Goal: Information Seeking & Learning: Learn about a topic

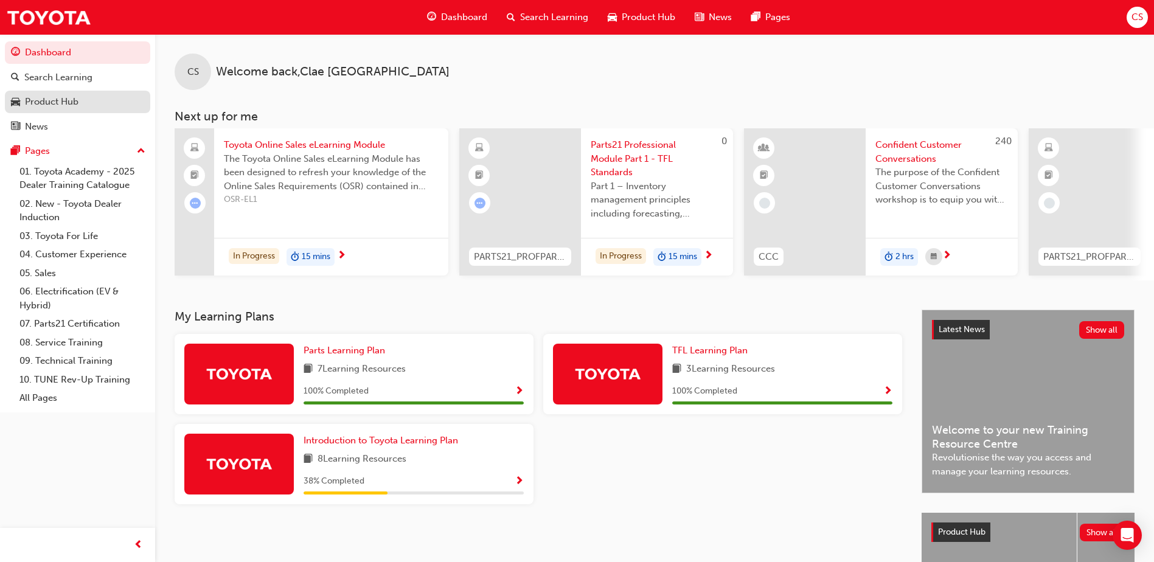
click at [49, 106] on div "Product Hub" at bounding box center [52, 102] width 54 height 14
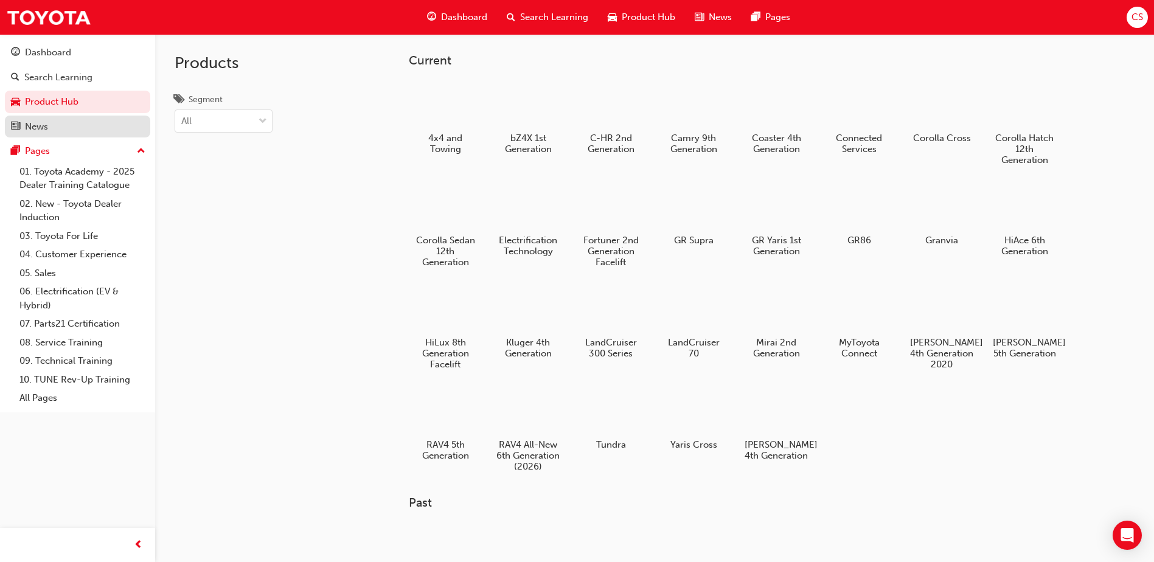
click at [44, 127] on div "News" at bounding box center [36, 127] width 23 height 14
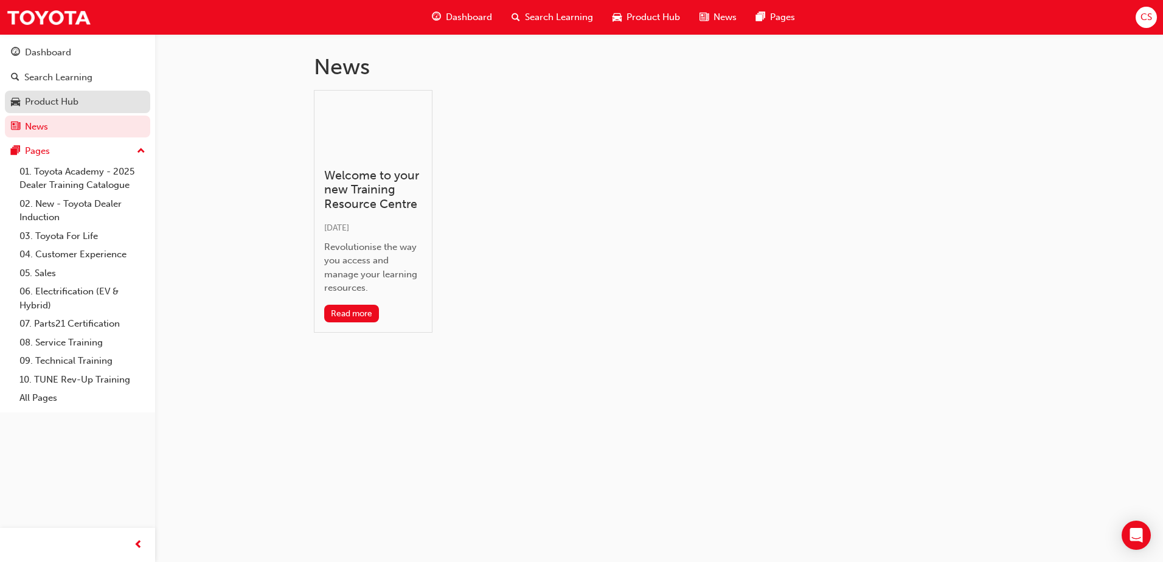
click at [45, 109] on div "Product Hub" at bounding box center [77, 101] width 133 height 15
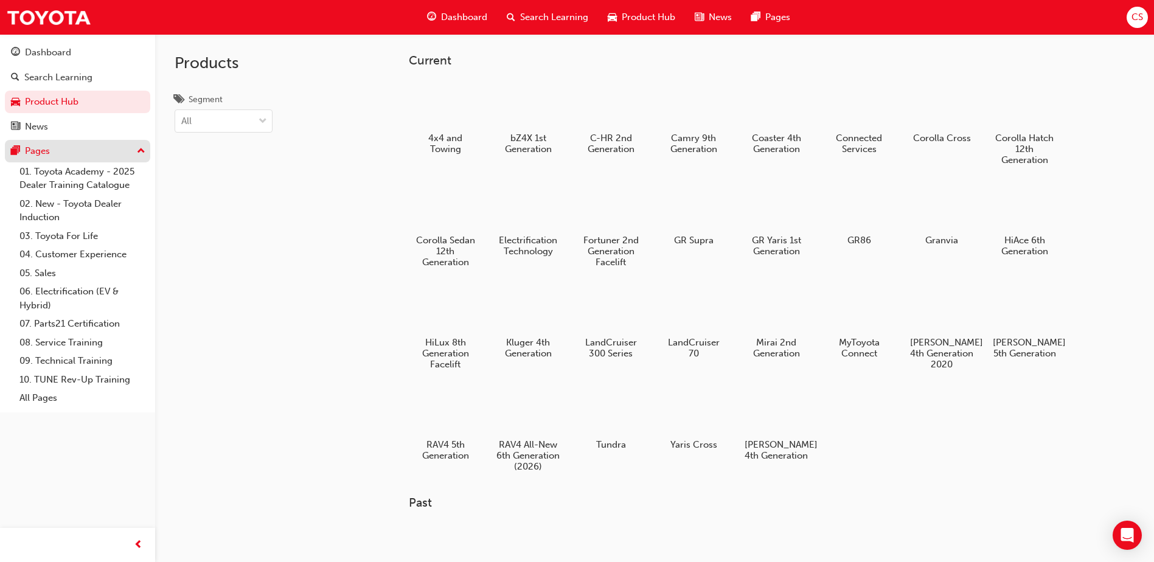
click at [51, 155] on div "Pages" at bounding box center [77, 151] width 133 height 15
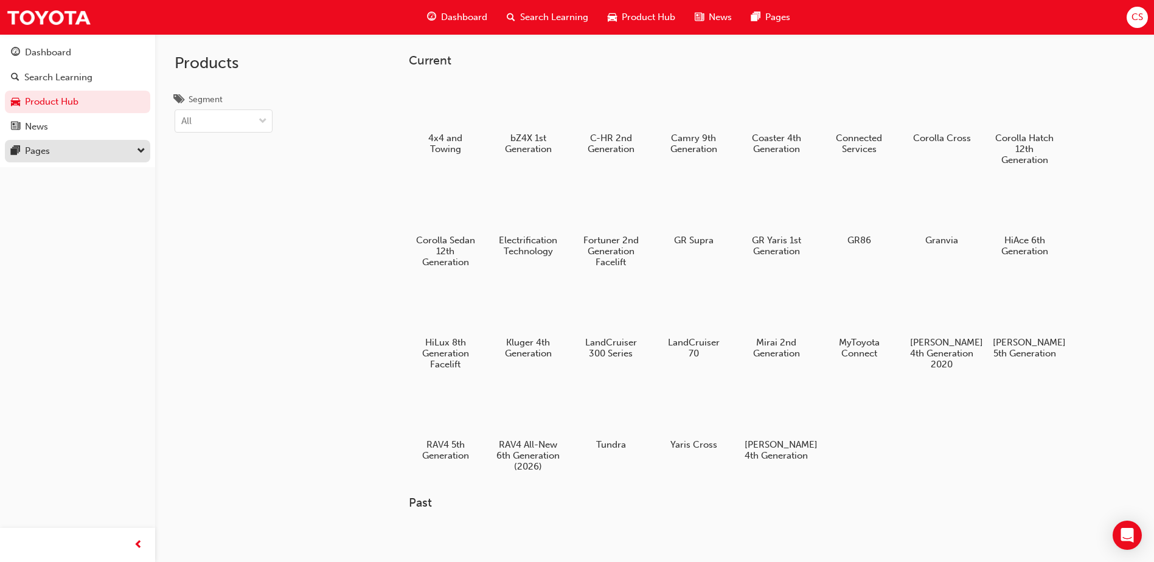
click at [51, 155] on div "Pages" at bounding box center [77, 151] width 133 height 15
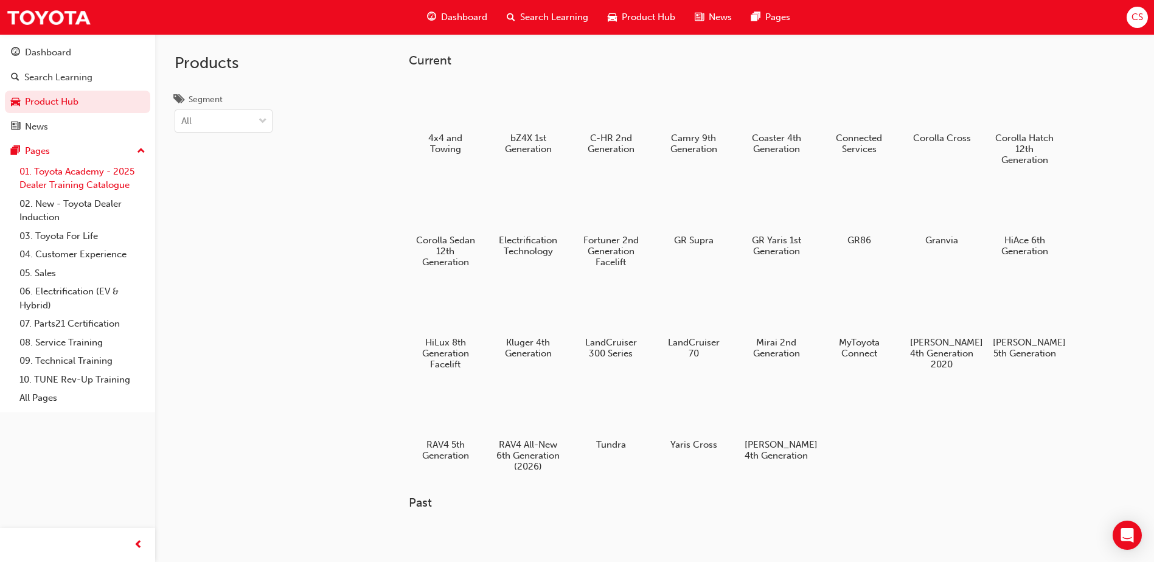
click at [54, 172] on link "01. Toyota Academy - 2025 Dealer Training Catalogue" at bounding box center [83, 178] width 136 height 32
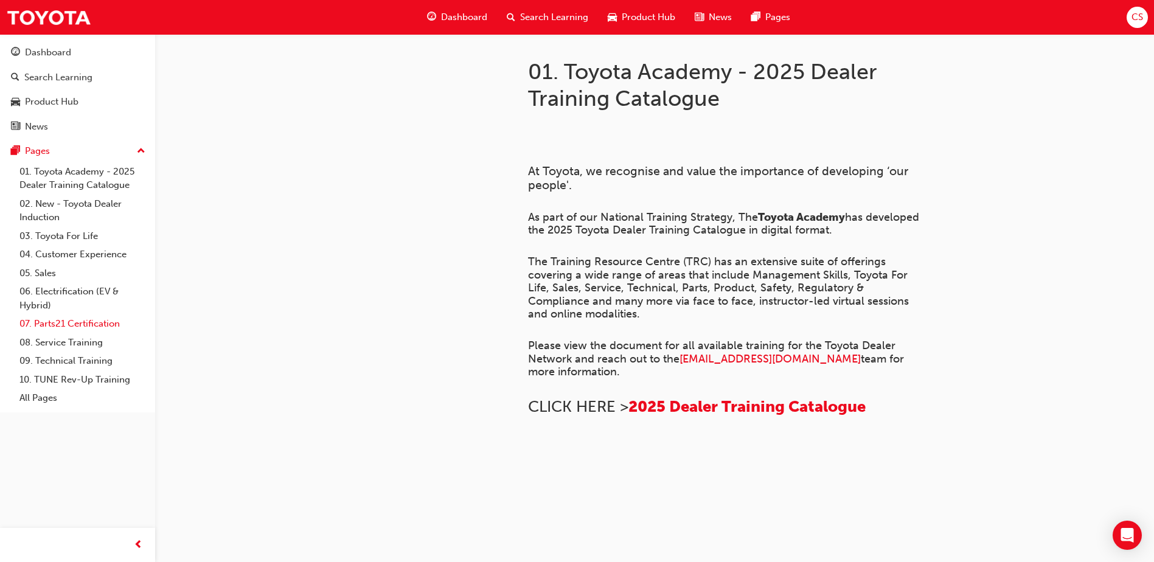
click at [69, 325] on link "07. Parts21 Certification" at bounding box center [83, 323] width 136 height 19
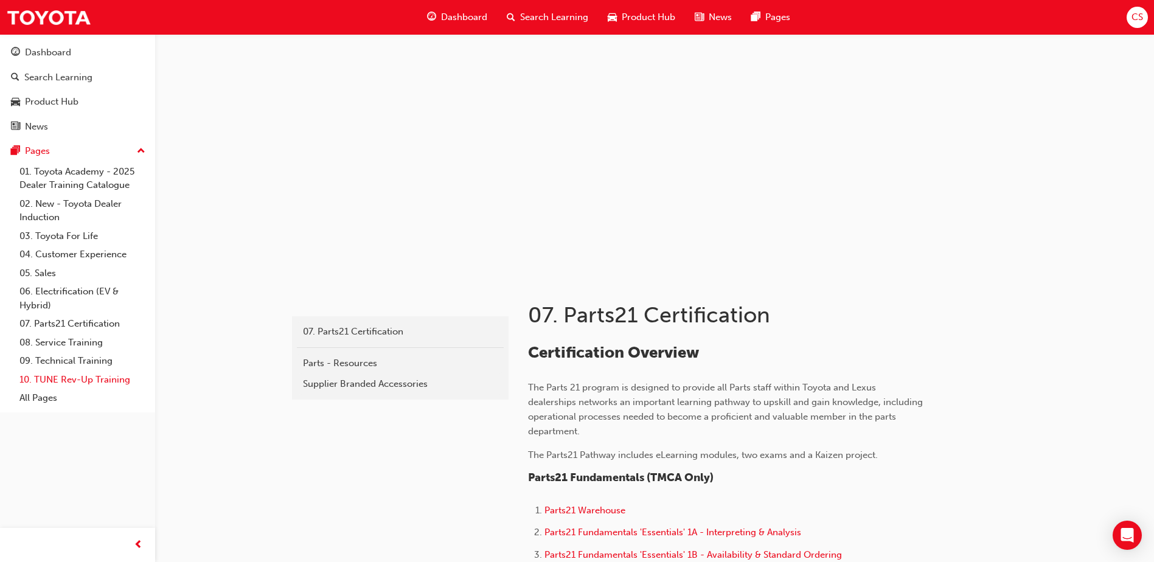
click at [61, 373] on link "10. TUNE Rev-Up Training" at bounding box center [83, 379] width 136 height 19
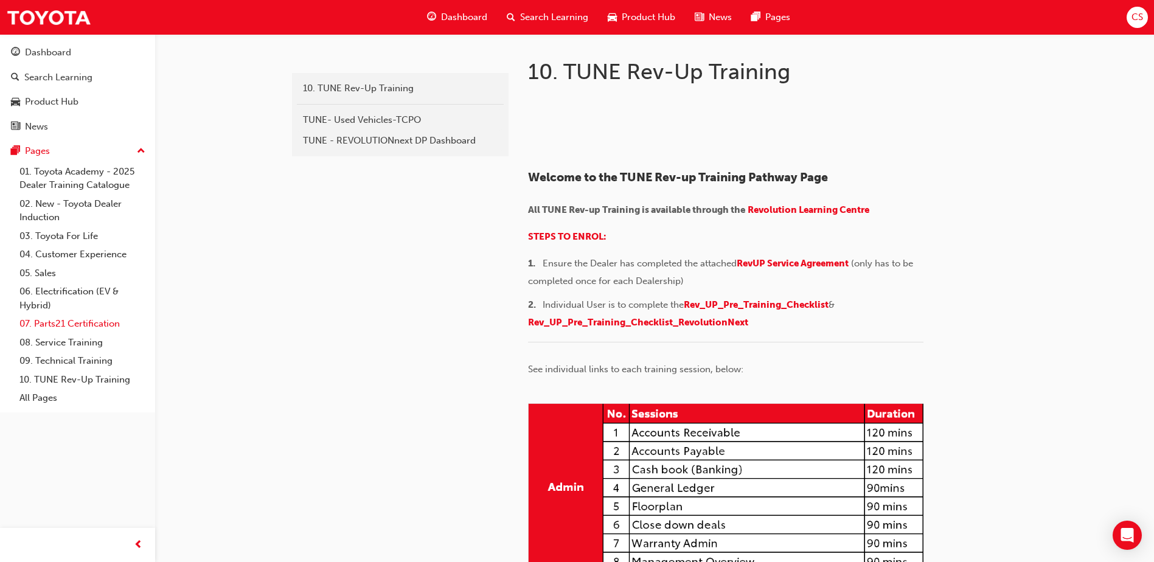
click at [60, 325] on link "07. Parts21 Certification" at bounding box center [83, 323] width 136 height 19
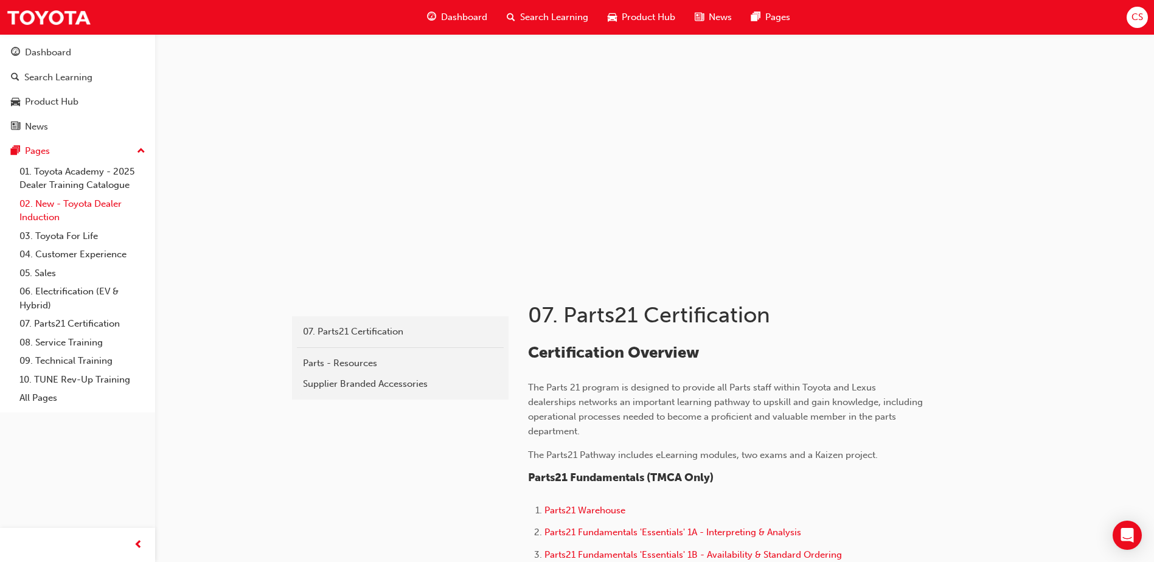
click at [70, 208] on link "02. New - Toyota Dealer Induction" at bounding box center [83, 211] width 136 height 32
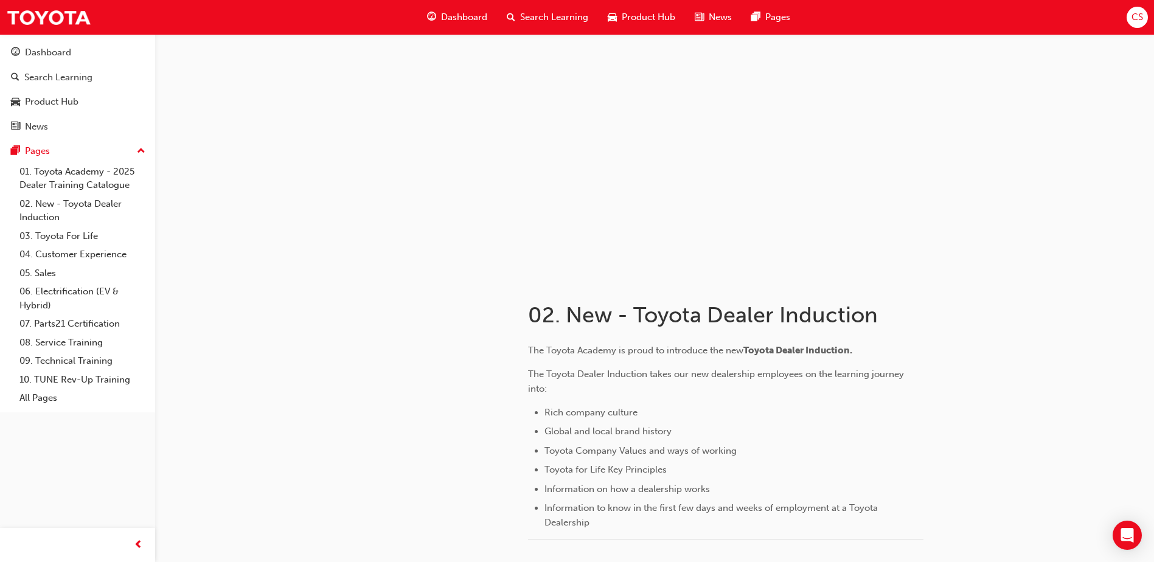
click at [527, 18] on span "Search Learning" at bounding box center [554, 17] width 68 height 14
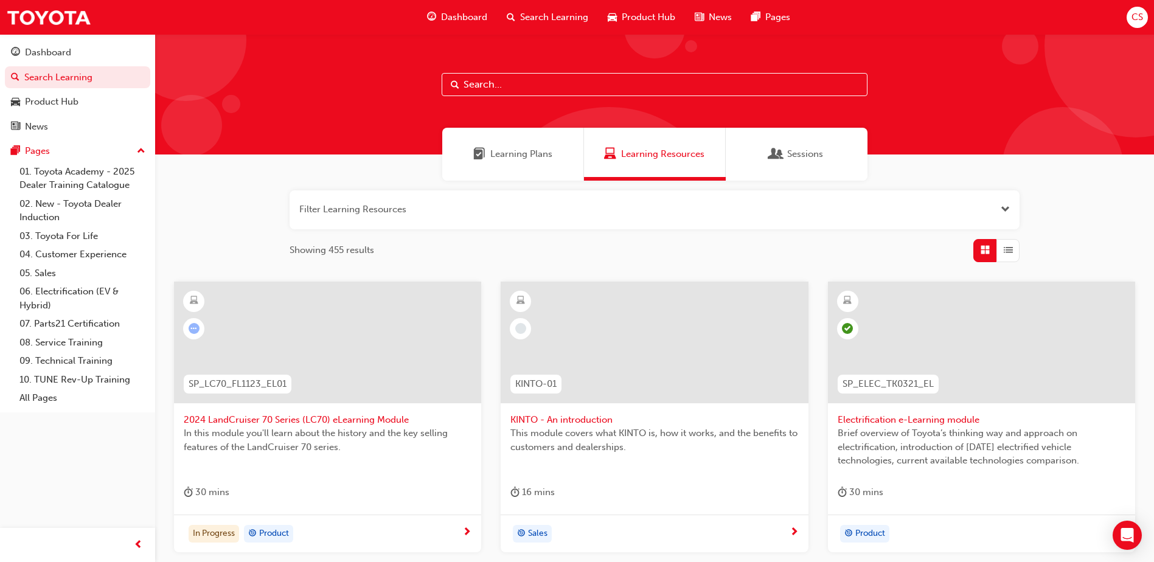
click at [433, 213] on button "button" at bounding box center [655, 209] width 730 height 39
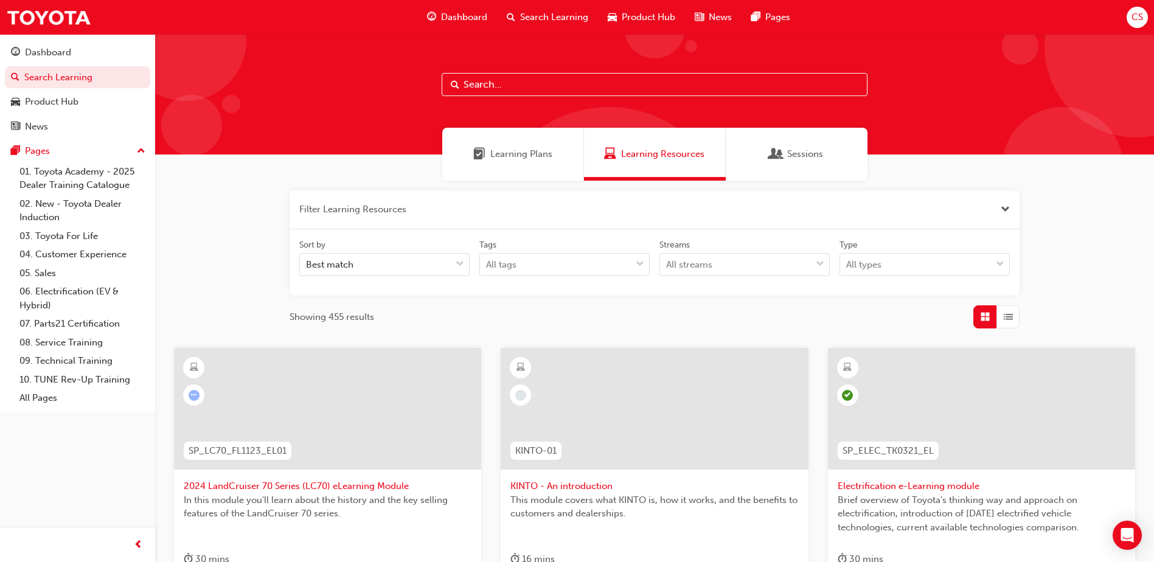
click at [403, 209] on button "button" at bounding box center [655, 209] width 730 height 39
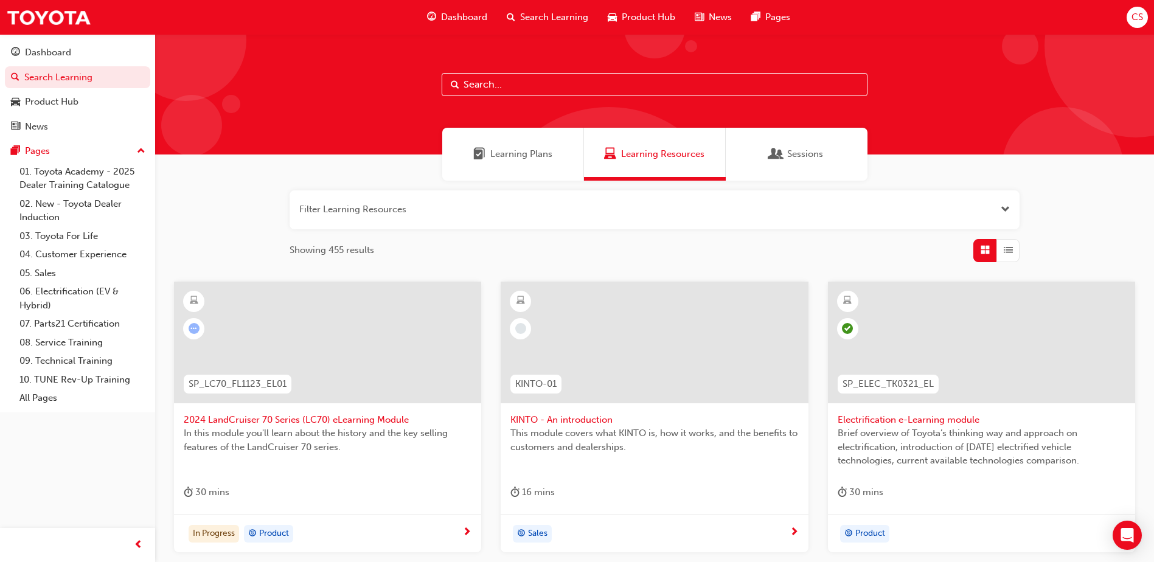
click at [504, 91] on input "text" at bounding box center [655, 84] width 426 height 23
paste input "1. Difficult Conversations Module 2 - LACE and Appropriate Communication (SDC2_…"
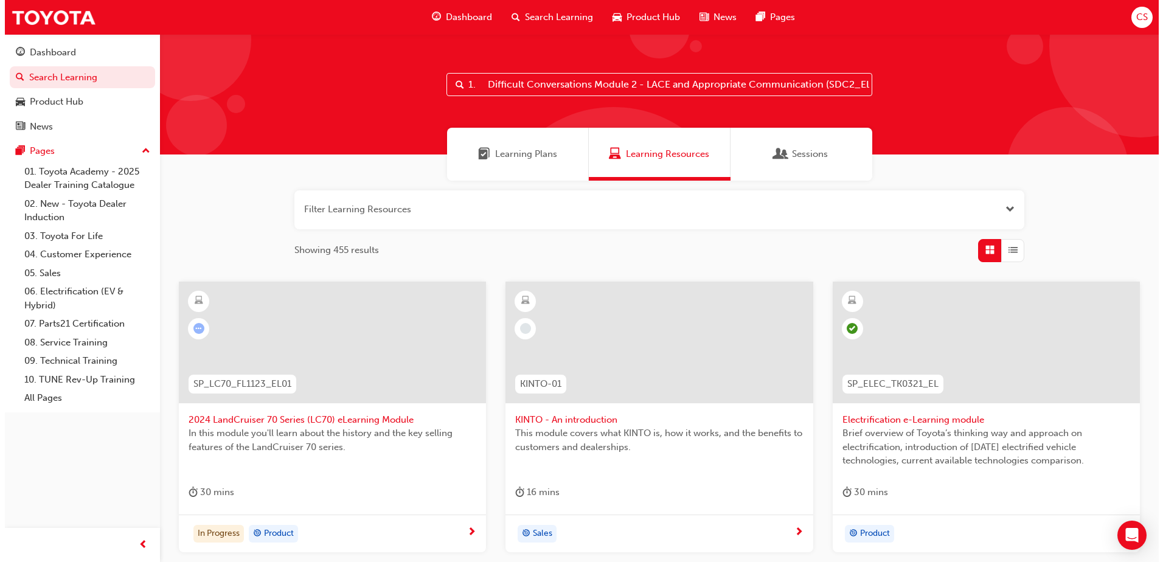
scroll to position [0, 60]
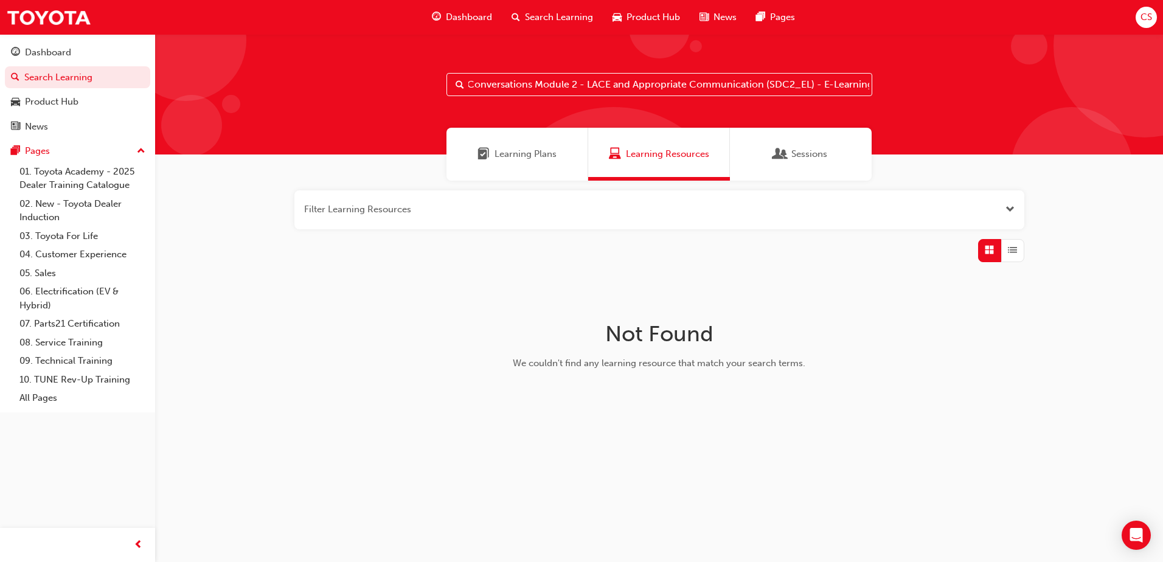
click at [527, 157] on span "Learning Plans" at bounding box center [525, 154] width 62 height 14
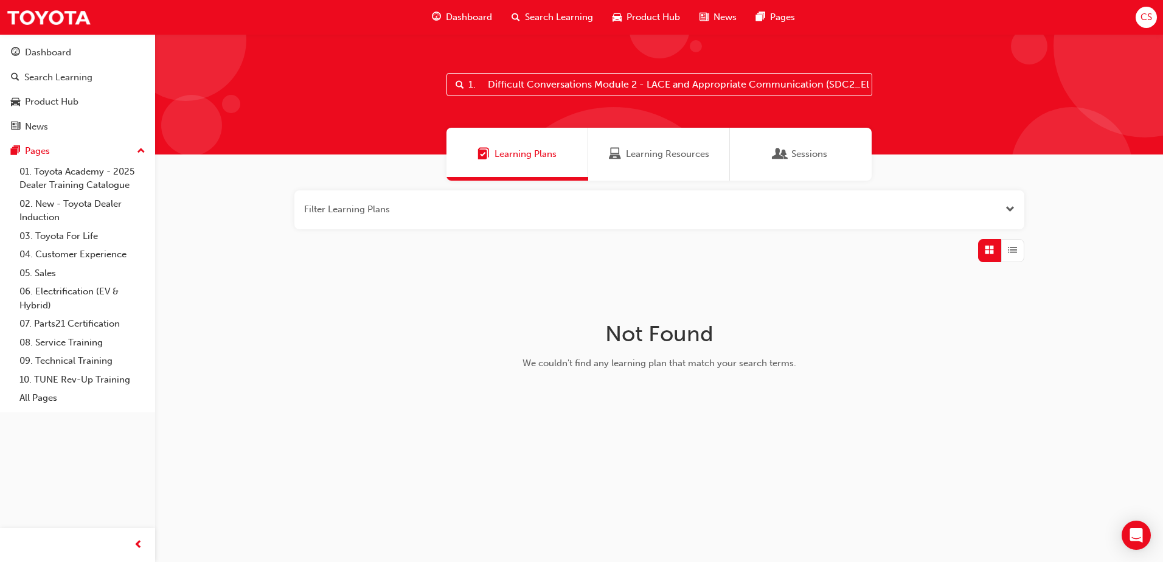
click at [726, 91] on input "1. Difficult Conversations Module 2 - LACE and Appropriate Communication (SDC2_…" at bounding box center [659, 84] width 426 height 23
drag, startPoint x: 463, startPoint y: 89, endPoint x: 432, endPoint y: 96, distance: 31.9
click at [432, 96] on div "1. Difficult Conversations Module 2 - LACE and Appropriate Communication (SDC2_…" at bounding box center [659, 94] width 1008 height 120
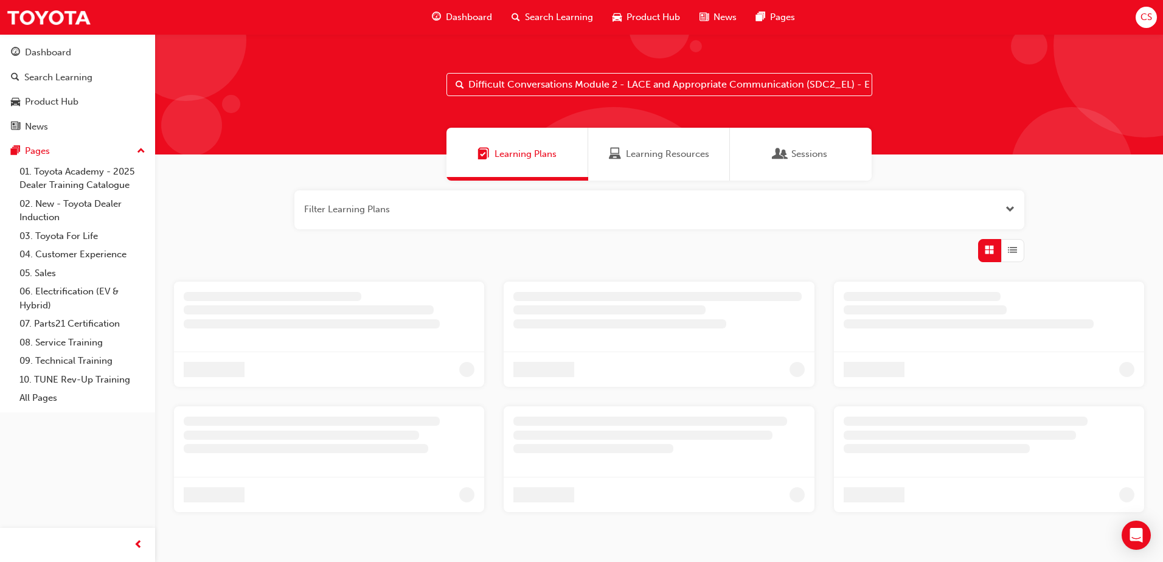
type input "Difficult Conversations Module 2 - LACE and Appropriate Communication (SDC2_EL)…"
drag, startPoint x: 617, startPoint y: 85, endPoint x: 551, endPoint y: 85, distance: 66.3
click at [609, 85] on input "Difficult Conversations Module 2 - LACE and Appropriate Communication (SDC2_EL)…" at bounding box center [659, 84] width 426 height 23
click at [508, 85] on input "Difficult Conversations Module 2 - LACE and Appropriate Communication (SDC2_EL)…" at bounding box center [659, 84] width 426 height 23
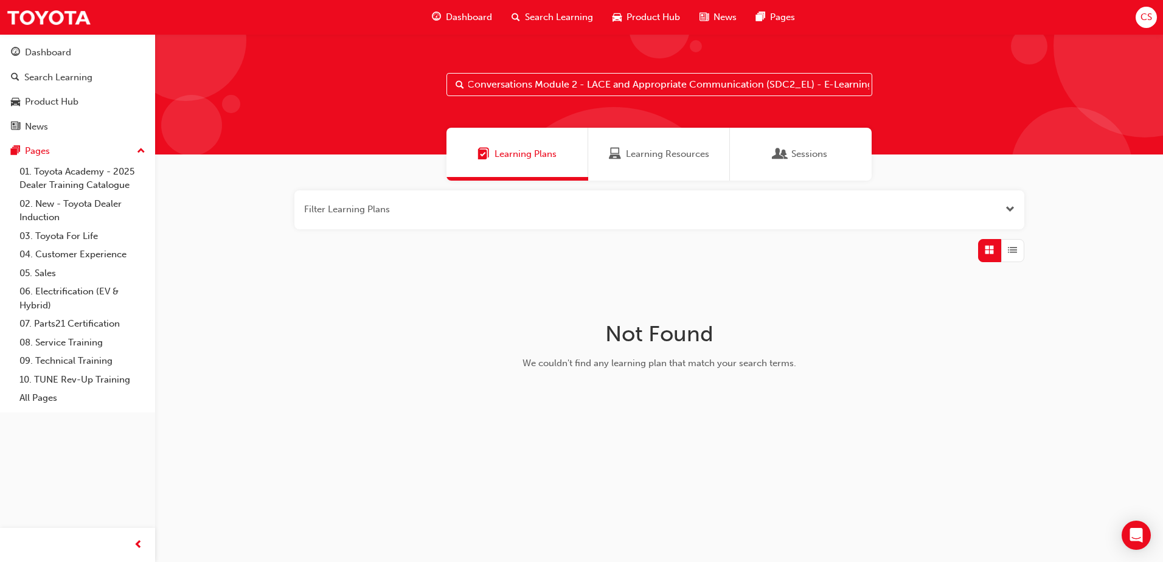
drag, startPoint x: 533, startPoint y: 83, endPoint x: 796, endPoint y: 83, distance: 263.4
click at [796, 83] on input "Difficult Conversations Module 2 - LACE and Appropriate Communication (SDC2_EL)…" at bounding box center [659, 84] width 426 height 23
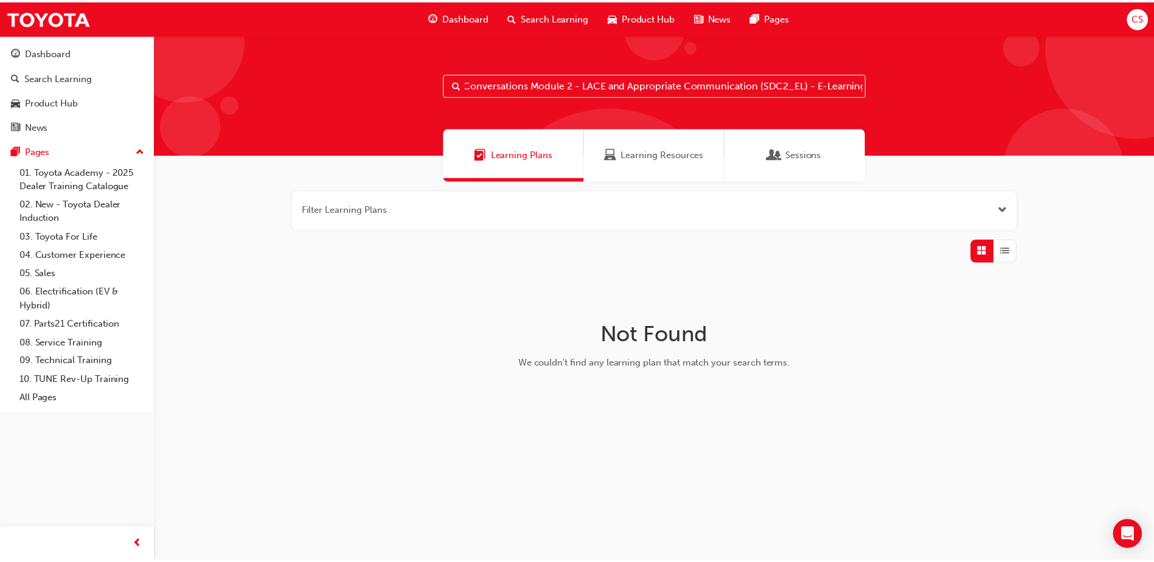
scroll to position [0, 0]
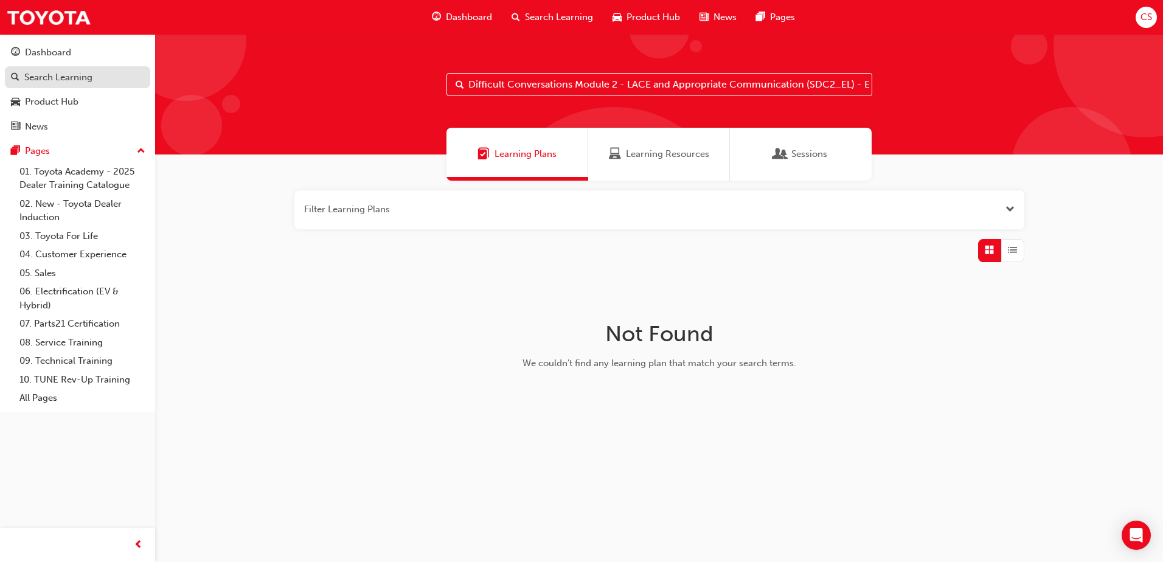
click at [45, 86] on link "Search Learning" at bounding box center [77, 77] width 145 height 23
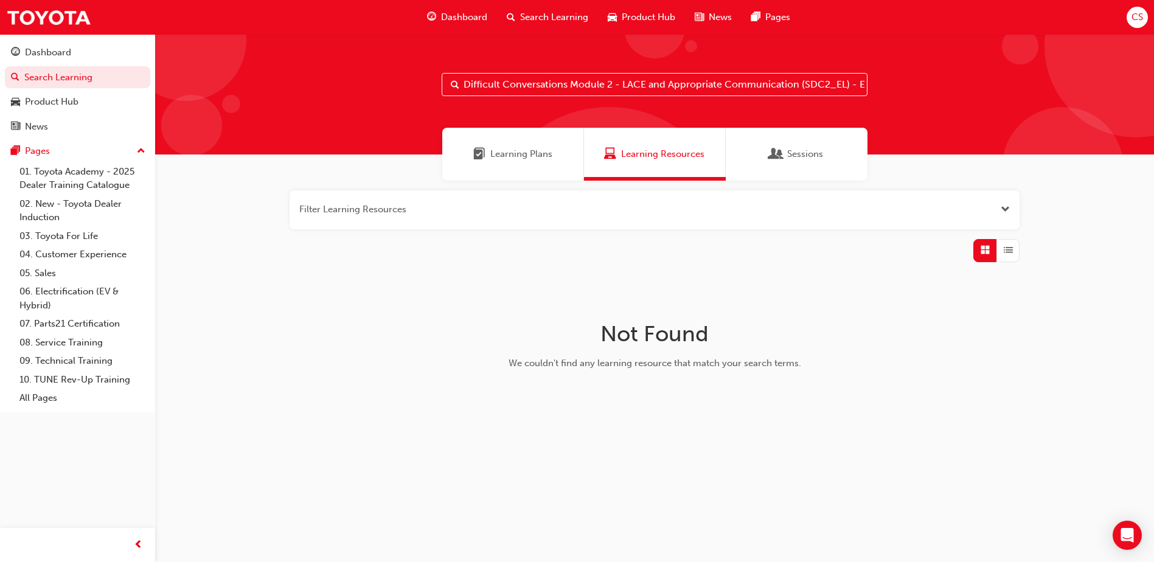
click at [367, 200] on button "button" at bounding box center [655, 209] width 730 height 39
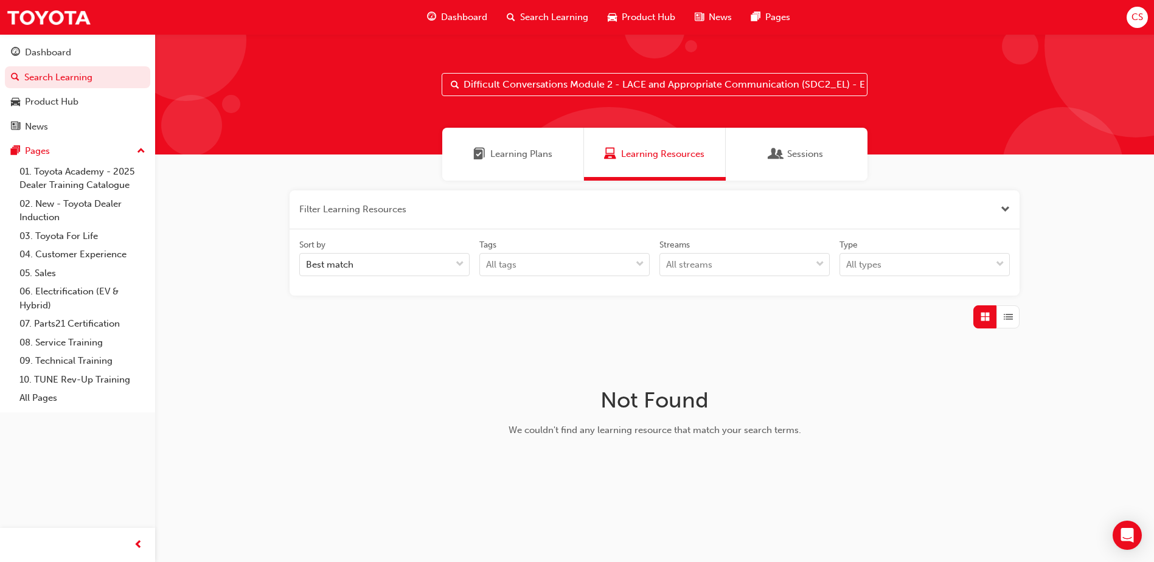
drag, startPoint x: 515, startPoint y: 80, endPoint x: 449, endPoint y: 79, distance: 66.3
click at [449, 79] on input "Difficult Conversations Module 2 - LACE and Appropriate Communication (SDC2_EL)…" at bounding box center [655, 84] width 426 height 23
click at [468, 78] on input "Difficult Conversations Module 2 - LACE and Appropriate Communication (SDC2_EL)…" at bounding box center [655, 84] width 426 height 23
drag, startPoint x: 500, startPoint y: 79, endPoint x: 959, endPoint y: 68, distance: 458.7
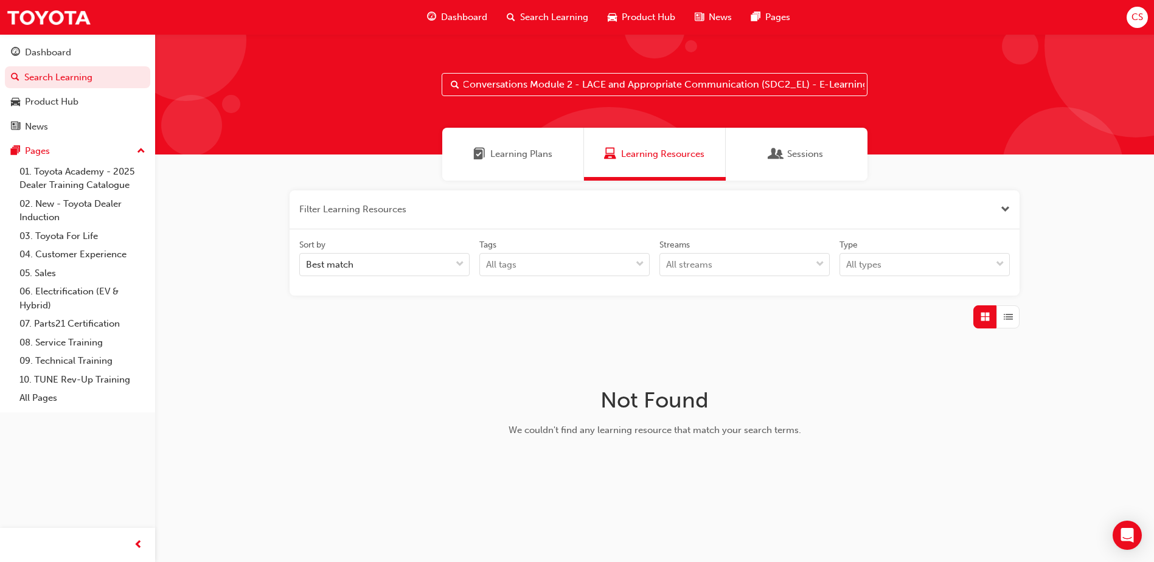
click at [959, 68] on div "Difficult Conversations Module 2 - LACE and Appropriate Communication (SDC2_EL)…" at bounding box center [654, 94] width 999 height 120
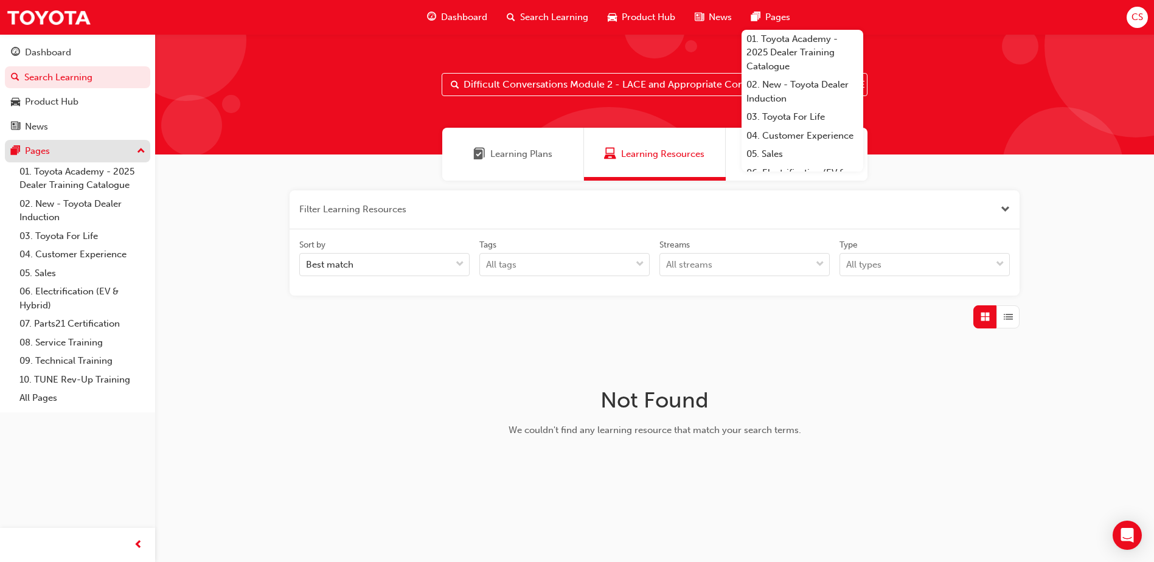
click at [49, 151] on div "Pages" at bounding box center [37, 151] width 25 height 14
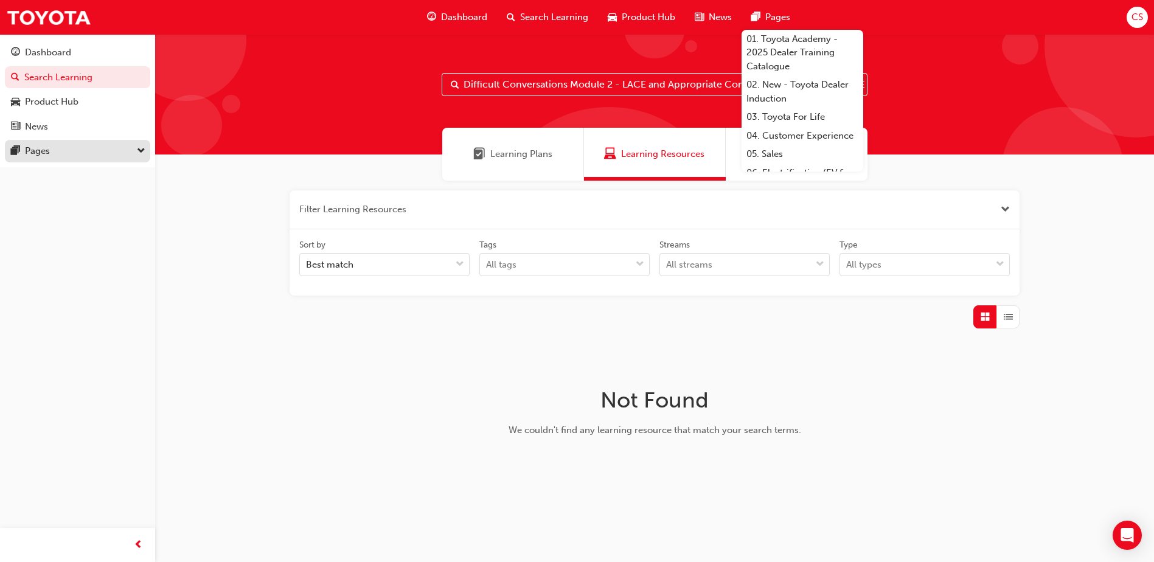
click at [55, 151] on div "Pages" at bounding box center [77, 151] width 133 height 15
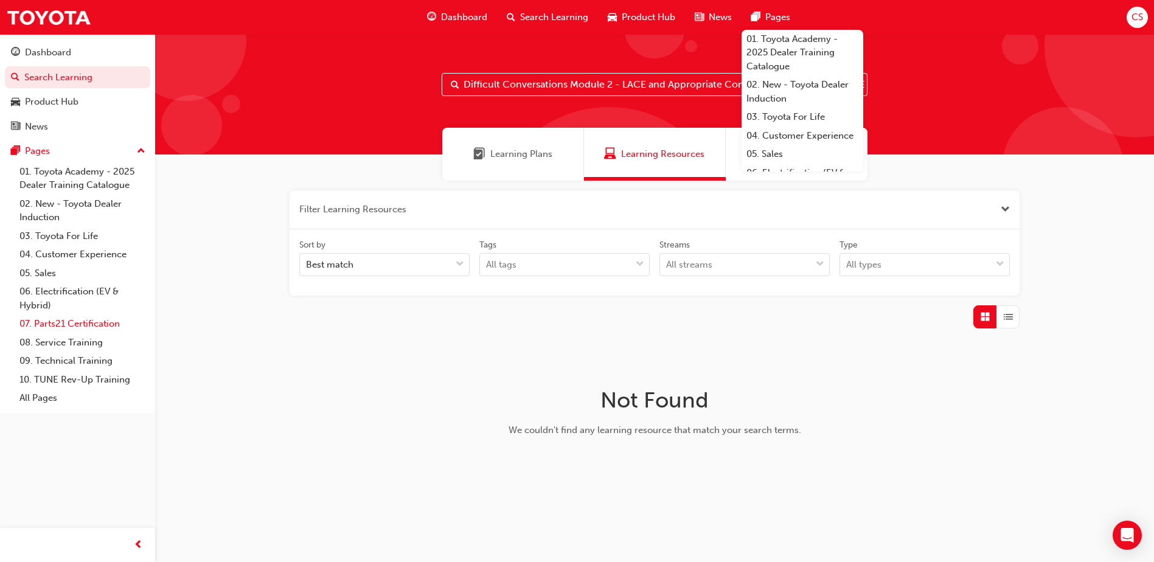
click at [58, 324] on link "07. Parts21 Certification" at bounding box center [83, 323] width 136 height 19
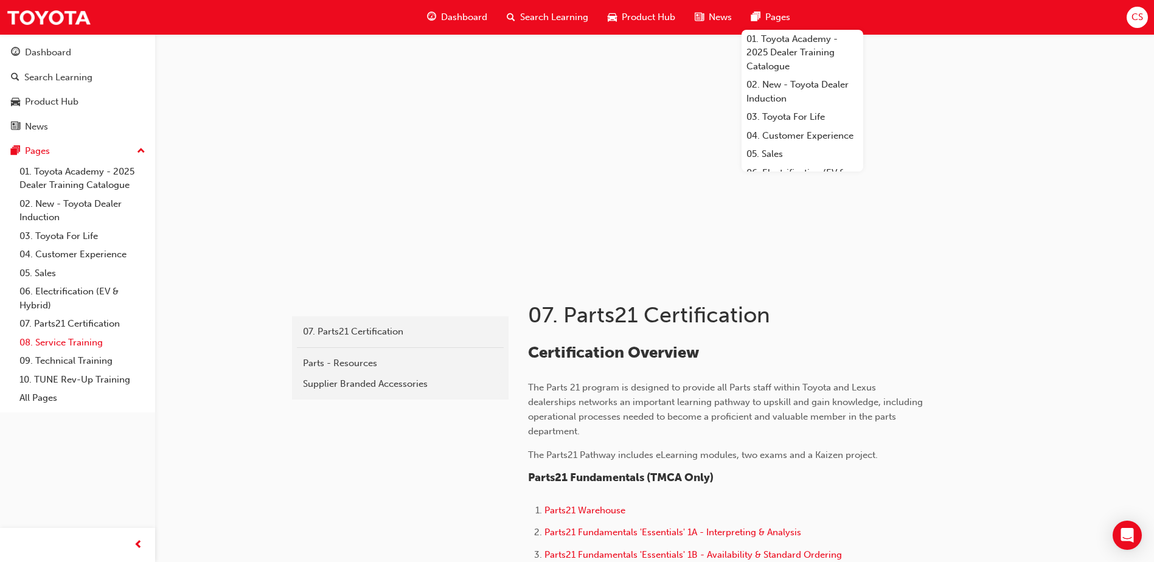
click at [57, 342] on link "08. Service Training" at bounding box center [83, 342] width 136 height 19
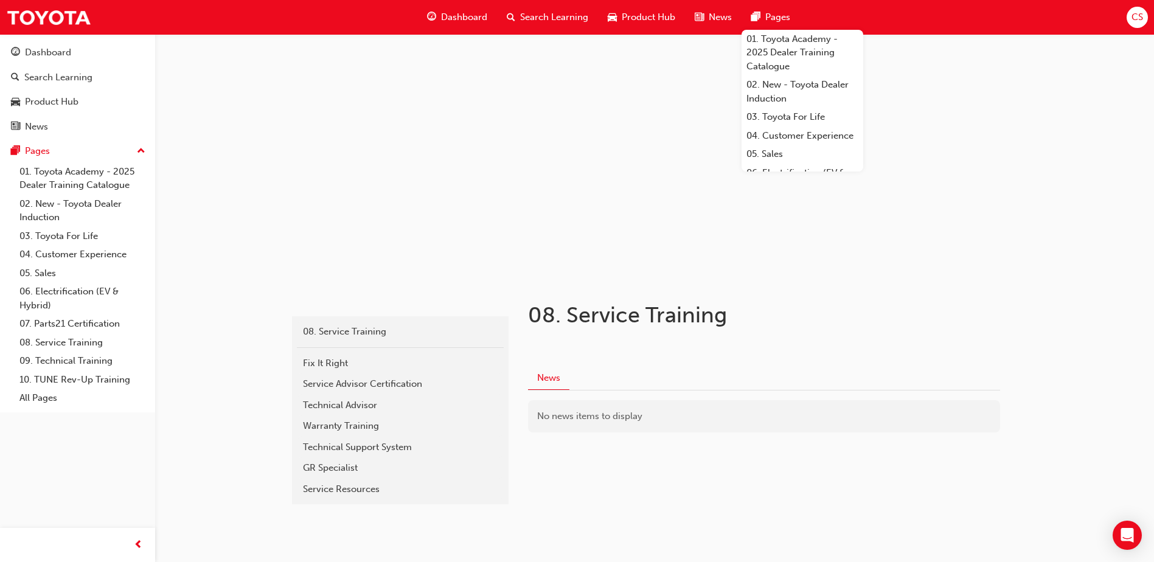
click at [589, 316] on h1 "08. Service Training" at bounding box center [727, 315] width 399 height 27
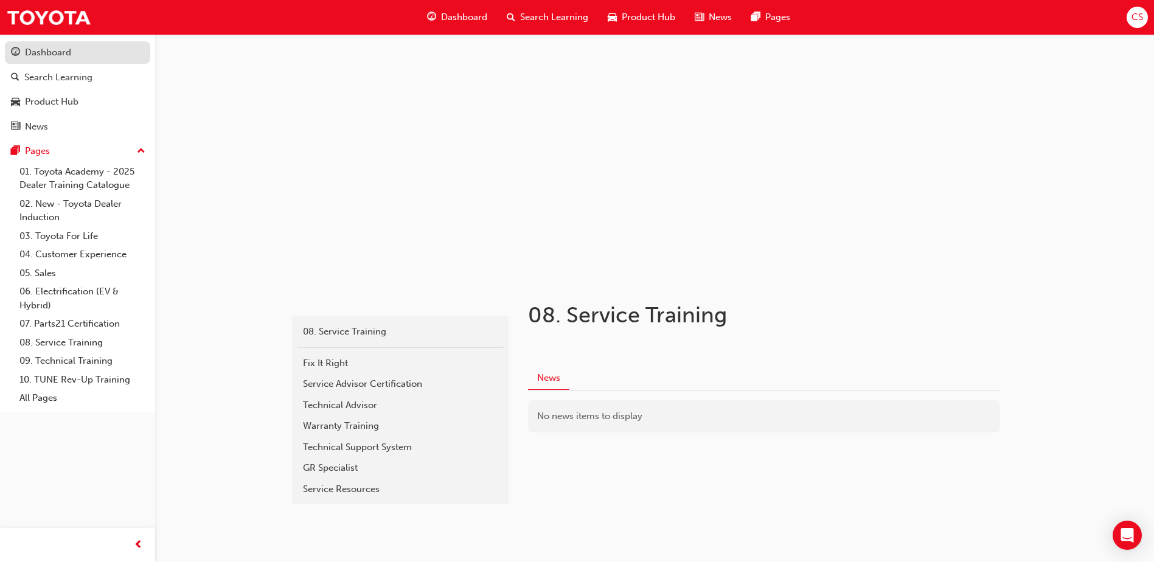
click at [49, 56] on div "Dashboard" at bounding box center [48, 53] width 46 height 14
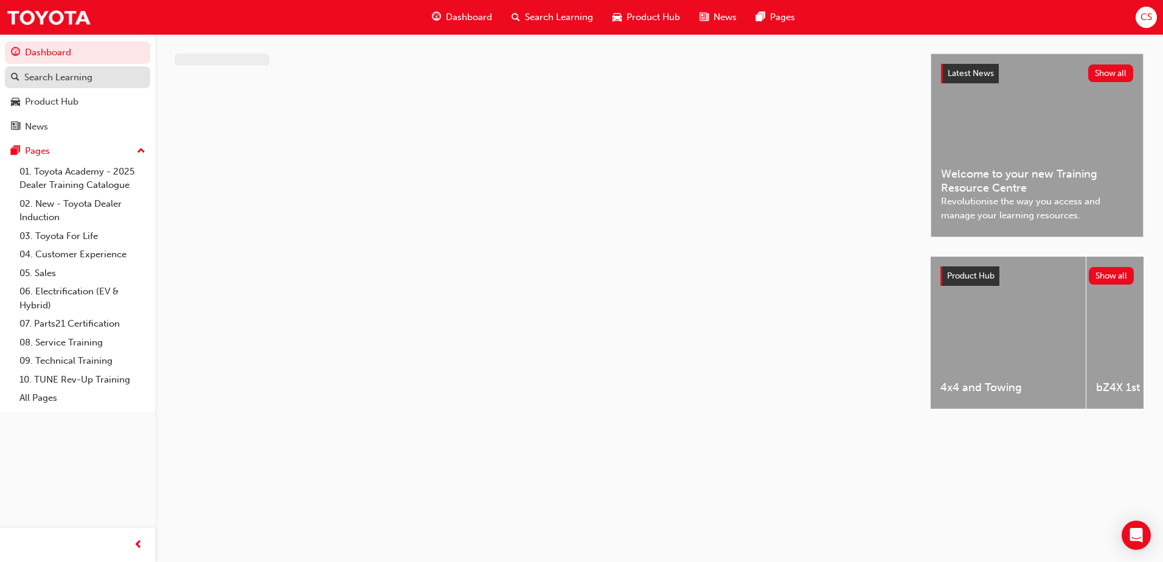
click at [49, 71] on div "Search Learning" at bounding box center [58, 78] width 68 height 14
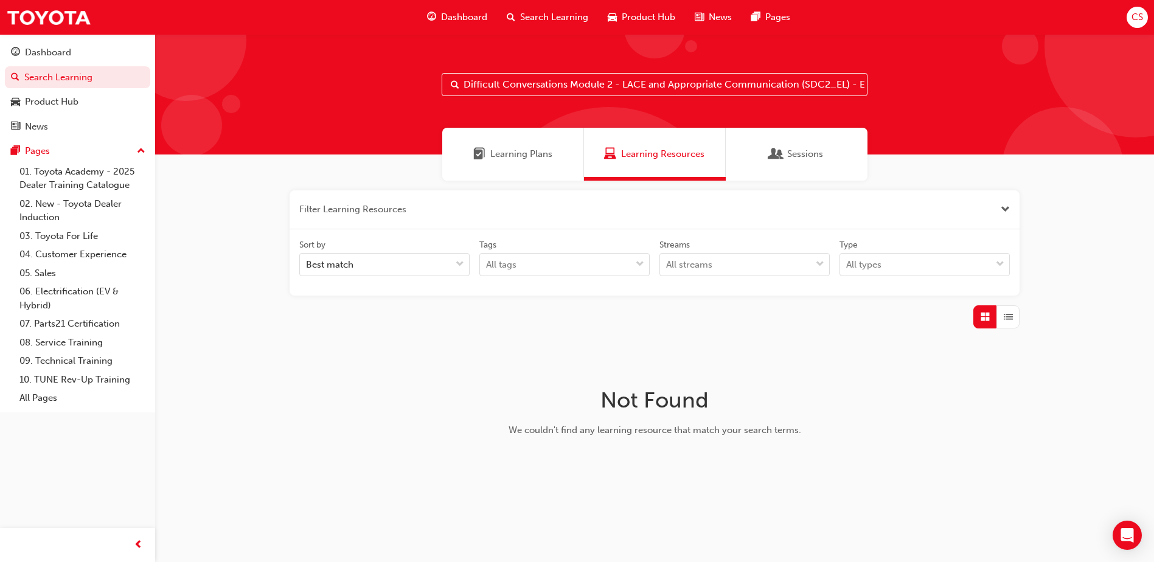
click at [555, 86] on input "Difficult Conversations Module 2 - LACE and Appropriate Communication (SDC2_EL)…" at bounding box center [655, 84] width 426 height 23
drag, startPoint x: 466, startPoint y: 84, endPoint x: 554, endPoint y: 84, distance: 87.6
click at [539, 84] on input "Difficult Conversations Module 2 - LACE and Appropriate Communication (SDC2_EL)…" at bounding box center [655, 84] width 426 height 23
drag, startPoint x: 568, startPoint y: 84, endPoint x: 453, endPoint y: 88, distance: 115.0
click at [453, 88] on div "Difficult Conversations Module 2 - LACE and Appropriate Communication (SDC2_EL)…" at bounding box center [655, 84] width 426 height 23
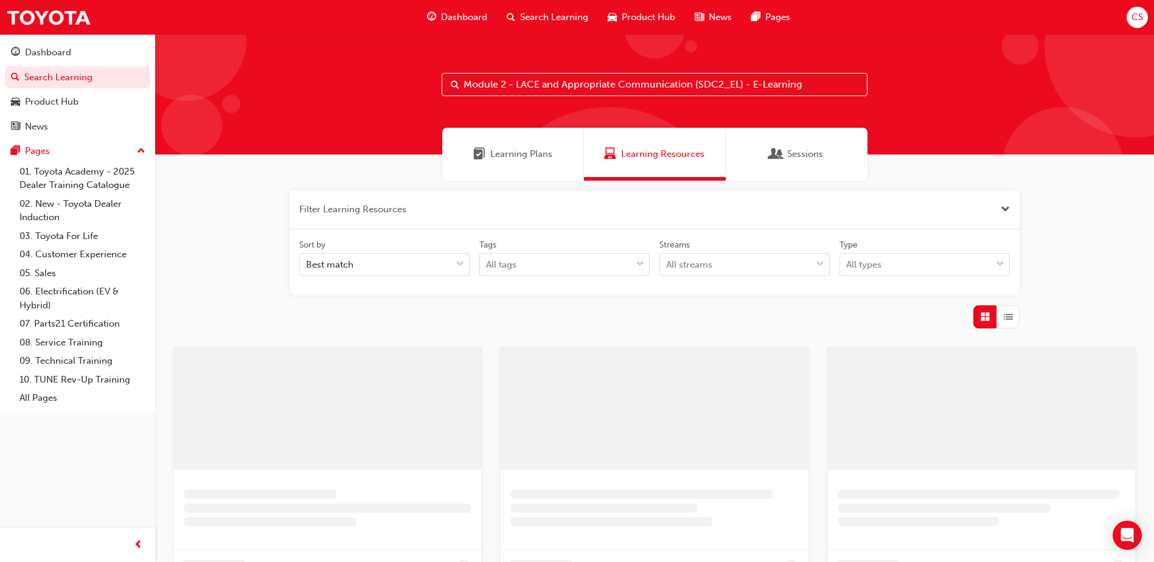
type input "Module 2 - LACE and Appropriate Communication (SDC2_EL) - E-Learning"
click at [542, 117] on div "Module 2 - LACE and Appropriate Communication (SDC2_EL) - E-Learning" at bounding box center [654, 94] width 999 height 120
click at [533, 147] on div "Learning Plans" at bounding box center [513, 154] width 142 height 53
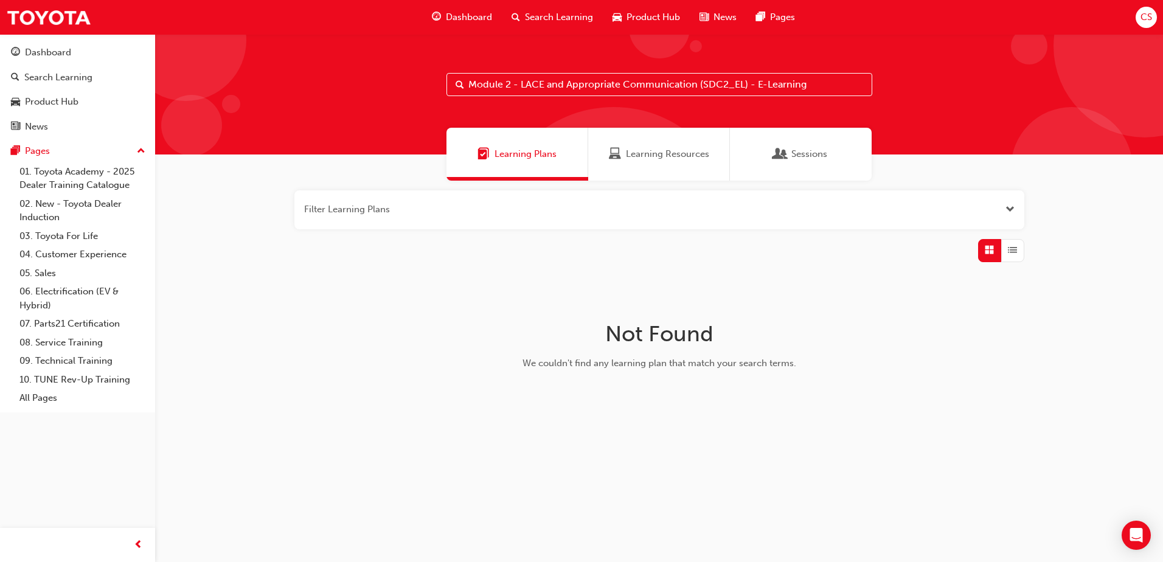
click at [429, 221] on button "button" at bounding box center [659, 209] width 730 height 39
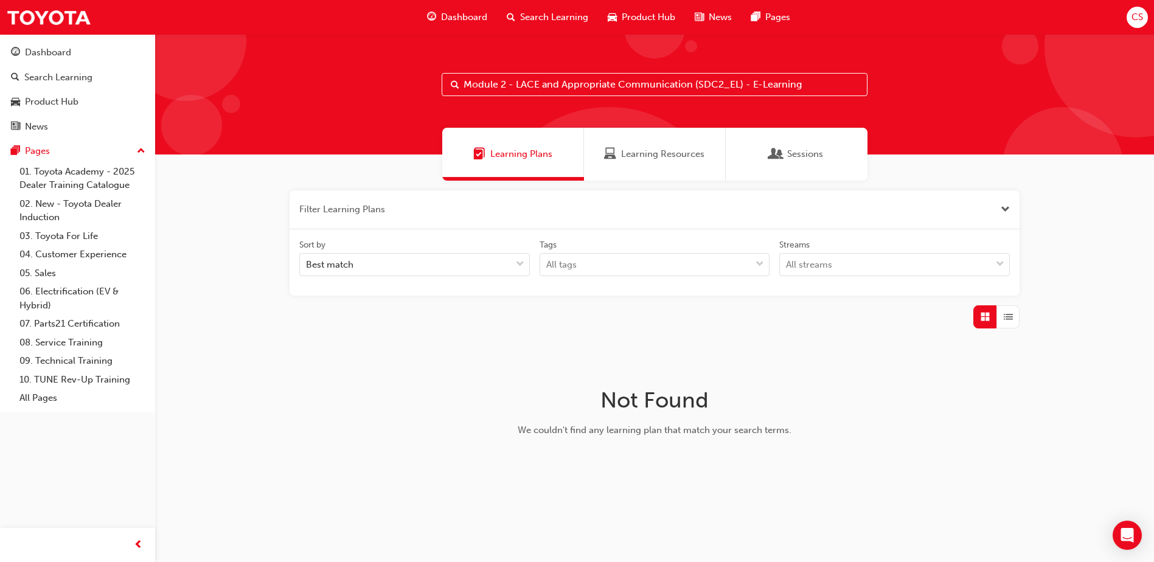
click at [422, 212] on button "button" at bounding box center [655, 209] width 730 height 39
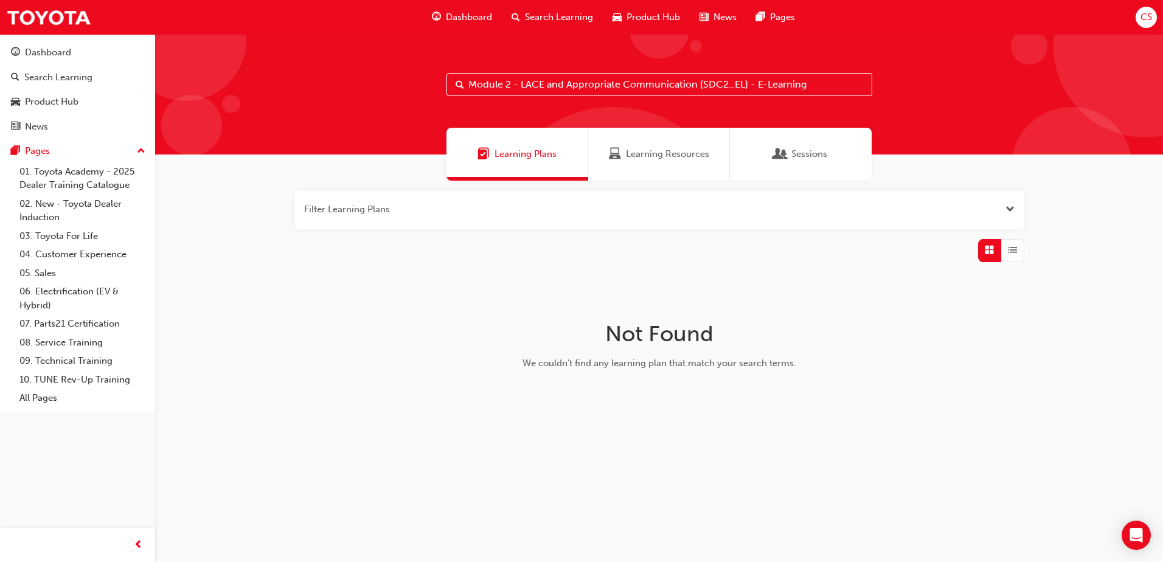
click at [513, 16] on span "search-icon" at bounding box center [516, 17] width 9 height 15
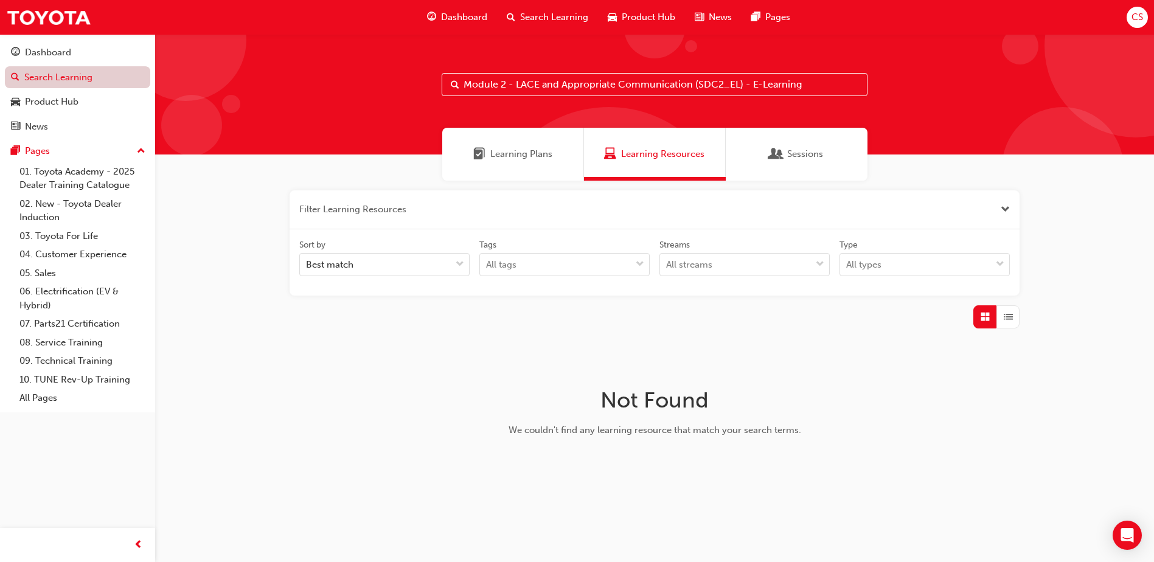
click at [43, 77] on link "Search Learning" at bounding box center [77, 77] width 145 height 23
click at [49, 102] on div "Product Hub" at bounding box center [52, 102] width 54 height 14
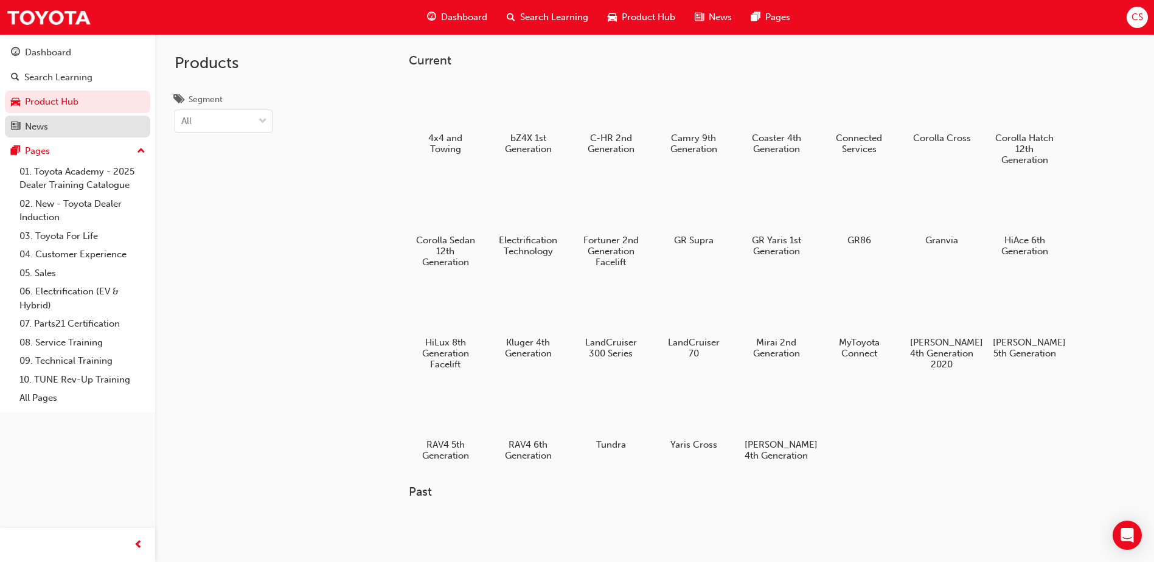
click at [40, 129] on div "News" at bounding box center [36, 127] width 23 height 14
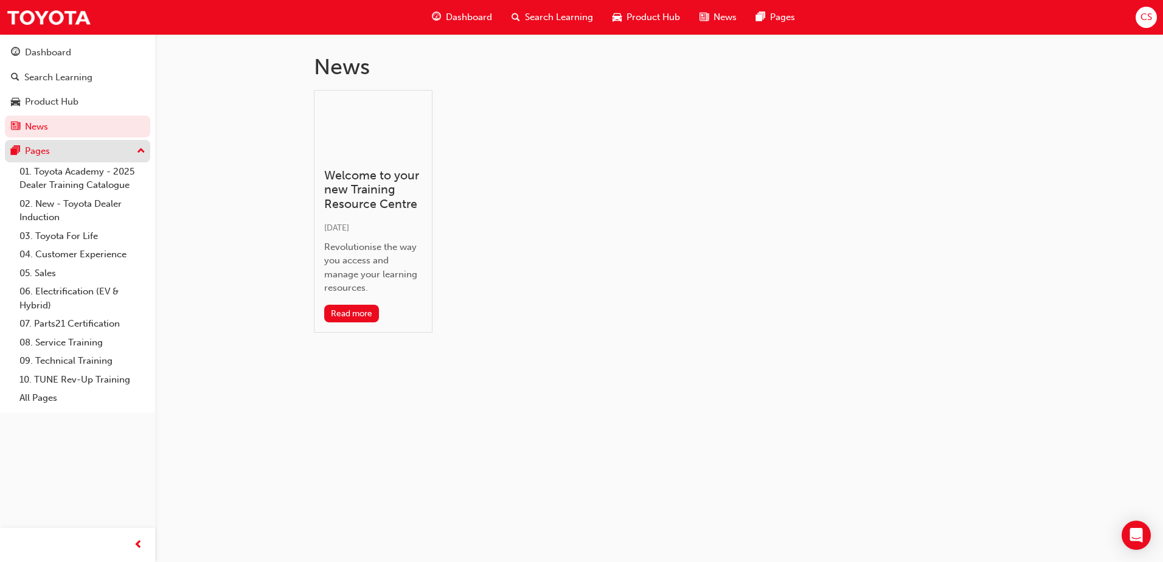
click at [46, 146] on div "Pages" at bounding box center [37, 151] width 25 height 14
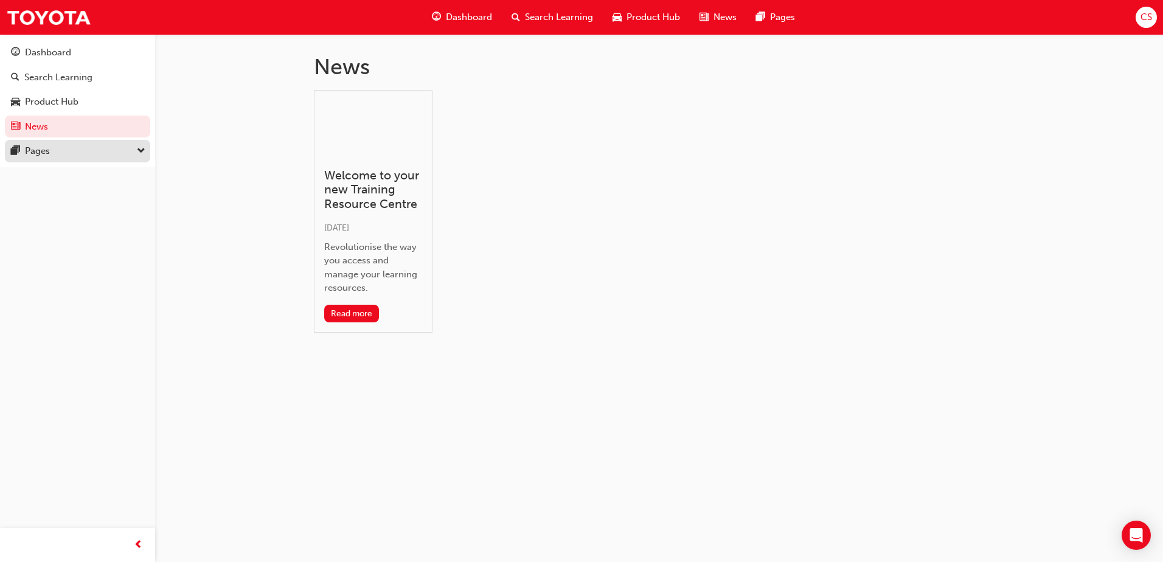
click at [52, 156] on div "Pages" at bounding box center [77, 151] width 133 height 15
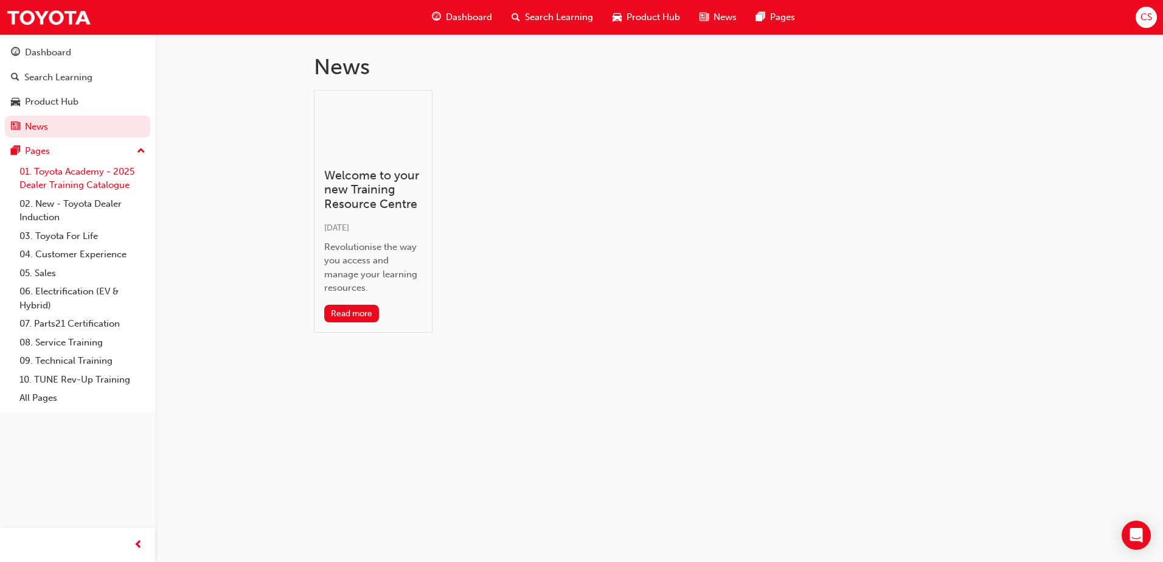
click at [35, 181] on link "01. Toyota Academy - 2025 Dealer Training Catalogue" at bounding box center [83, 178] width 136 height 32
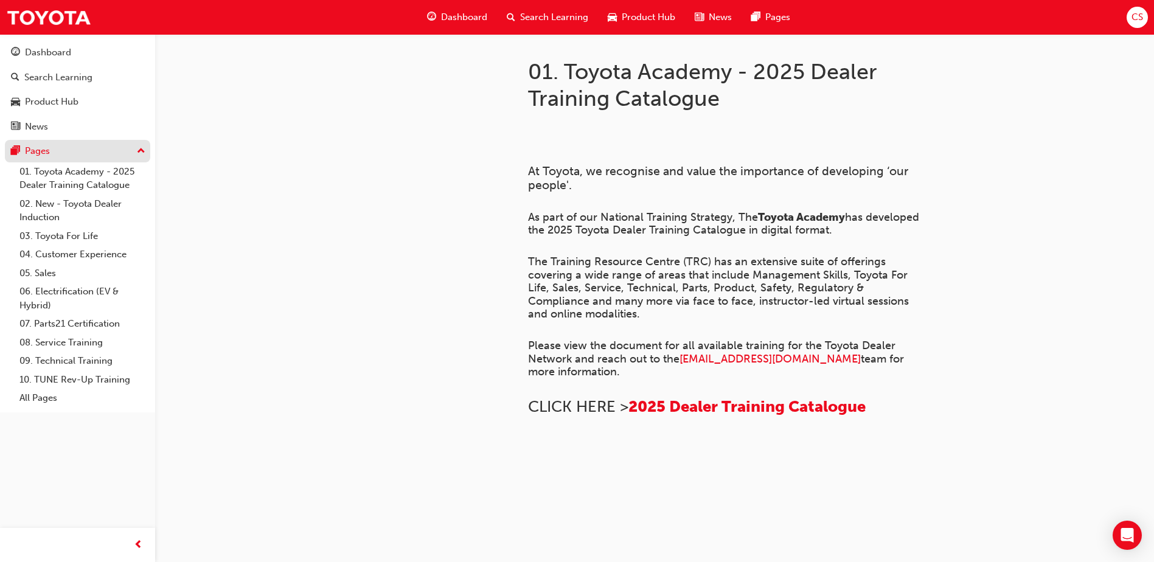
click at [36, 153] on div "Pages" at bounding box center [37, 151] width 25 height 14
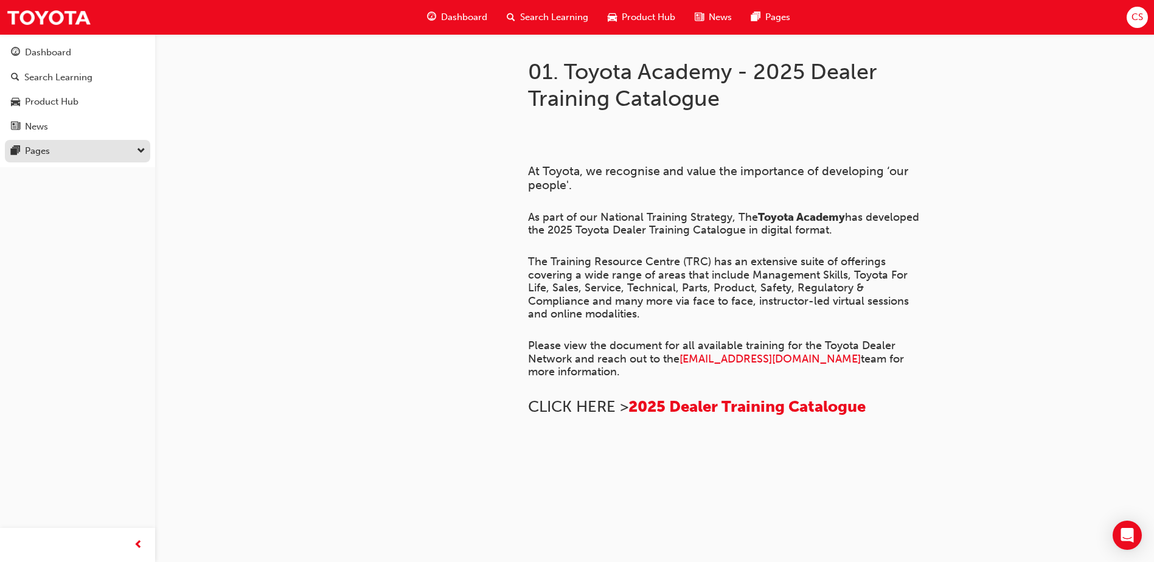
click at [36, 153] on div "Pages" at bounding box center [37, 151] width 25 height 14
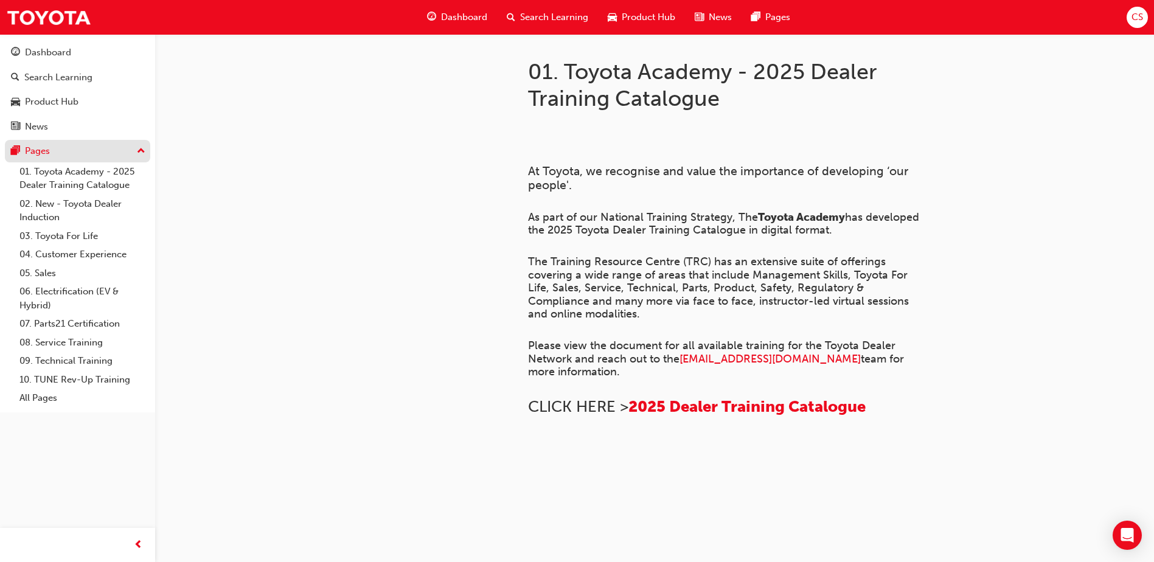
click at [36, 153] on div "Pages" at bounding box center [37, 151] width 25 height 14
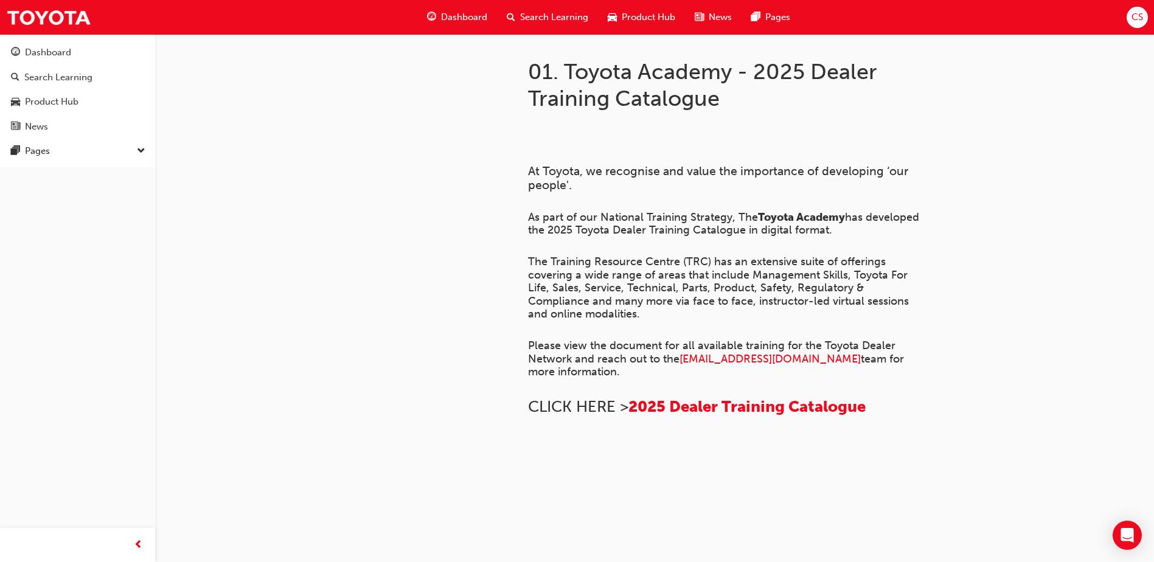
click at [88, 90] on button "Dashboard Search Learning Product Hub News Pages" at bounding box center [77, 89] width 145 height 101
click at [69, 96] on div "Product Hub" at bounding box center [52, 102] width 54 height 14
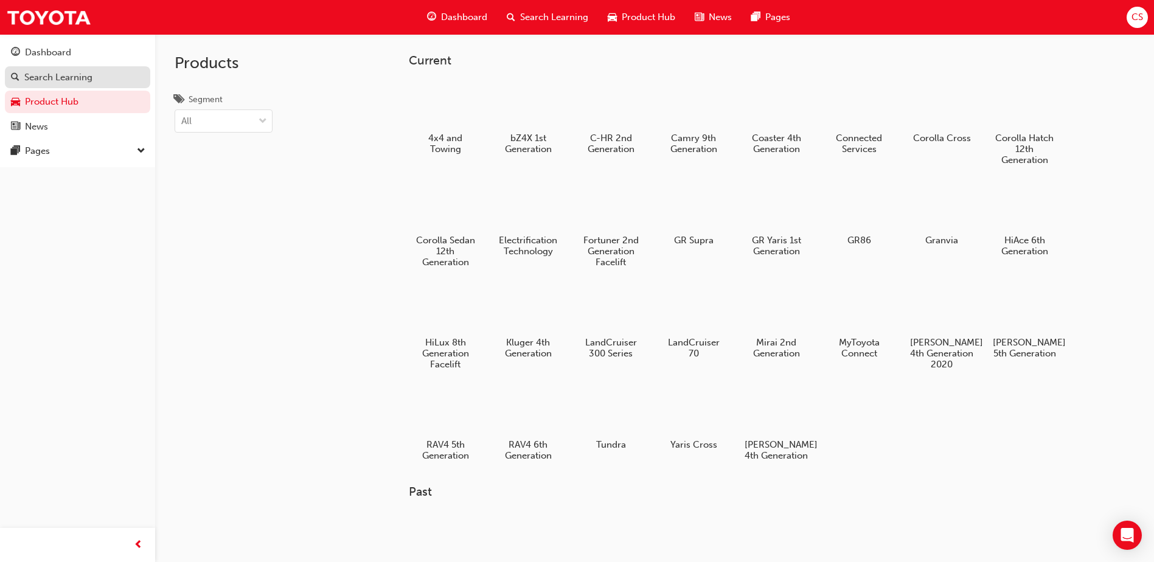
click at [57, 80] on div "Search Learning" at bounding box center [58, 78] width 68 height 14
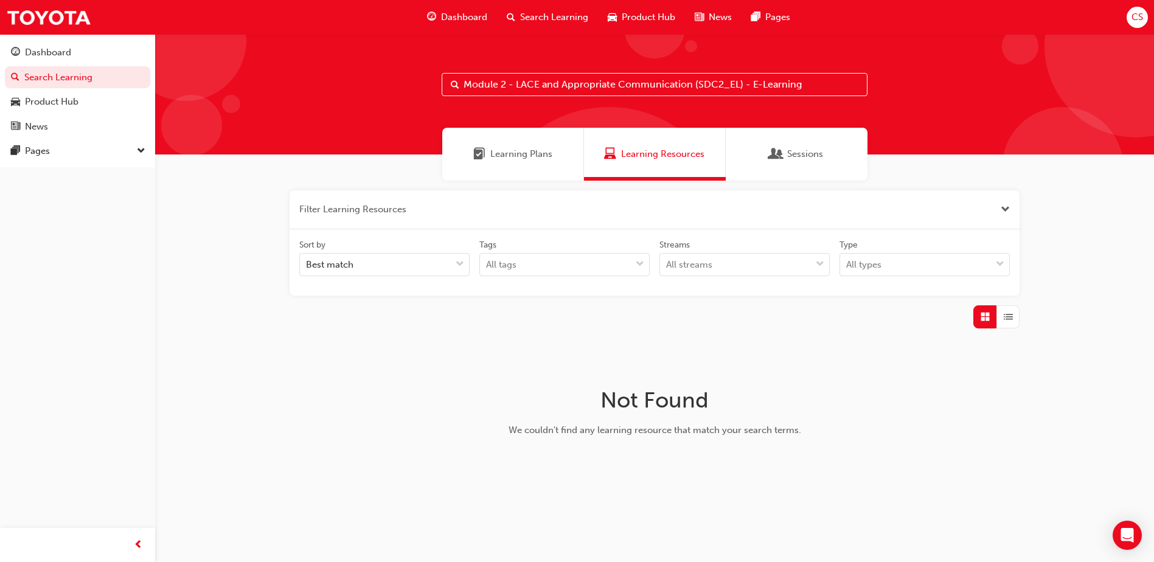
click at [516, 178] on div "Learning Plans" at bounding box center [513, 154] width 142 height 53
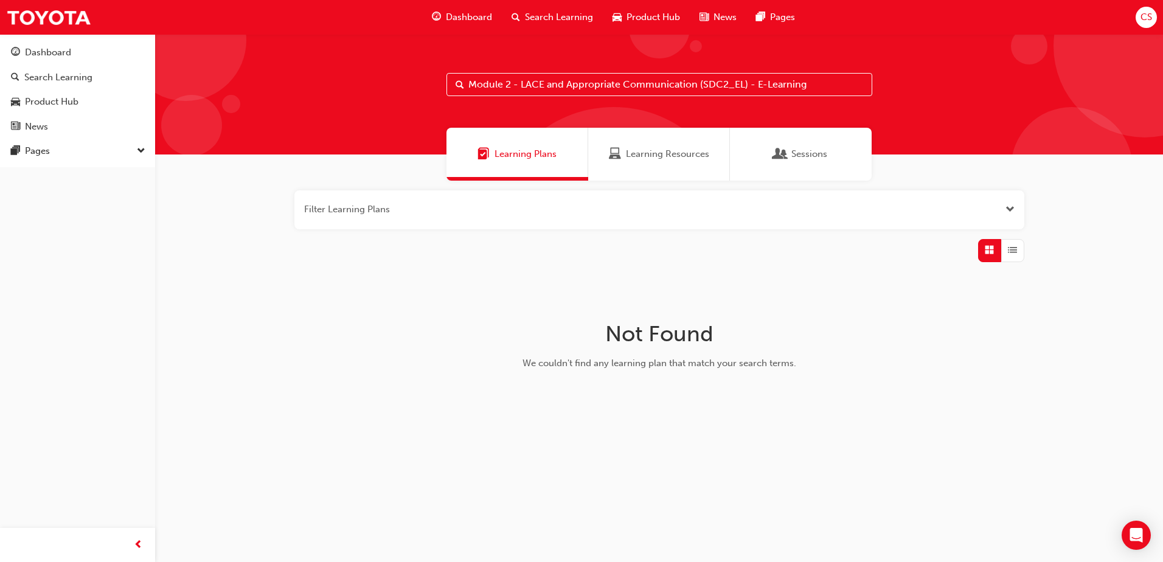
click at [810, 82] on input "Module 2 - LACE and Appropriate Communication (SDC2_EL) - E-Learning" at bounding box center [659, 84] width 426 height 23
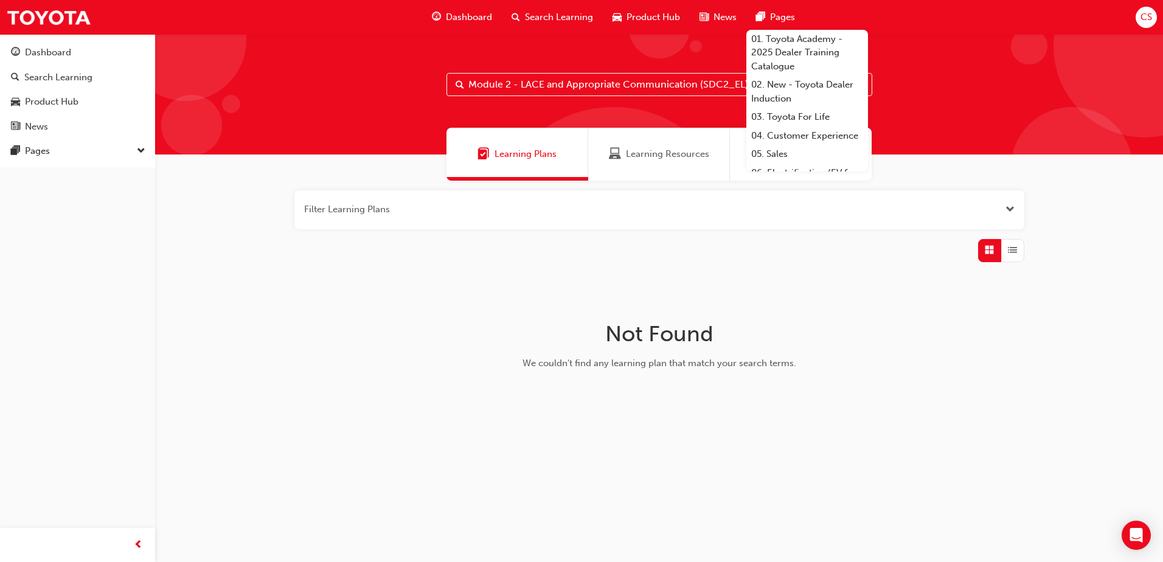
click at [507, 156] on span "Learning Plans" at bounding box center [525, 154] width 62 height 14
click at [527, 108] on div "Module 2 - LACE and Appropriate Communication (SDC2_EL) - E-Learning" at bounding box center [659, 94] width 1008 height 120
click at [505, 86] on input "Module 2 - LACE and Appropriate Communication (SDC2_EL) - E-Learning" at bounding box center [659, 84] width 426 height 23
click at [519, 84] on input "Module 2 - LACE and Appropriate Communication (SDC2_EL) - E-Learning" at bounding box center [659, 84] width 426 height 23
click at [656, 105] on div "Module 2 - LACE and Appropriate Communication (SDC2_EL) - E-Learning" at bounding box center [659, 94] width 1008 height 120
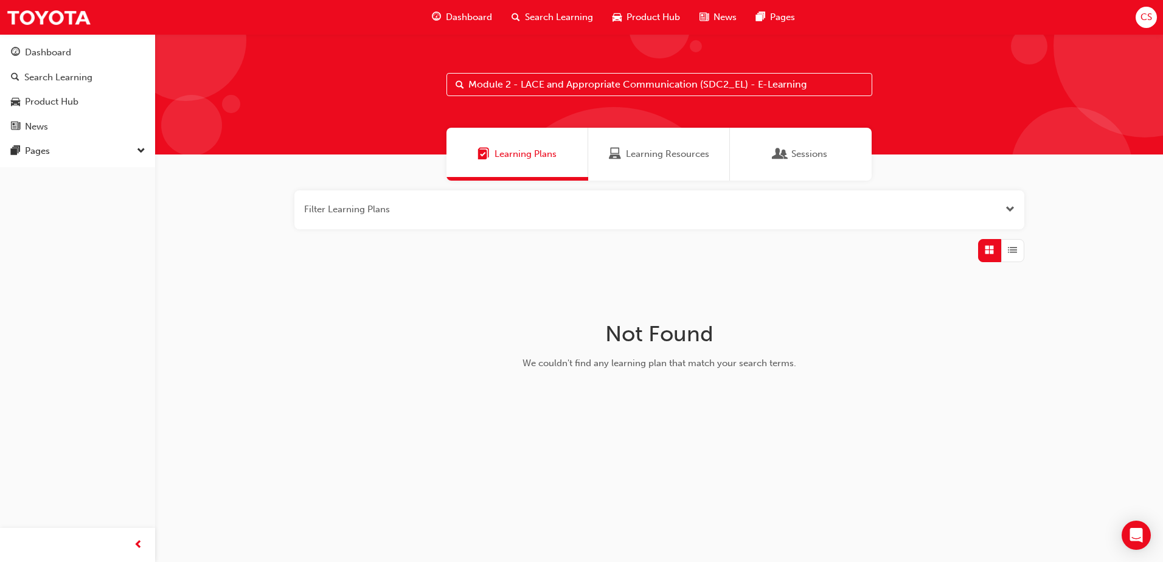
drag, startPoint x: 891, startPoint y: 104, endPoint x: 821, endPoint y: 62, distance: 81.6
click at [891, 103] on div "Module 2 - LACE and Appropriate Communication (SDC2_EL) - E-Learning" at bounding box center [659, 94] width 1008 height 120
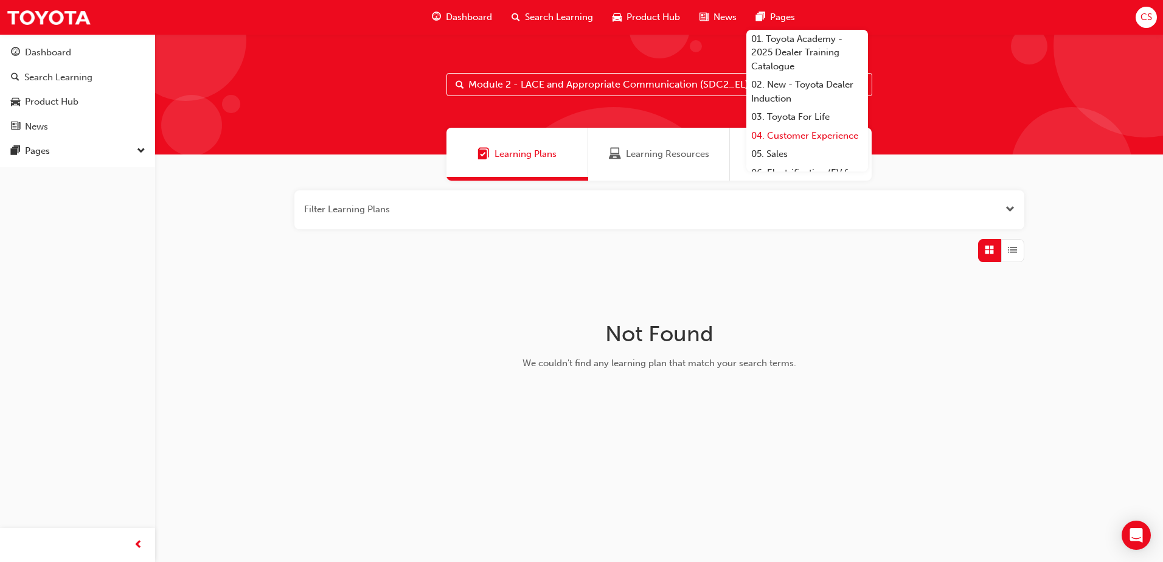
click at [788, 138] on link "04. Customer Experience" at bounding box center [807, 136] width 122 height 19
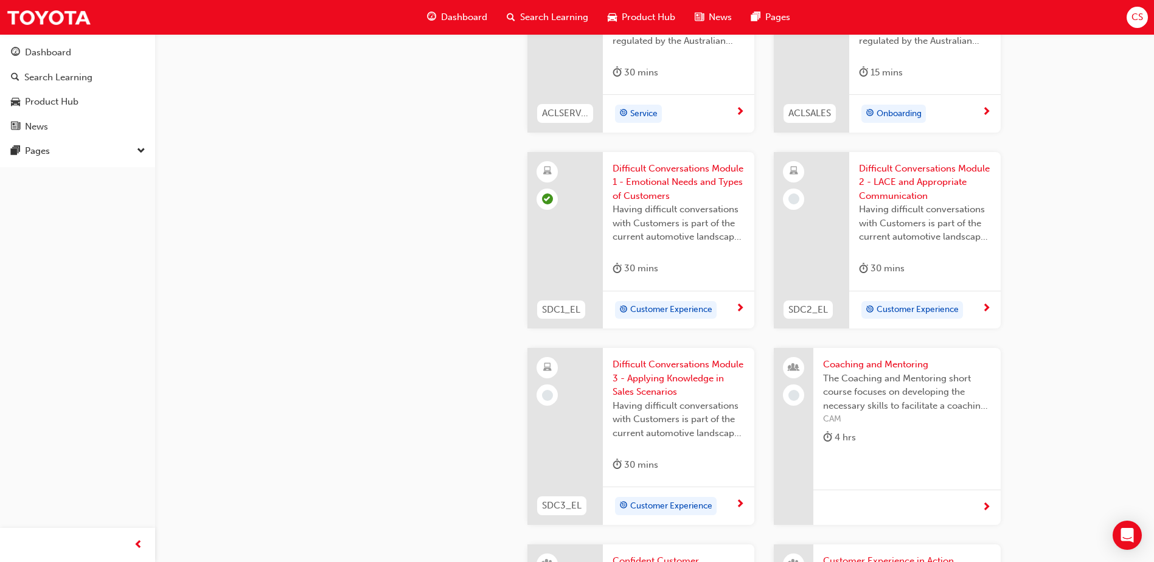
scroll to position [1095, 0]
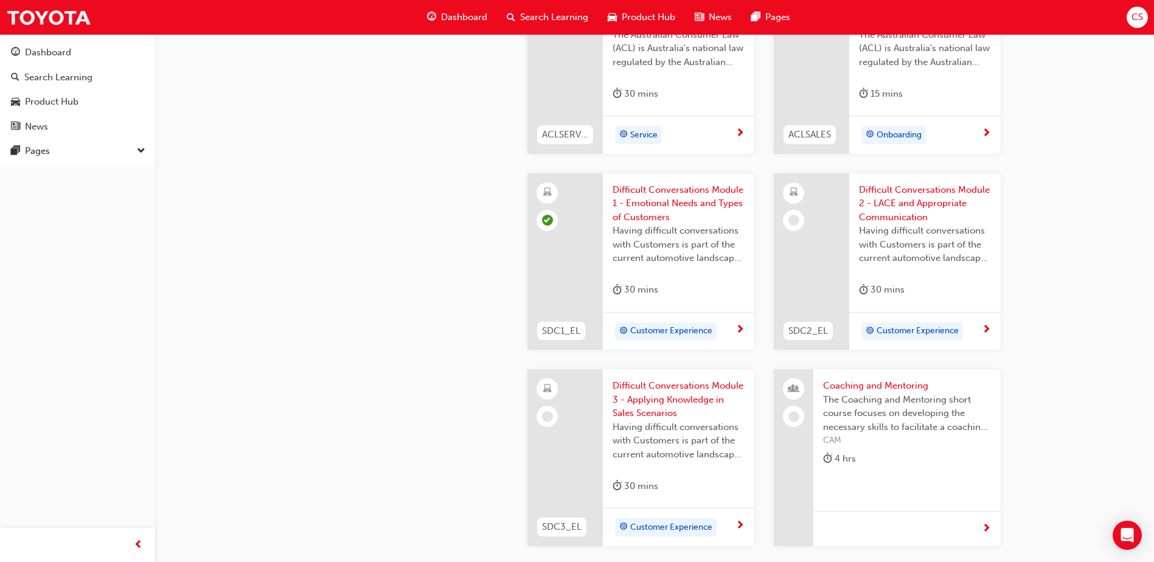
click at [887, 199] on span "Difficult Conversations Module 2 - LACE and Appropriate Communication" at bounding box center [925, 203] width 132 height 41
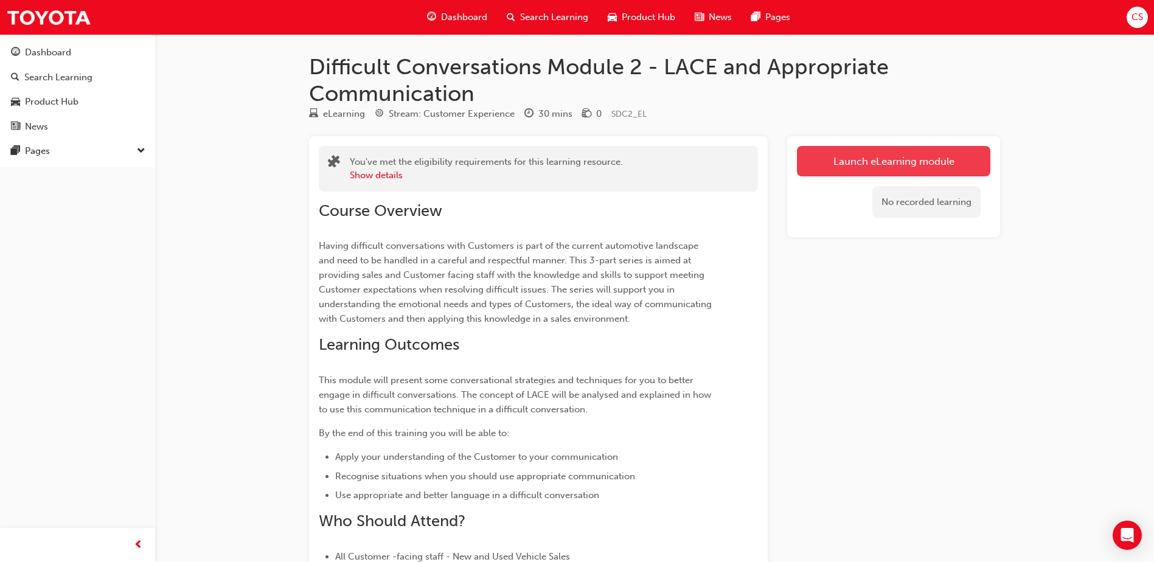
click at [872, 159] on link "Launch eLearning module" at bounding box center [893, 161] width 193 height 30
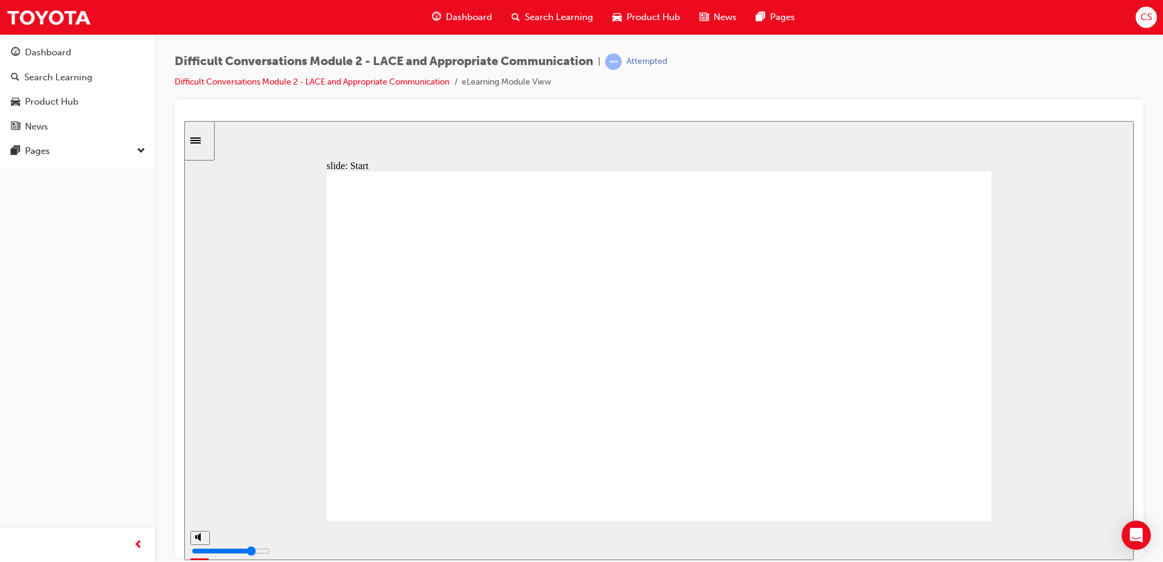
drag, startPoint x: 699, startPoint y: 292, endPoint x: 937, endPoint y: 335, distance: 241.7
click at [206, 144] on div "Sidebar Toggle" at bounding box center [199, 140] width 21 height 9
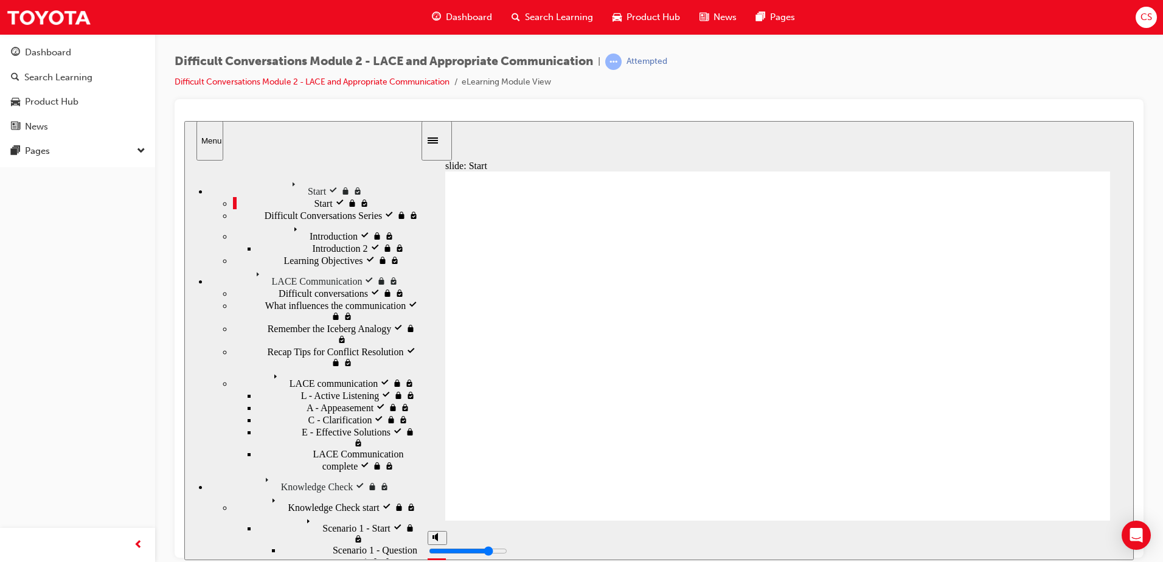
click at [206, 144] on div "Menu" at bounding box center [209, 140] width 17 height 9
click at [311, 207] on div "Start visited Start" at bounding box center [326, 202] width 187 height 12
click at [257, 221] on div "Difficult Conversations Series locked Difficult Conversations Series" at bounding box center [326, 215] width 187 height 12
click at [245, 198] on div "Start visited Start" at bounding box center [326, 202] width 187 height 12
click at [287, 178] on icon "Menu" at bounding box center [296, 185] width 18 height 18
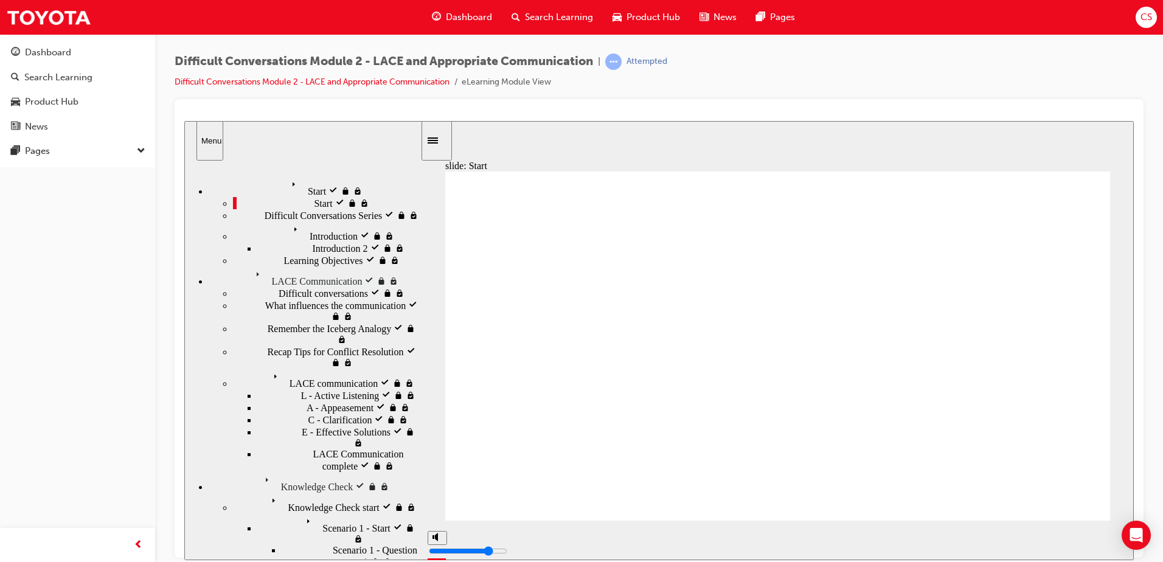
click at [196, 147] on div "Menu" at bounding box center [302, 140] width 237 height 40
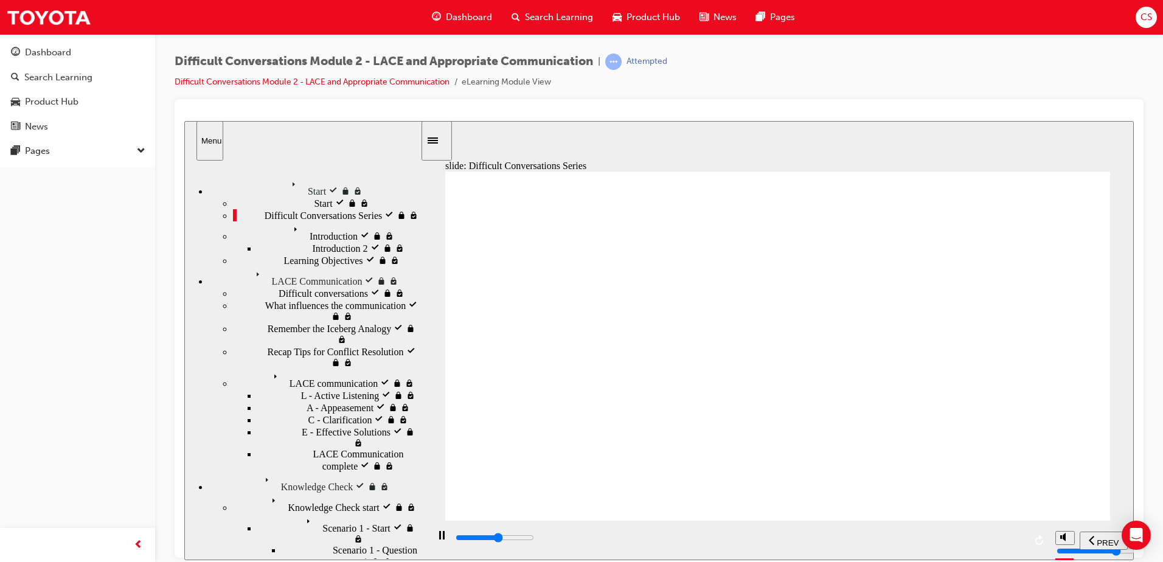
drag, startPoint x: 747, startPoint y: 316, endPoint x: 909, endPoint y: 310, distance: 162.5
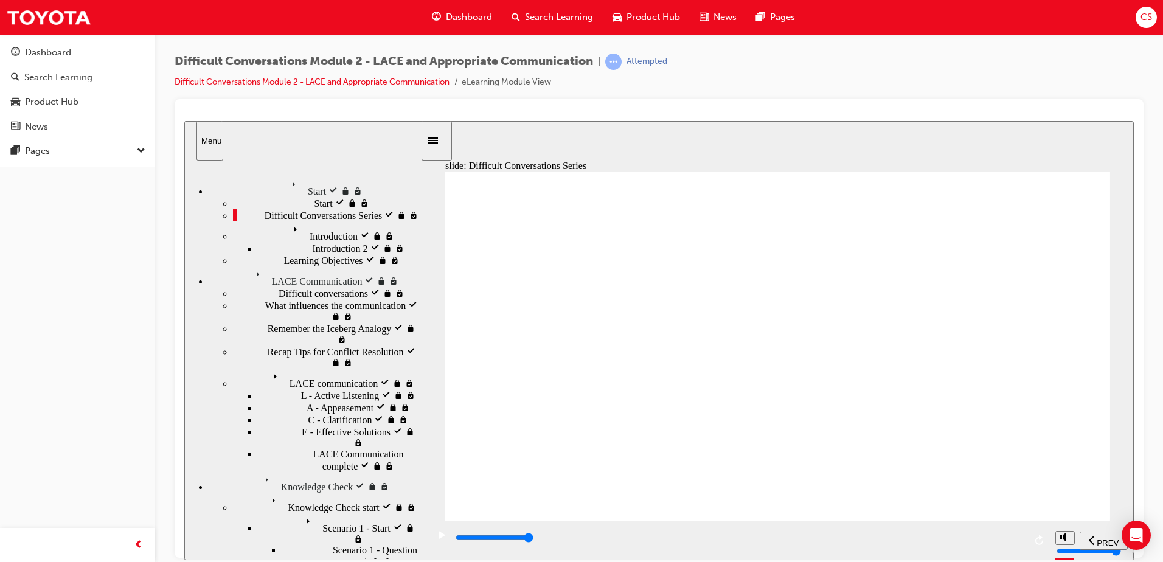
drag, startPoint x: 960, startPoint y: 539, endPoint x: 1017, endPoint y: 539, distance: 57.2
click at [534, 539] on input "slide progress" at bounding box center [495, 537] width 78 height 10
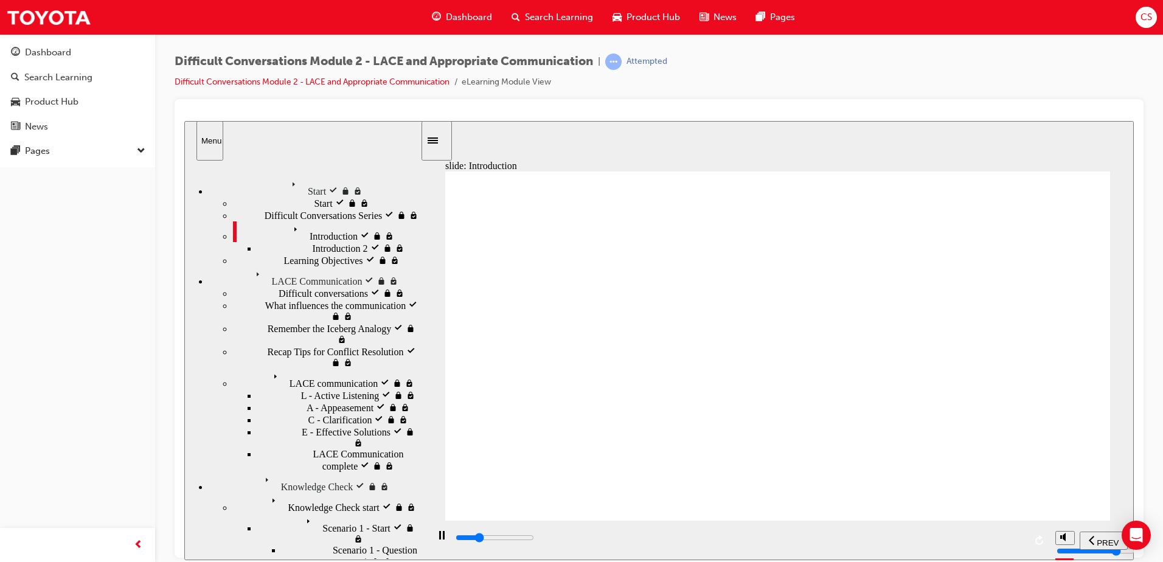
drag, startPoint x: 758, startPoint y: 322, endPoint x: 602, endPoint y: 321, distance: 155.7
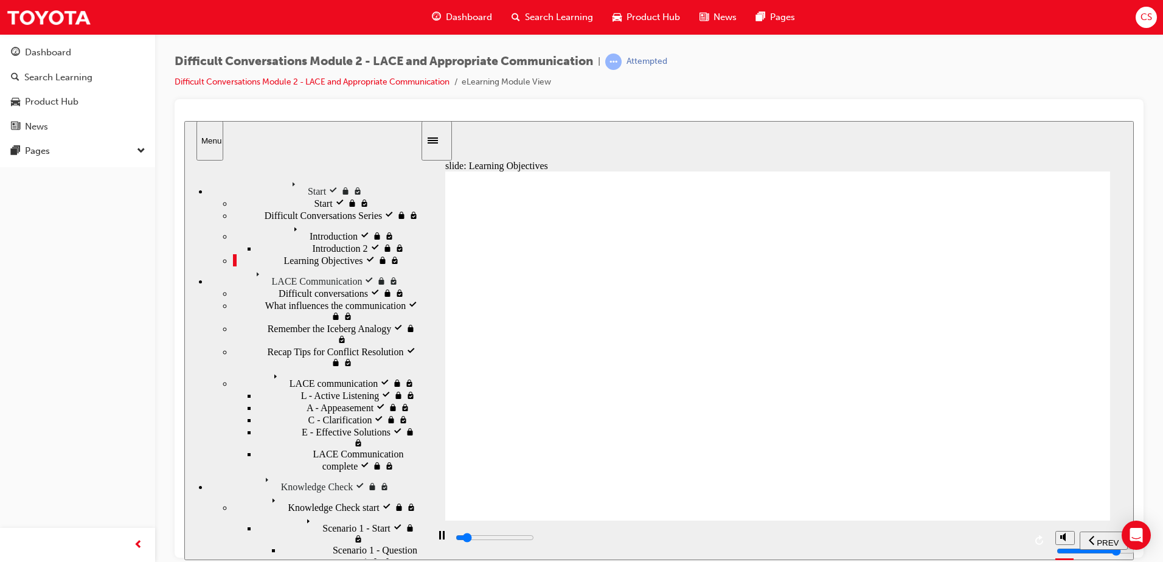
drag, startPoint x: 865, startPoint y: 537, endPoint x: 997, endPoint y: 541, distance: 132.1
click at [997, 542] on div "playback controls" at bounding box center [739, 537] width 571 height 13
drag, startPoint x: 616, startPoint y: 539, endPoint x: 1034, endPoint y: 529, distance: 418.0
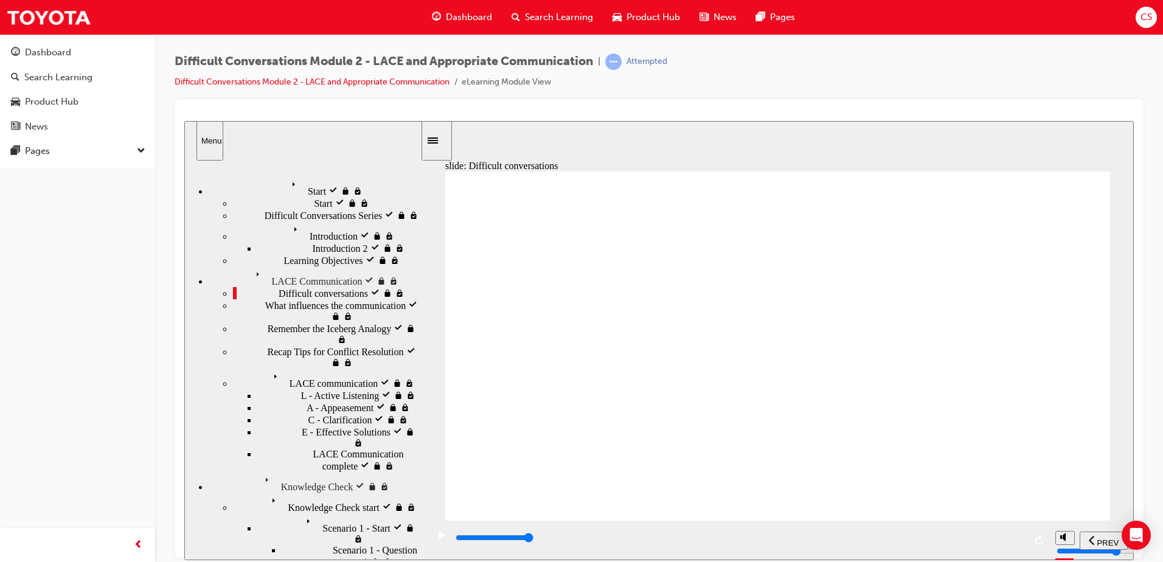
click at [1034, 529] on div "playback controls" at bounding box center [739, 540] width 622 height 40
drag, startPoint x: 738, startPoint y: 539, endPoint x: 982, endPoint y: 529, distance: 244.1
click at [982, 529] on div "playback controls" at bounding box center [739, 540] width 622 height 40
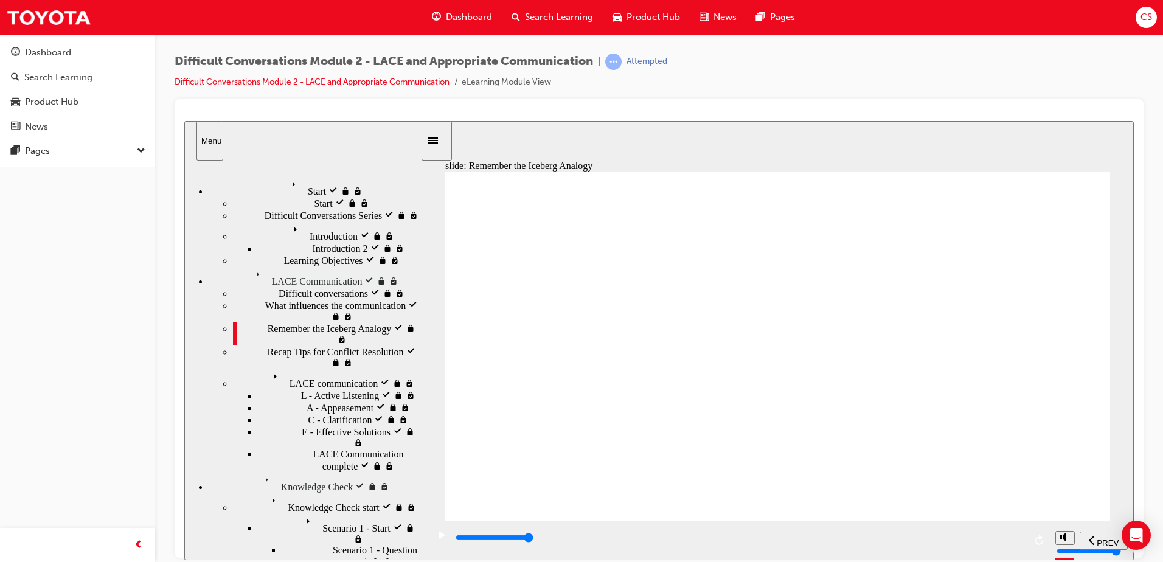
drag, startPoint x: 668, startPoint y: 543, endPoint x: 1021, endPoint y: 538, distance: 352.8
click at [1021, 538] on div "playback controls" at bounding box center [739, 537] width 571 height 13
drag, startPoint x: 675, startPoint y: 544, endPoint x: 1165, endPoint y: 510, distance: 491.4
click at [1134, 510] on html "slide: Recap Tips for Conflict Resolution Oval 2 customer care icon 1 Freeform …" at bounding box center [658, 339] width 949 height 439
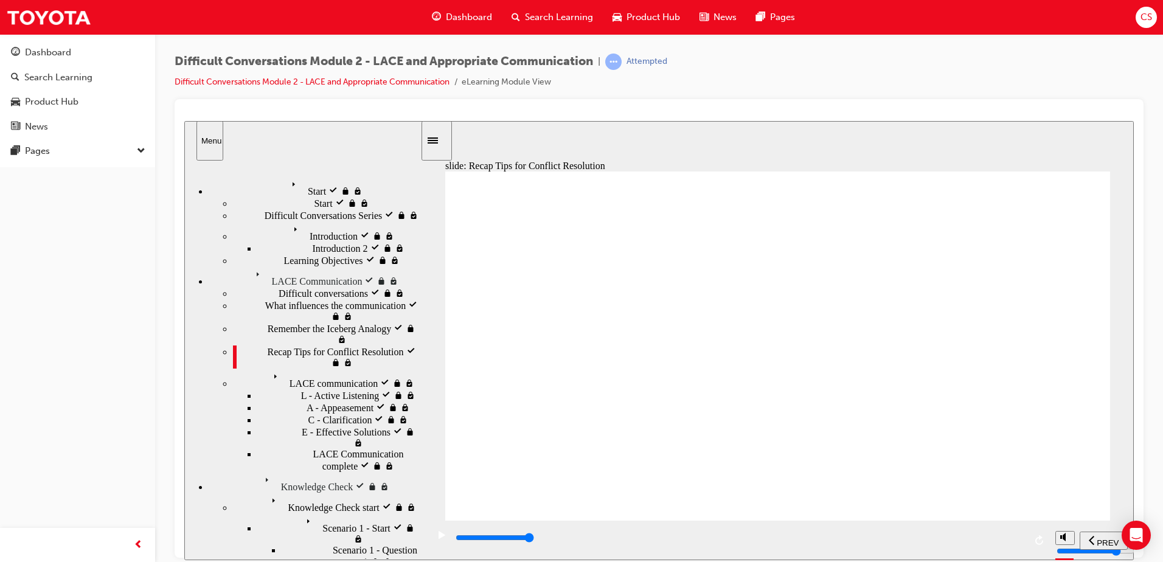
drag, startPoint x: 617, startPoint y: 536, endPoint x: 1067, endPoint y: 513, distance: 451.3
click at [1067, 513] on div "slide: LACE communication LACE Communication L A C E LACE: Strategies to help y…" at bounding box center [658, 339] width 949 height 439
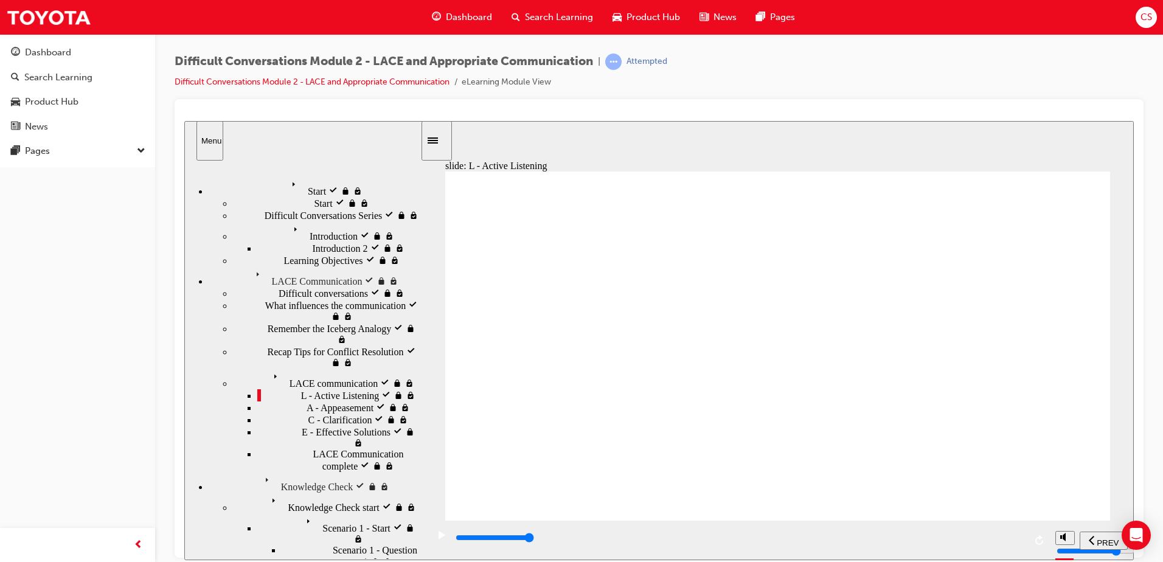
drag, startPoint x: 606, startPoint y: 539, endPoint x: 1342, endPoint y: 637, distance: 741.8
click at [1134, 516] on html "slide: L - Active Listening LACE Communication L = (Active) Listening Group 5 A…" at bounding box center [658, 339] width 949 height 439
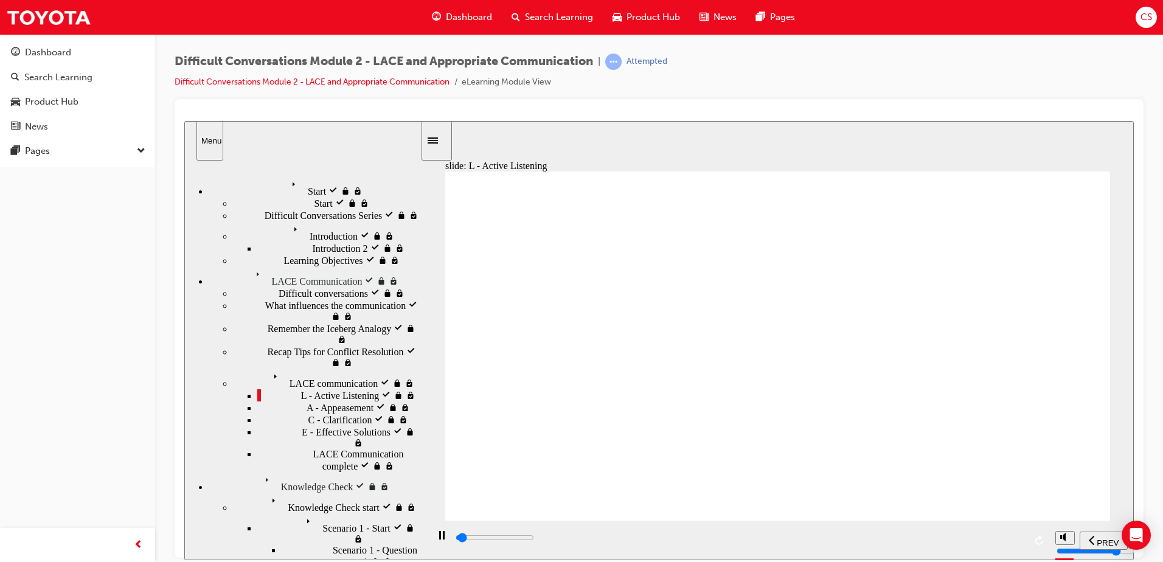
drag, startPoint x: 618, startPoint y: 539, endPoint x: 1089, endPoint y: 498, distance: 473.1
click at [1089, 498] on div "slide: L - Scenario LACE Communication L = (Active) Listening Let's look at an …" at bounding box center [658, 339] width 949 height 439
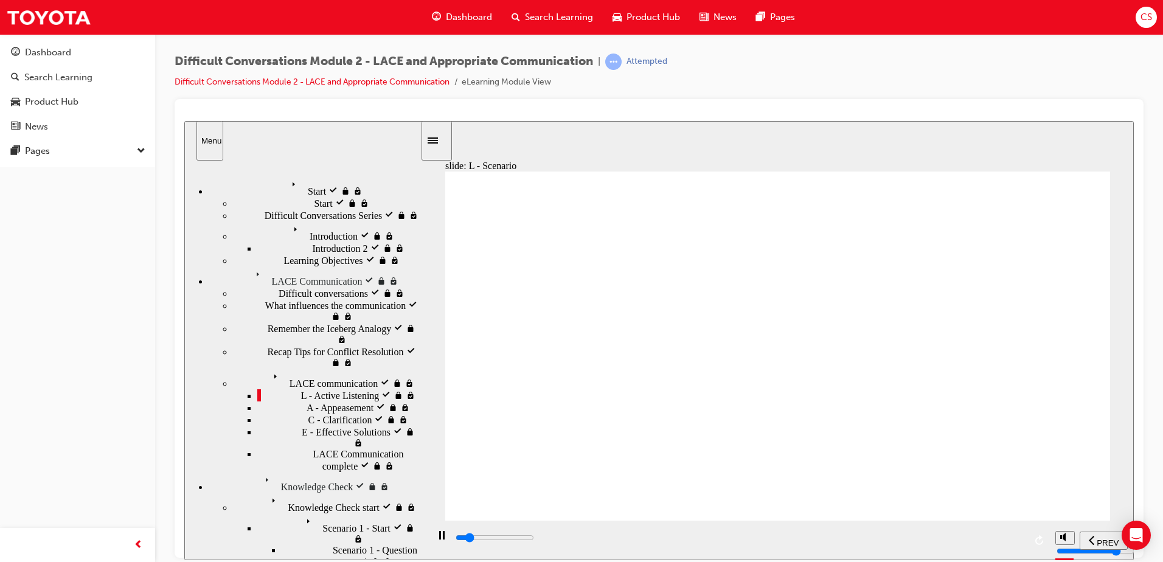
drag, startPoint x: 851, startPoint y: 388, endPoint x: 831, endPoint y: 372, distance: 26.4
drag, startPoint x: 810, startPoint y: 366, endPoint x: 805, endPoint y: 362, distance: 6.3
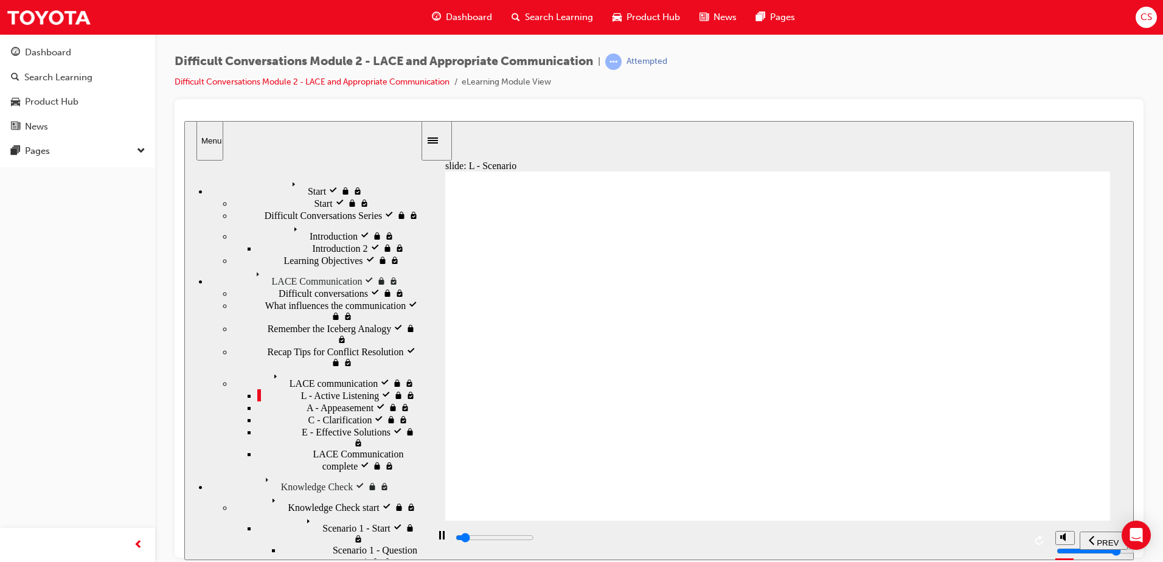
drag, startPoint x: 758, startPoint y: 355, endPoint x: 747, endPoint y: 355, distance: 11.6
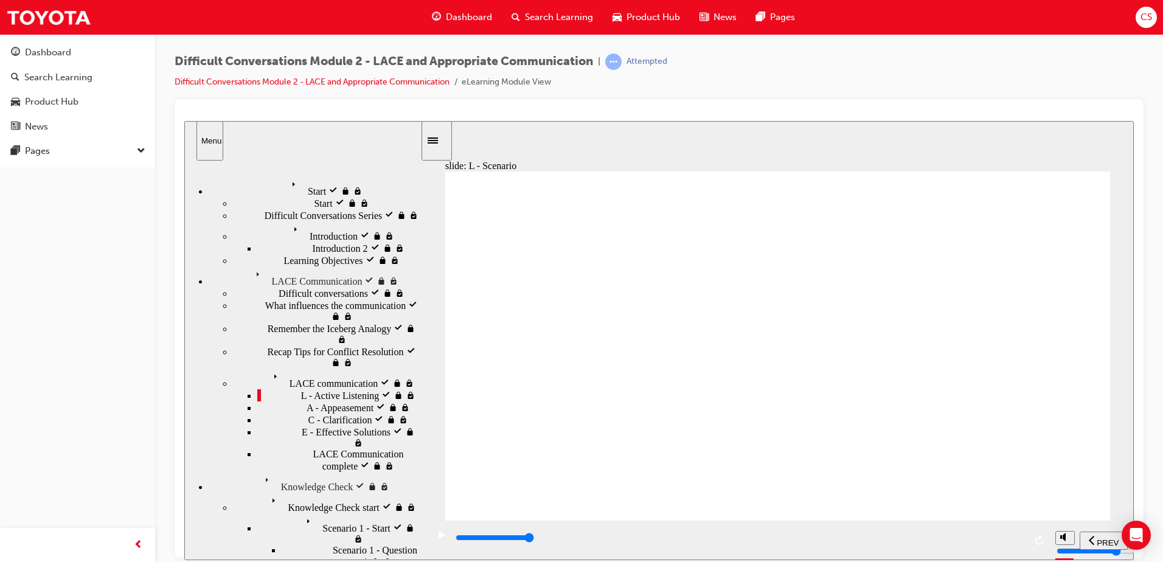
click at [328, 401] on div "A - Appeasement locked A - Appeasement" at bounding box center [338, 407] width 163 height 12
click at [316, 389] on div "L - Active Listening visited L - Active Listening" at bounding box center [338, 395] width 163 height 12
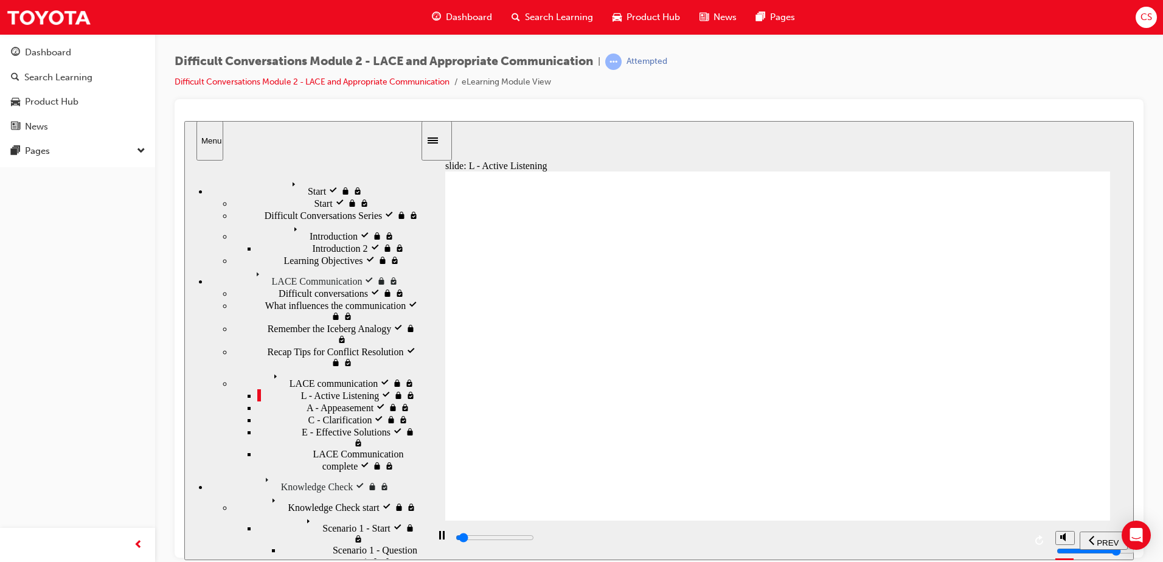
drag, startPoint x: 595, startPoint y: 540, endPoint x: 1048, endPoint y: 515, distance: 453.8
click at [1048, 515] on div "slide: L - Active Listening LACE Communication L = (Active) Listening Group 5 A…" at bounding box center [658, 339] width 949 height 439
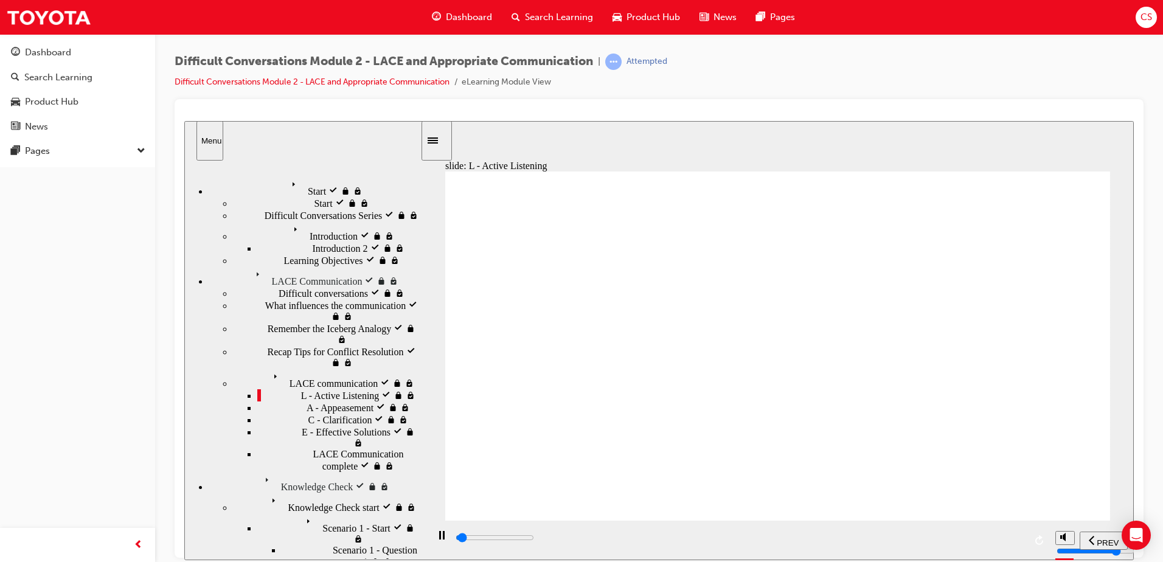
drag, startPoint x: 947, startPoint y: 418, endPoint x: 1010, endPoint y: 422, distance: 62.8
drag, startPoint x: 1039, startPoint y: 423, endPoint x: 1038, endPoint y: 408, distance: 15.9
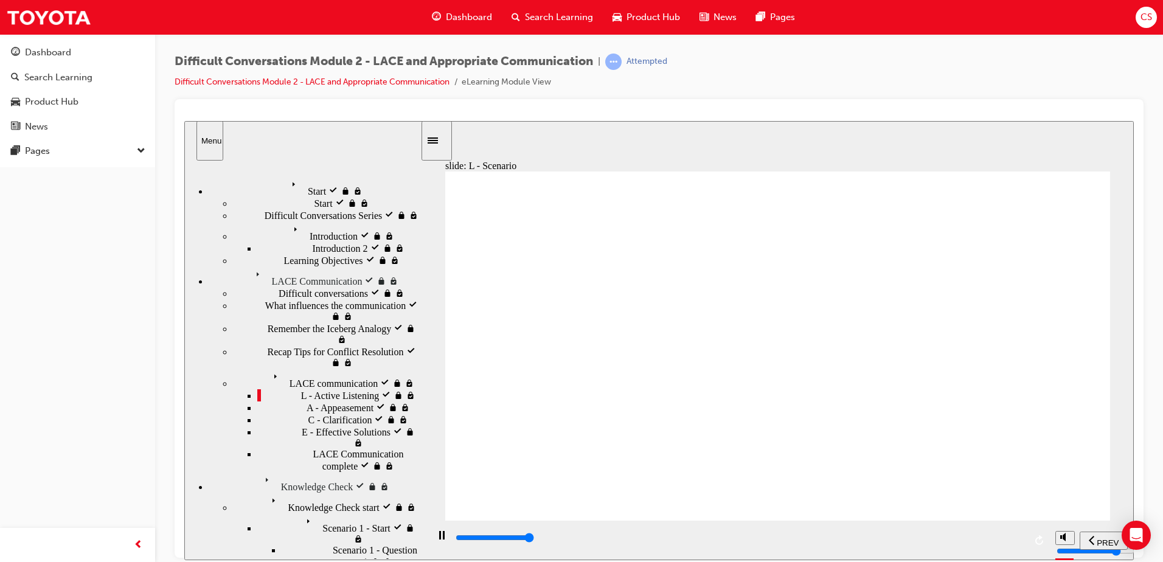
drag, startPoint x: 673, startPoint y: 543, endPoint x: 1055, endPoint y: 529, distance: 382.8
click at [1055, 529] on section "PREV NEXT SUBMIT" at bounding box center [777, 540] width 712 height 40
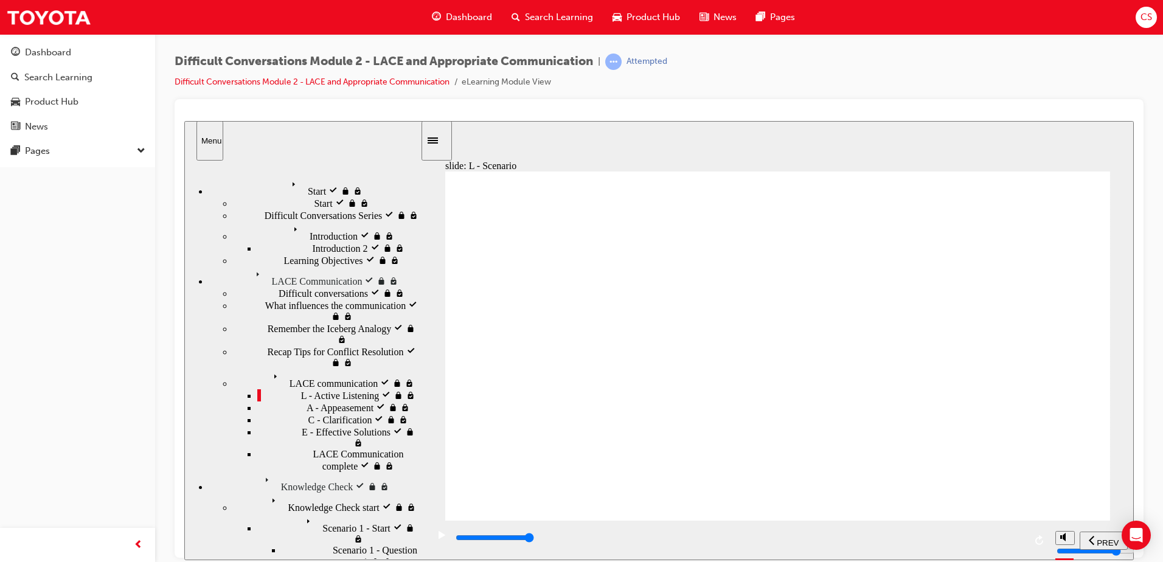
drag, startPoint x: 614, startPoint y: 354, endPoint x: 605, endPoint y: 353, distance: 9.8
drag, startPoint x: 501, startPoint y: 369, endPoint x: 507, endPoint y: 359, distance: 11.8
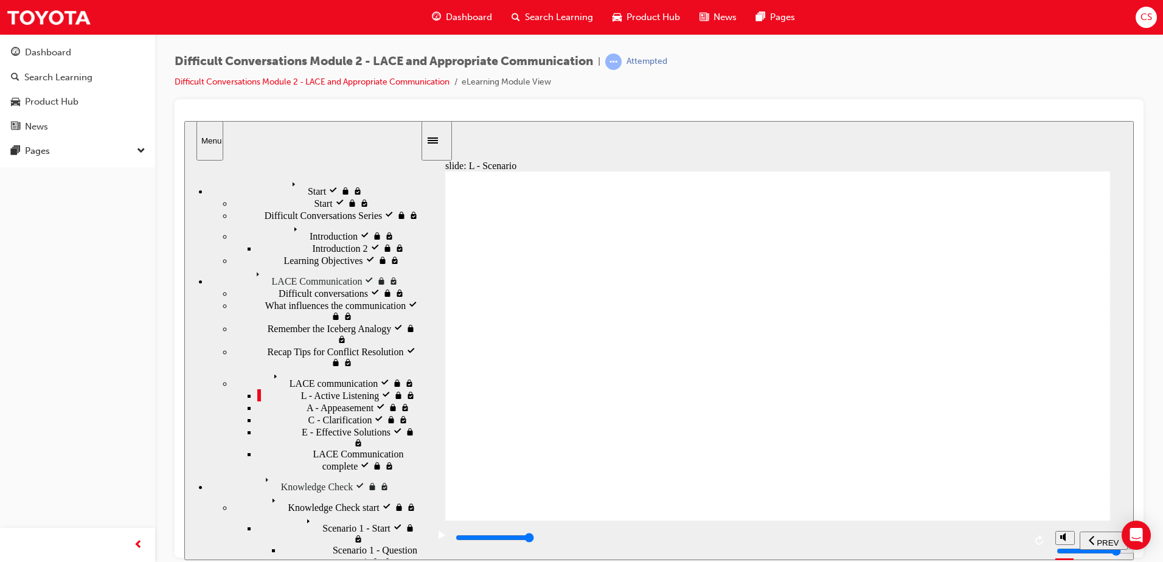
drag, startPoint x: 1140, startPoint y: 511, endPoint x: 1134, endPoint y: 478, distance: 33.4
click at [1134, 479] on body "Your version of Internet Explorer is outdated and not supported. Please upgrade…" at bounding box center [581, 281] width 1163 height 562
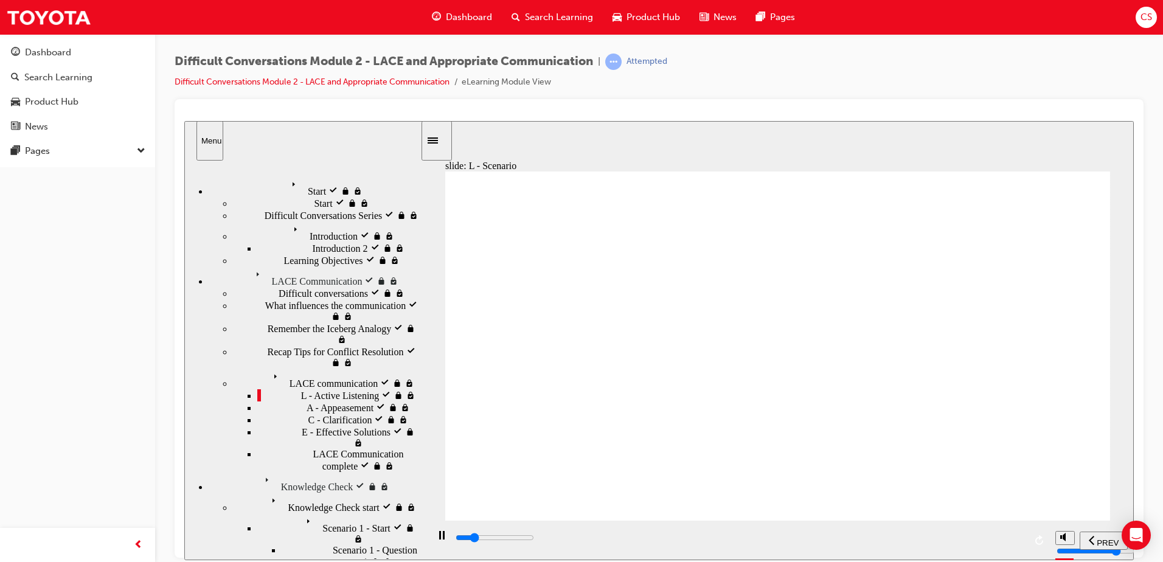
drag, startPoint x: 712, startPoint y: 539, endPoint x: 1069, endPoint y: 549, distance: 357.2
click at [1069, 549] on section "PREV NEXT SUBMIT" at bounding box center [777, 540] width 712 height 40
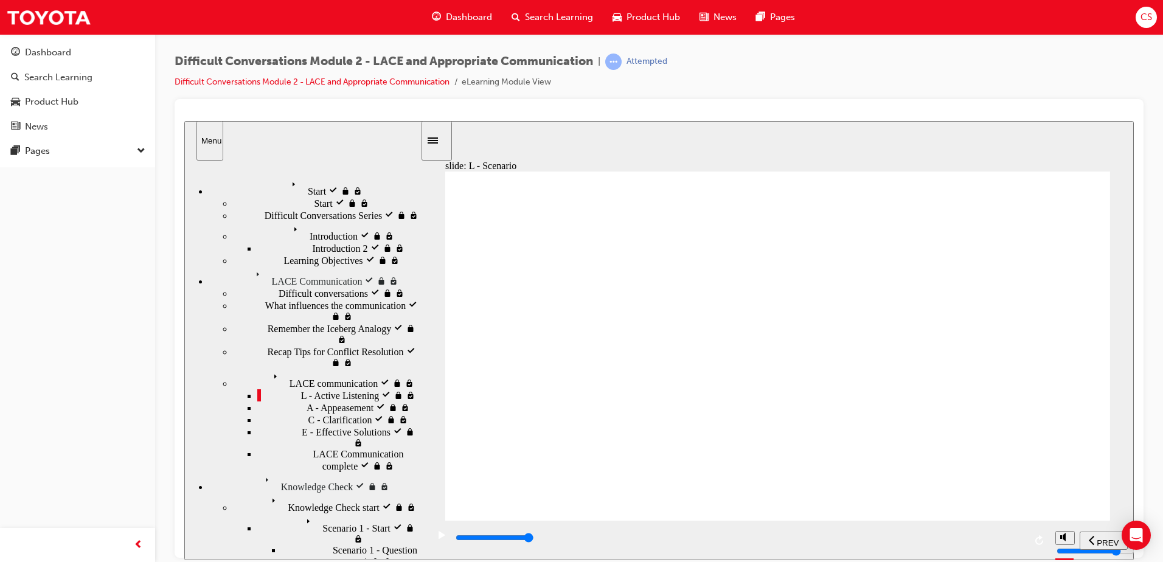
drag, startPoint x: 749, startPoint y: 536, endPoint x: 1105, endPoint y: 535, distance: 356.4
click at [1105, 535] on section "PREV NEXT SUBMIT" at bounding box center [777, 540] width 712 height 40
drag, startPoint x: 773, startPoint y: 539, endPoint x: 1046, endPoint y: 523, distance: 272.9
click at [1044, 525] on div "playback controls" at bounding box center [739, 540] width 622 height 40
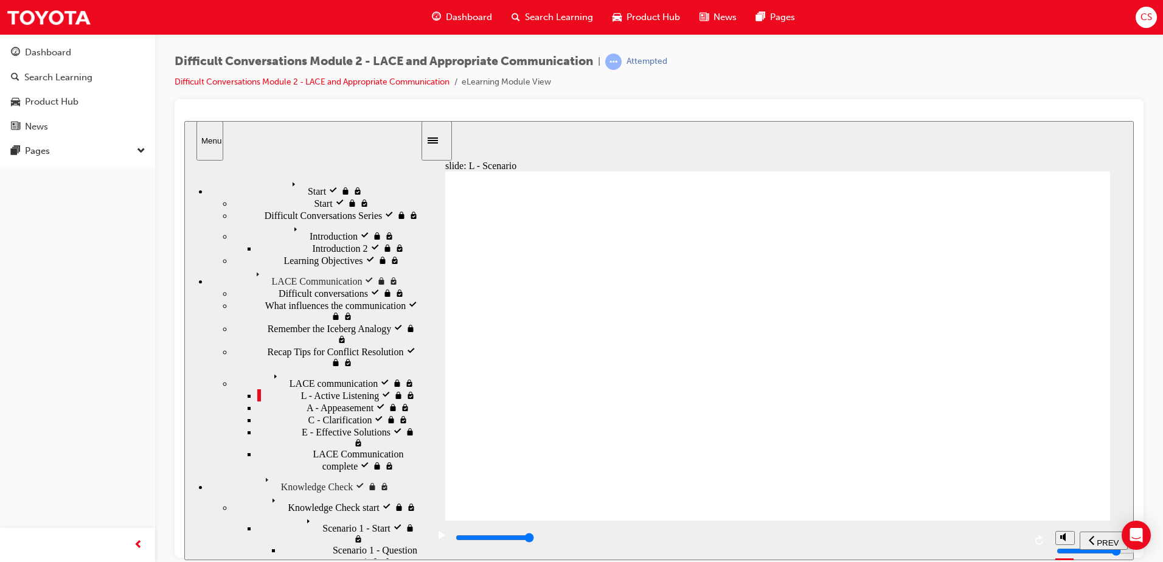
click at [1050, 479] on div "I hear what you have said and just want to make sure that I understand you corr…" at bounding box center [777, 351] width 665 height 360
drag, startPoint x: 723, startPoint y: 536, endPoint x: 1050, endPoint y: 526, distance: 328.0
click at [1048, 530] on div "playback controls" at bounding box center [739, 540] width 622 height 40
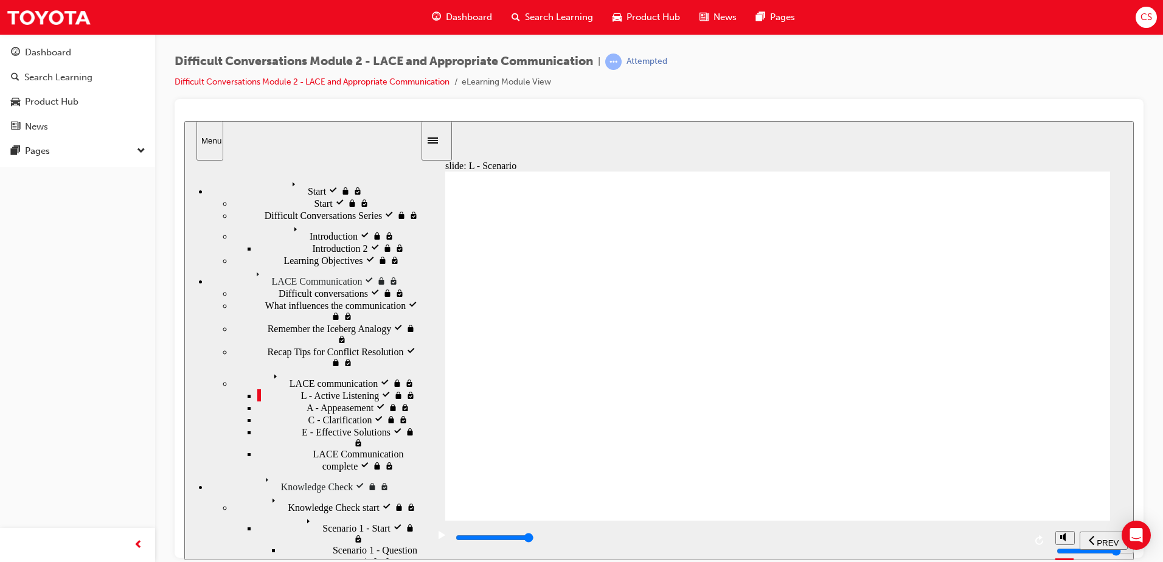
drag, startPoint x: 637, startPoint y: 543, endPoint x: 1052, endPoint y: 541, distance: 415.4
click at [1050, 543] on section "PREV NEXT SUBMIT" at bounding box center [777, 540] width 712 height 40
drag, startPoint x: 702, startPoint y: 536, endPoint x: 1075, endPoint y: 511, distance: 373.7
click at [1071, 522] on section "PREV NEXT SUBMIT" at bounding box center [777, 540] width 712 height 40
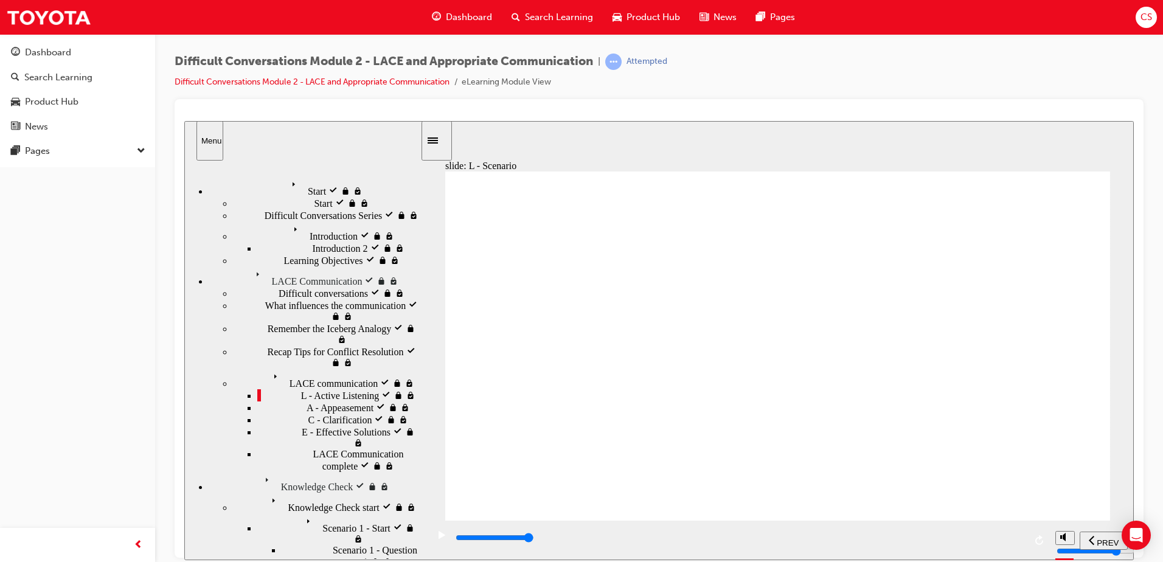
drag, startPoint x: 738, startPoint y: 540, endPoint x: 1023, endPoint y: 538, distance: 285.3
click at [1023, 538] on div "playback controls" at bounding box center [739, 537] width 571 height 13
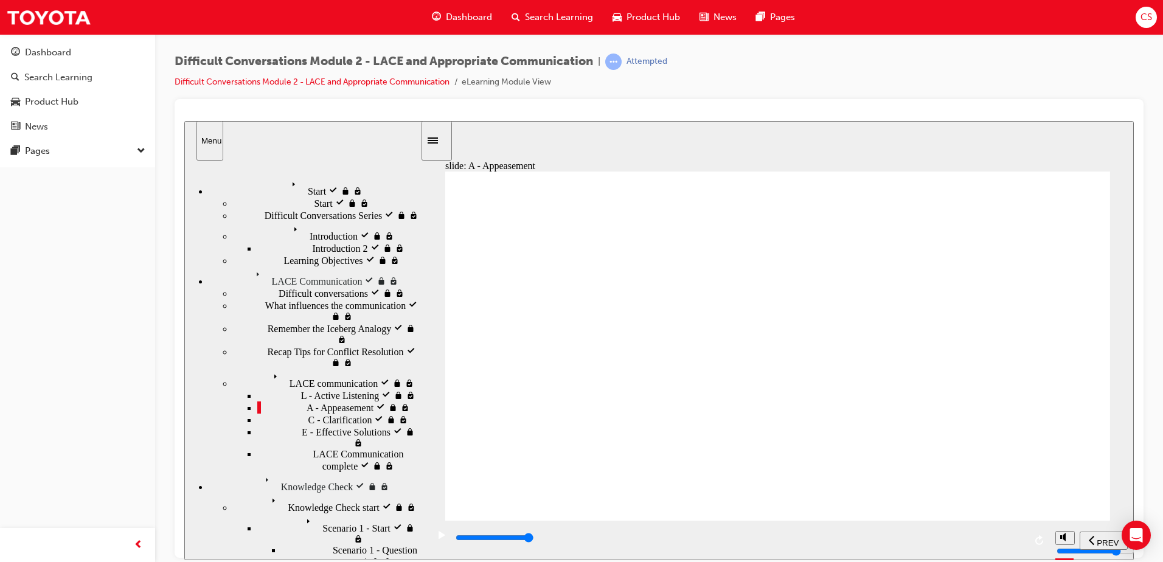
drag, startPoint x: 634, startPoint y: 541, endPoint x: 1065, endPoint y: 539, distance: 431.2
click at [1075, 547] on section "PREV NEXT SUBMIT" at bounding box center [777, 540] width 712 height 40
drag, startPoint x: 648, startPoint y: 386, endPoint x: 702, endPoint y: 384, distance: 54.2
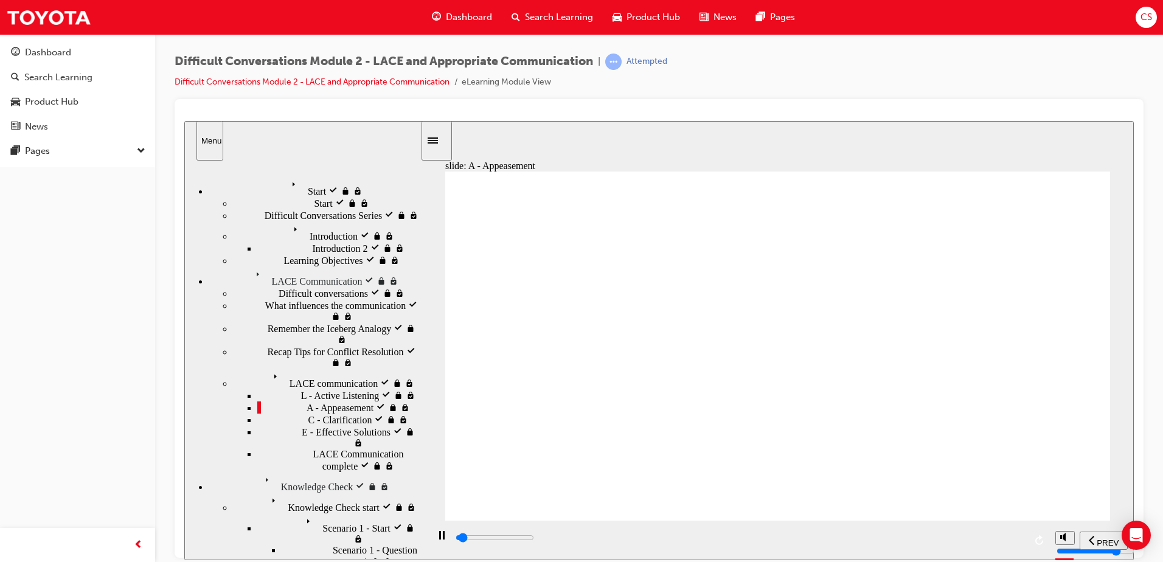
drag, startPoint x: 721, startPoint y: 541, endPoint x: 1032, endPoint y: 533, distance: 310.9
click at [1032, 533] on div "playback controls" at bounding box center [739, 540] width 622 height 40
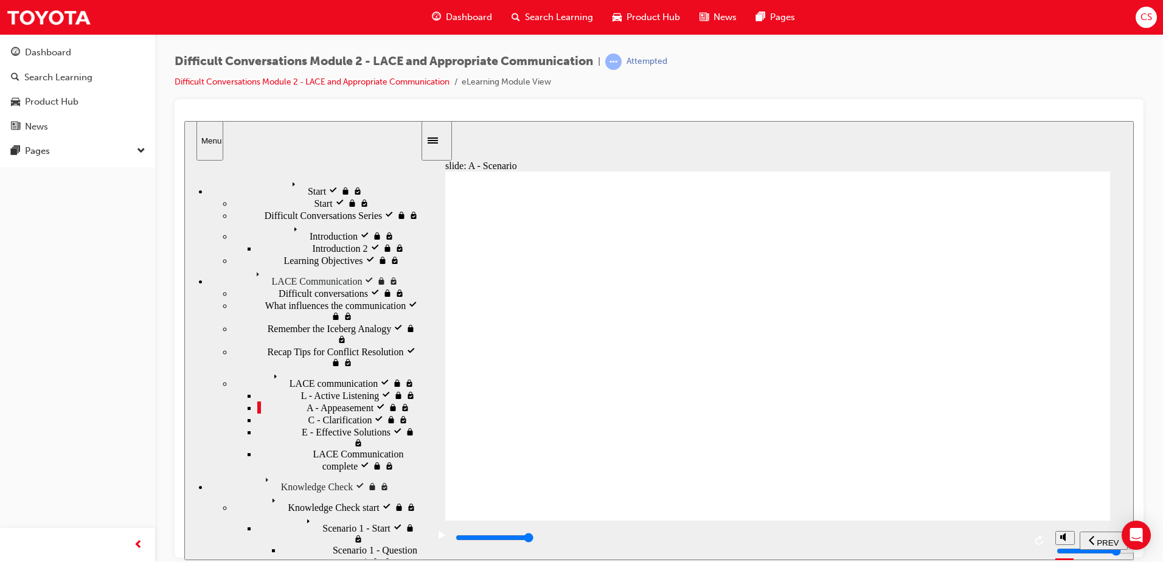
click at [679, 544] on div "playback controls" at bounding box center [739, 537] width 571 height 13
drag, startPoint x: 679, startPoint y: 545, endPoint x: 1153, endPoint y: 530, distance: 474.6
click at [1134, 530] on html "slide: A - Scenario I understand that there is a price change. This can happen …" at bounding box center [658, 339] width 949 height 439
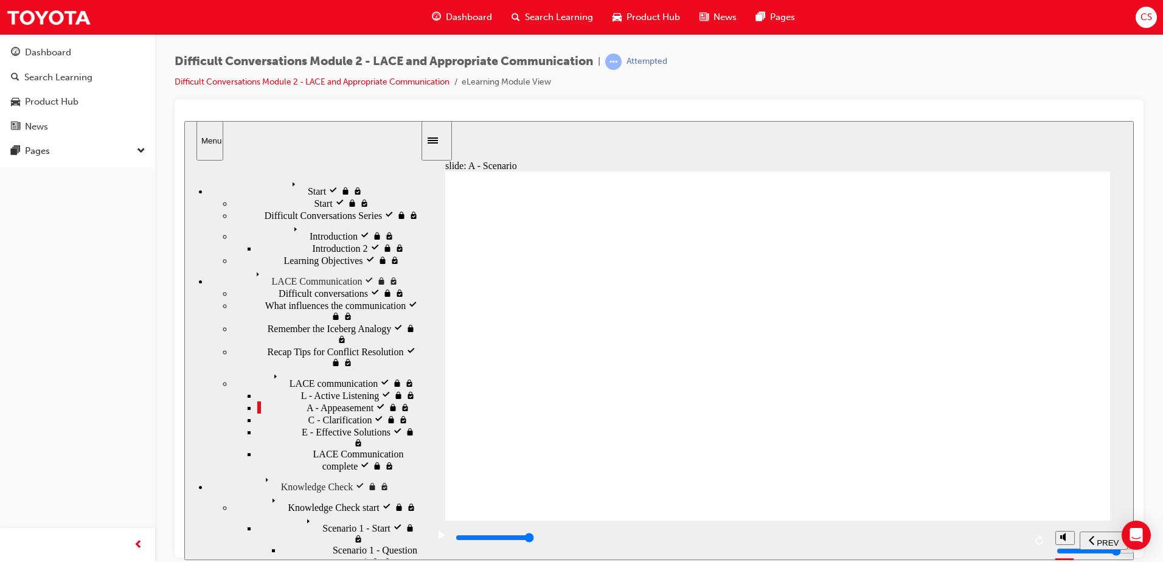
drag, startPoint x: 617, startPoint y: 543, endPoint x: 1047, endPoint y: 555, distance: 430.2
click at [1047, 555] on div "playback controls" at bounding box center [739, 540] width 622 height 40
drag, startPoint x: 640, startPoint y: 536, endPoint x: 1132, endPoint y: 534, distance: 492.0
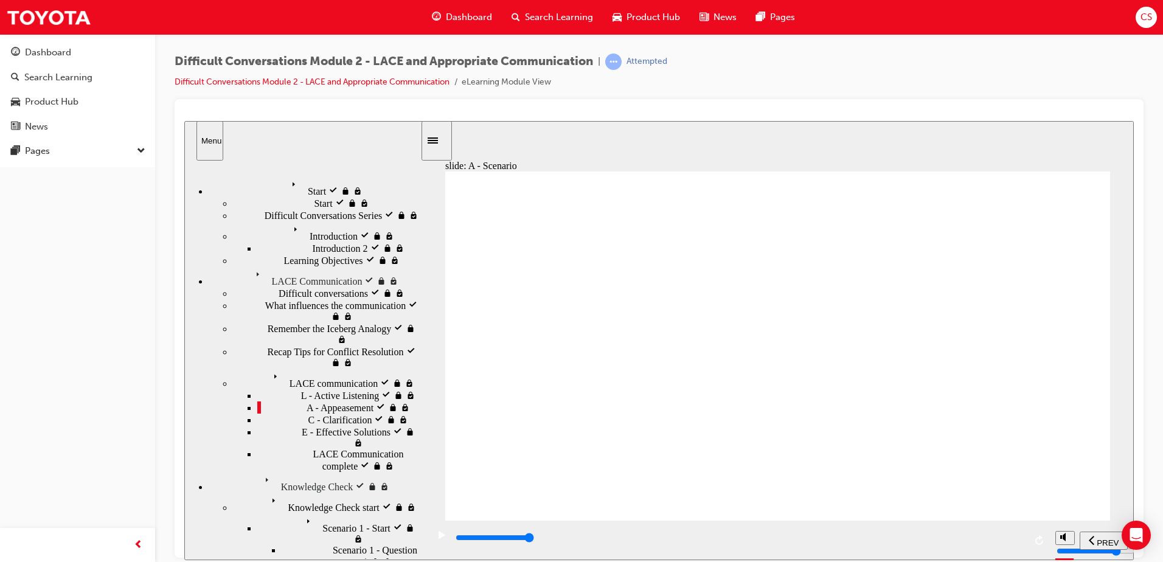
click at [1132, 534] on section "PREV NEXT SUBMIT" at bounding box center [777, 540] width 712 height 40
drag, startPoint x: 691, startPoint y: 535, endPoint x: 726, endPoint y: 535, distance: 35.3
click at [698, 536] on div "playback controls" at bounding box center [739, 537] width 571 height 13
drag, startPoint x: 1061, startPoint y: 516, endPoint x: 1078, endPoint y: 516, distance: 17.0
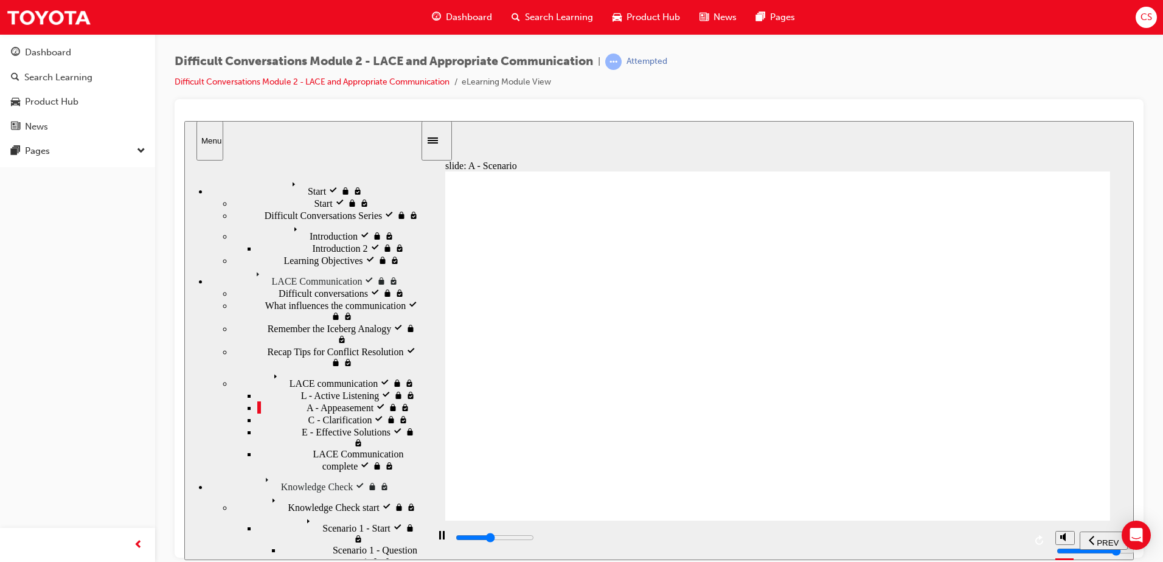
click at [1078, 516] on div "slide: A - Scenario What’s the difference between these paints? Apologise The m…" at bounding box center [658, 339] width 949 height 439
drag, startPoint x: 920, startPoint y: 541, endPoint x: 1119, endPoint y: 536, distance: 199.6
click at [1119, 536] on section "PREV NEXT SUBMIT" at bounding box center [777, 540] width 712 height 40
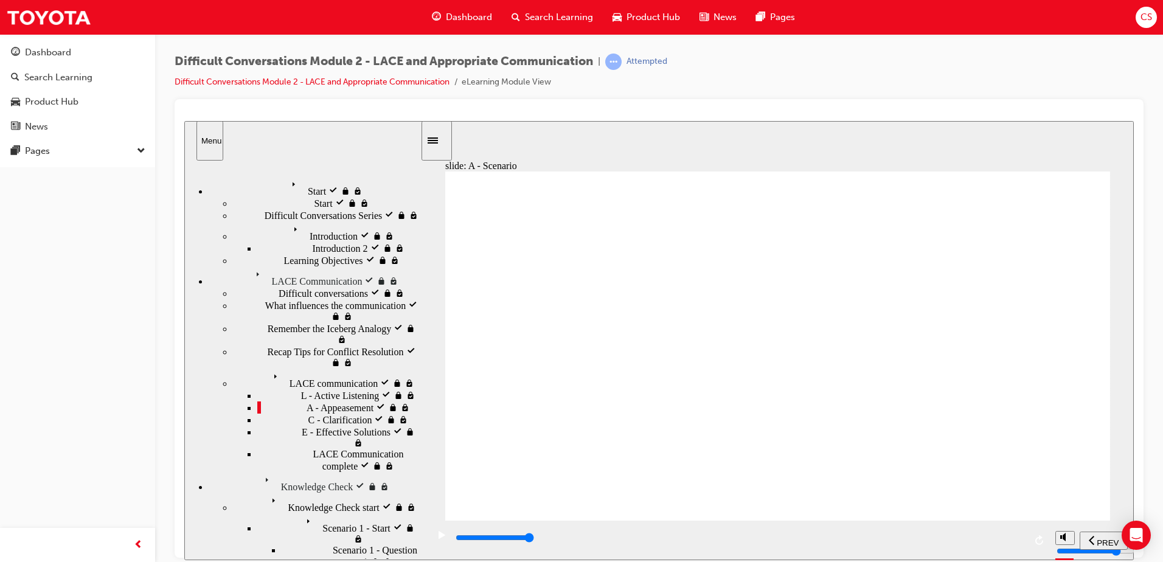
drag, startPoint x: 755, startPoint y: 539, endPoint x: 1044, endPoint y: 518, distance: 289.0
click at [1044, 518] on div "slide: A - Scenario You have aligned yourself with the Guest and apologised for…" at bounding box center [658, 339] width 949 height 439
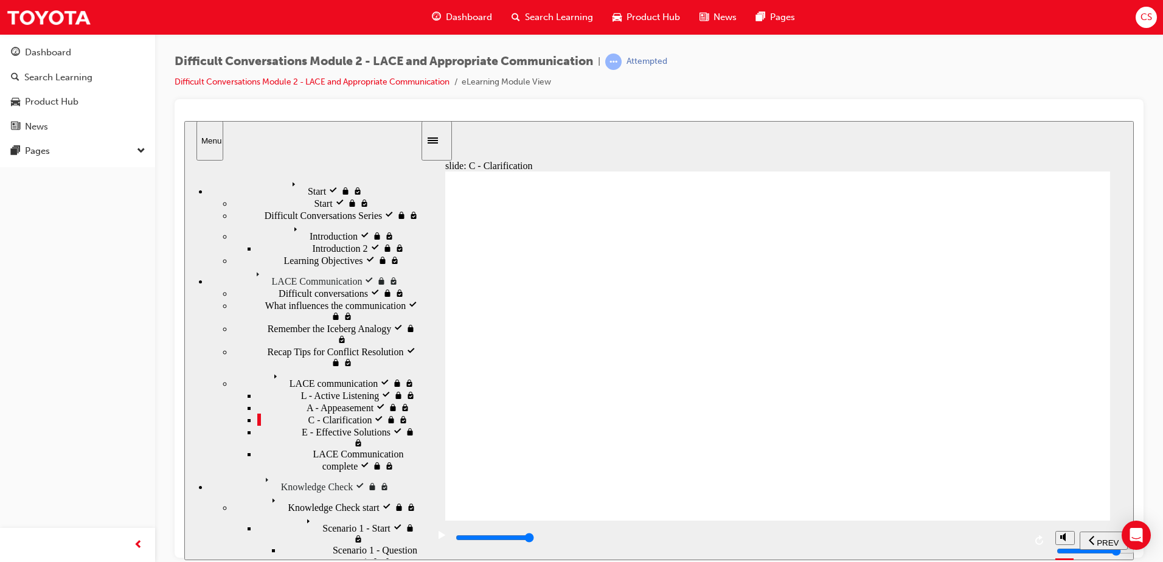
drag, startPoint x: 614, startPoint y: 537, endPoint x: 1072, endPoint y: 479, distance: 461.7
click at [1077, 482] on div "slide: C - Clarification LACE Communication C = Clarification Compile all the i…" at bounding box center [658, 339] width 949 height 439
drag, startPoint x: 627, startPoint y: 397, endPoint x: 714, endPoint y: 387, distance: 87.6
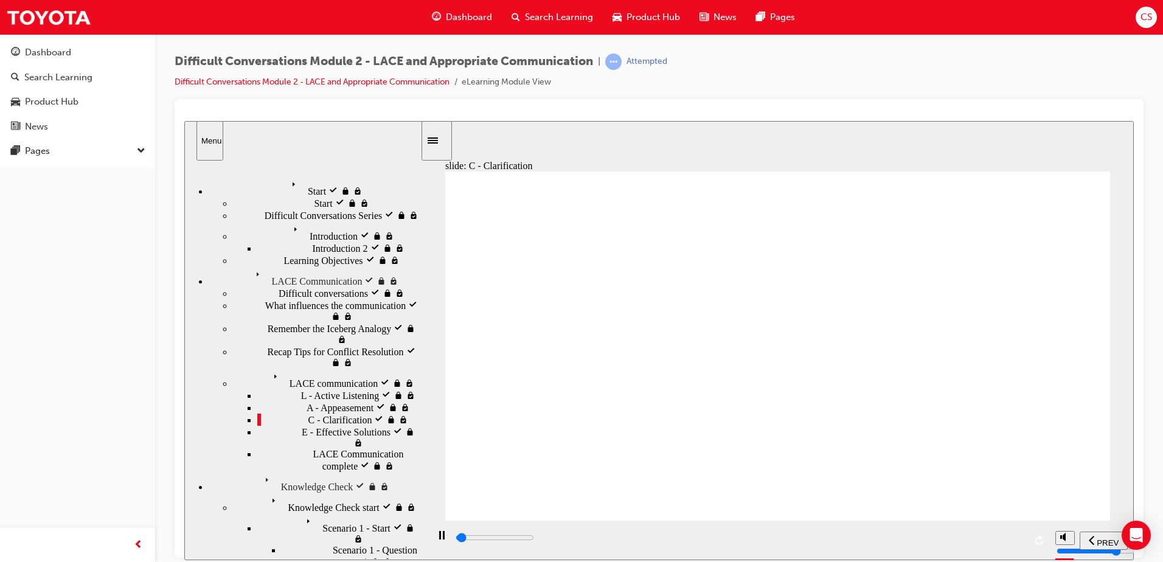
click at [623, 531] on div "playback controls" at bounding box center [739, 540] width 571 height 18
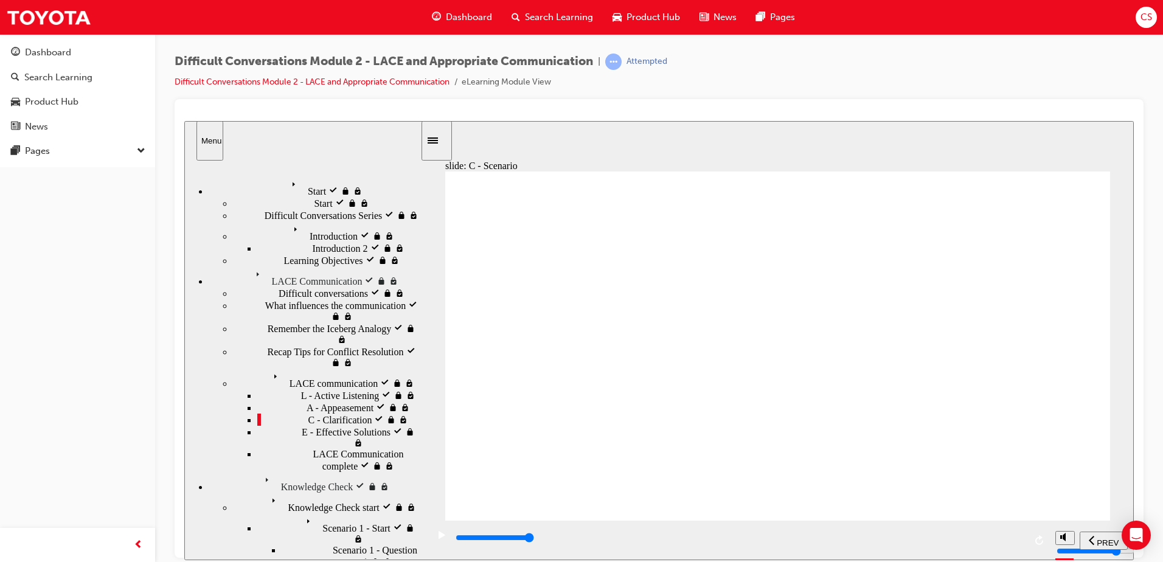
drag, startPoint x: 643, startPoint y: 538, endPoint x: 1039, endPoint y: 508, distance: 396.4
click at [1039, 508] on div "slide: C - Scenario Can you offer the crystal pearl metallic paint at a discoun…" at bounding box center [658, 339] width 949 height 439
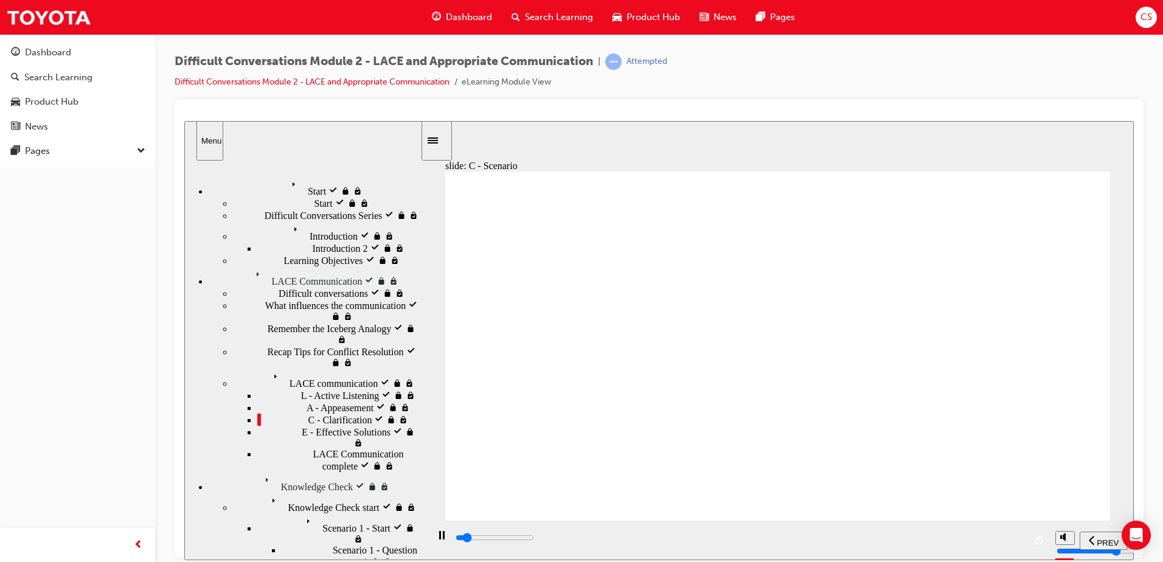
drag, startPoint x: 808, startPoint y: 317, endPoint x: 834, endPoint y: 361, distance: 51.0
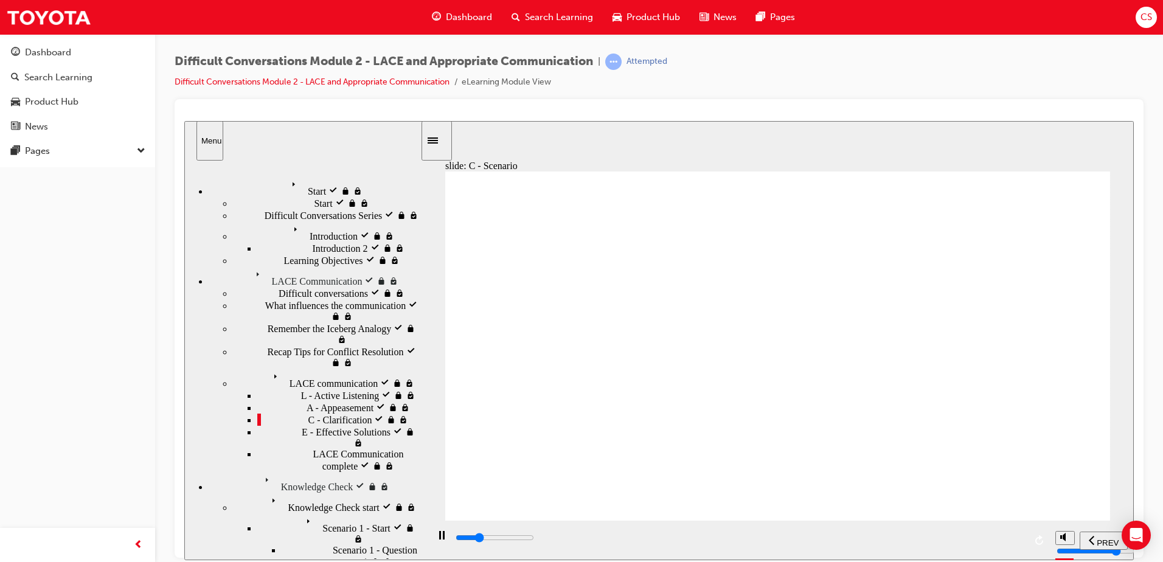
drag, startPoint x: 650, startPoint y: 535, endPoint x: 848, endPoint y: 540, distance: 198.4
click at [848, 540] on div "playback controls" at bounding box center [739, 540] width 622 height 40
drag, startPoint x: 853, startPoint y: 543, endPoint x: 1165, endPoint y: 494, distance: 315.2
click at [1134, 494] on html "slide: C - Scenario Assemble information Right. You want the Yaris Cross in cry…" at bounding box center [658, 339] width 949 height 439
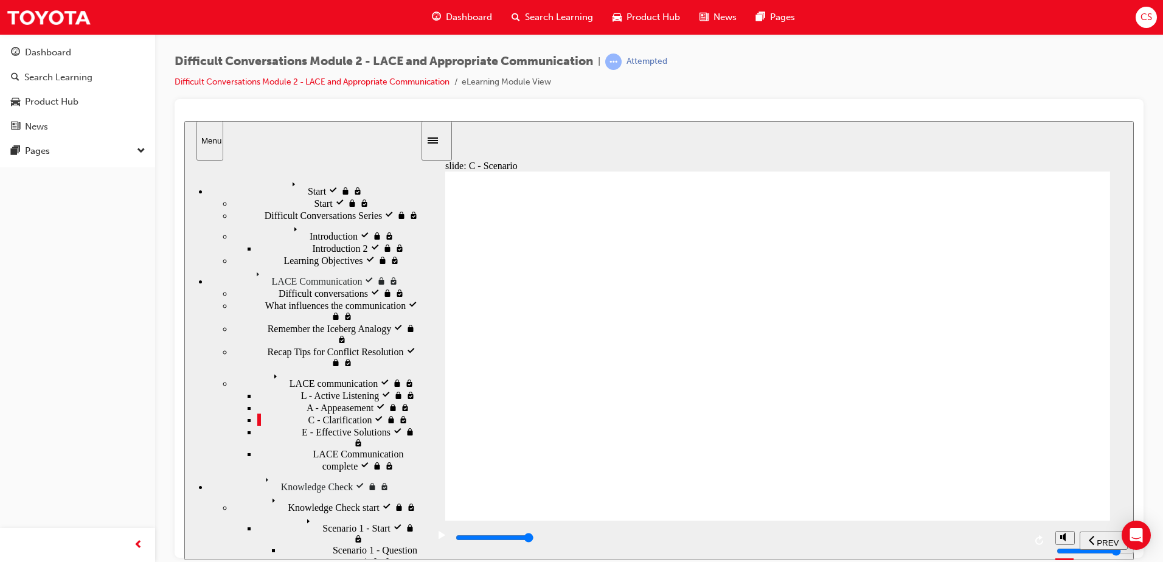
drag, startPoint x: 727, startPoint y: 534, endPoint x: 1111, endPoint y: 506, distance: 384.8
click at [1111, 506] on div "slide: C - Scenario Of course. We can apply the protective film and the weather…" at bounding box center [658, 339] width 949 height 439
drag, startPoint x: 817, startPoint y: 535, endPoint x: 1095, endPoint y: 532, distance: 278.0
click at [1095, 532] on section "PREV NEXT SUBMIT" at bounding box center [777, 540] width 712 height 40
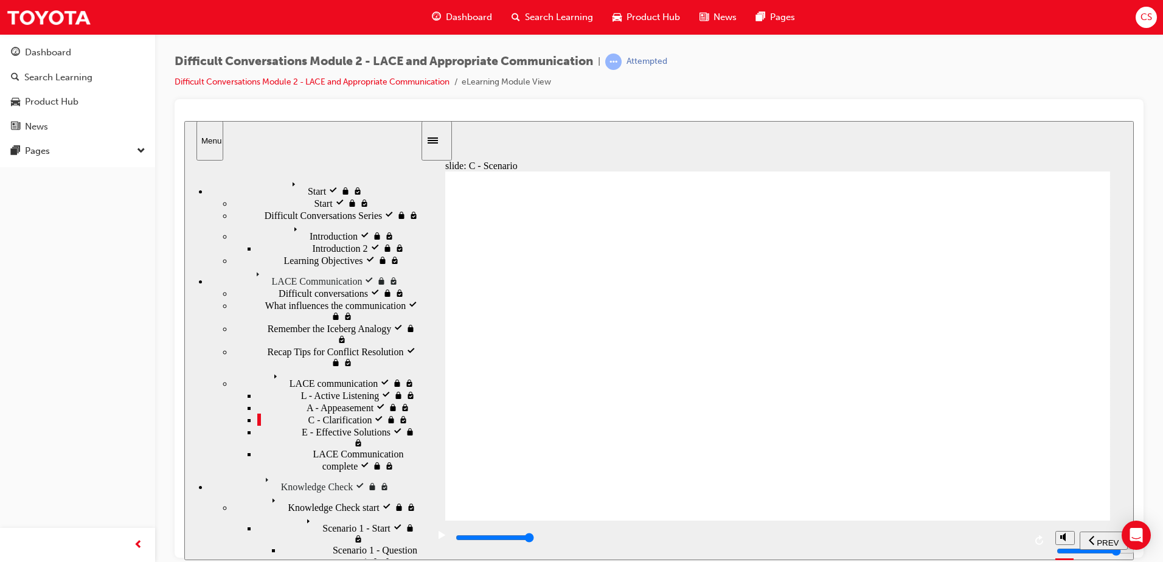
drag, startPoint x: 817, startPoint y: 535, endPoint x: 1049, endPoint y: 527, distance: 231.3
click at [1048, 529] on div "playback controls" at bounding box center [739, 540] width 622 height 40
drag, startPoint x: 766, startPoint y: 536, endPoint x: 1032, endPoint y: 487, distance: 270.8
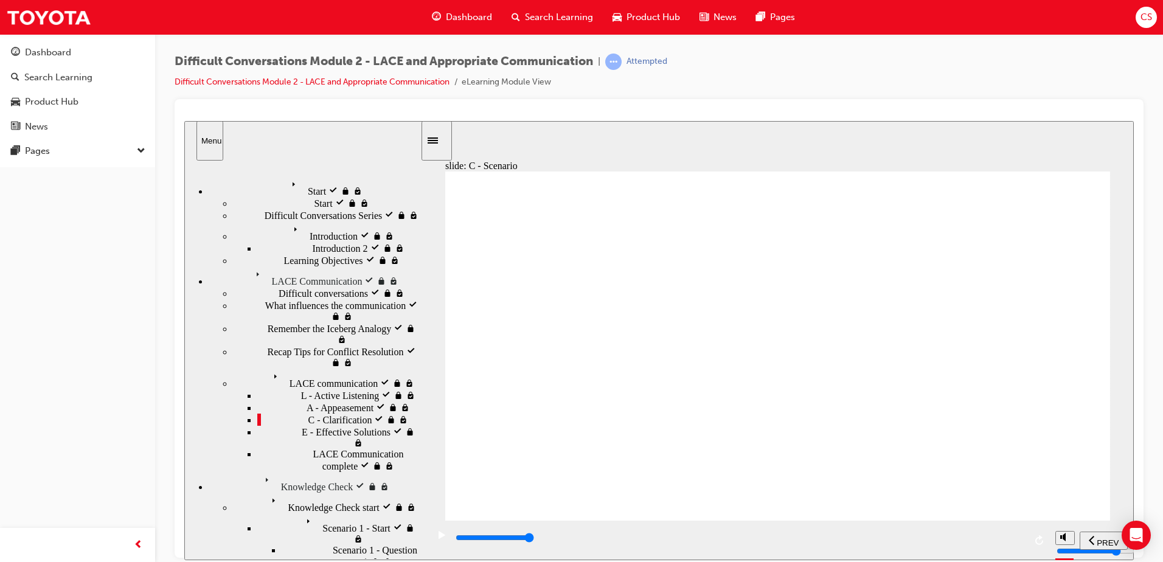
click at [1046, 513] on div "slide: C - Scenario At this point you would gather all the information possible…" at bounding box center [658, 339] width 949 height 439
drag, startPoint x: 695, startPoint y: 539, endPoint x: 1036, endPoint y: 516, distance: 342.0
click at [1036, 516] on div "slide: E - Effective Solutions LACE Communication Effective Solutions Next LACE…" at bounding box center [658, 339] width 949 height 439
drag, startPoint x: 991, startPoint y: 449, endPoint x: 1004, endPoint y: 466, distance: 21.4
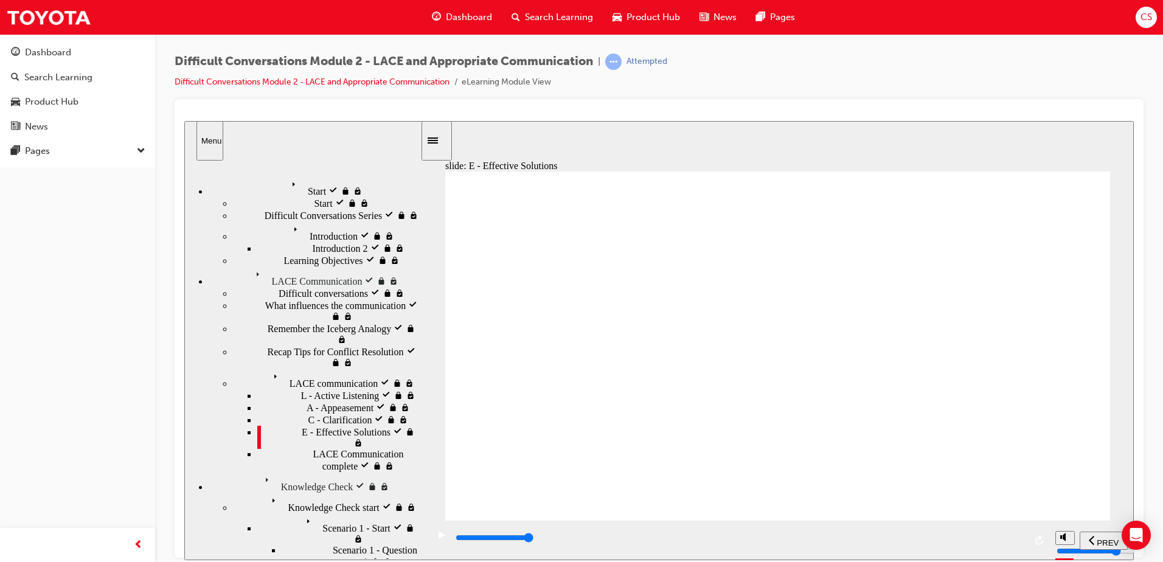
drag, startPoint x: 525, startPoint y: 536, endPoint x: 989, endPoint y: 488, distance: 466.5
click at [919, 512] on div "slide: E - Effective Solutions LACE Communication E = Effective Solutions Group…" at bounding box center [658, 339] width 949 height 439
drag, startPoint x: 966, startPoint y: 546, endPoint x: 1053, endPoint y: 493, distance: 101.5
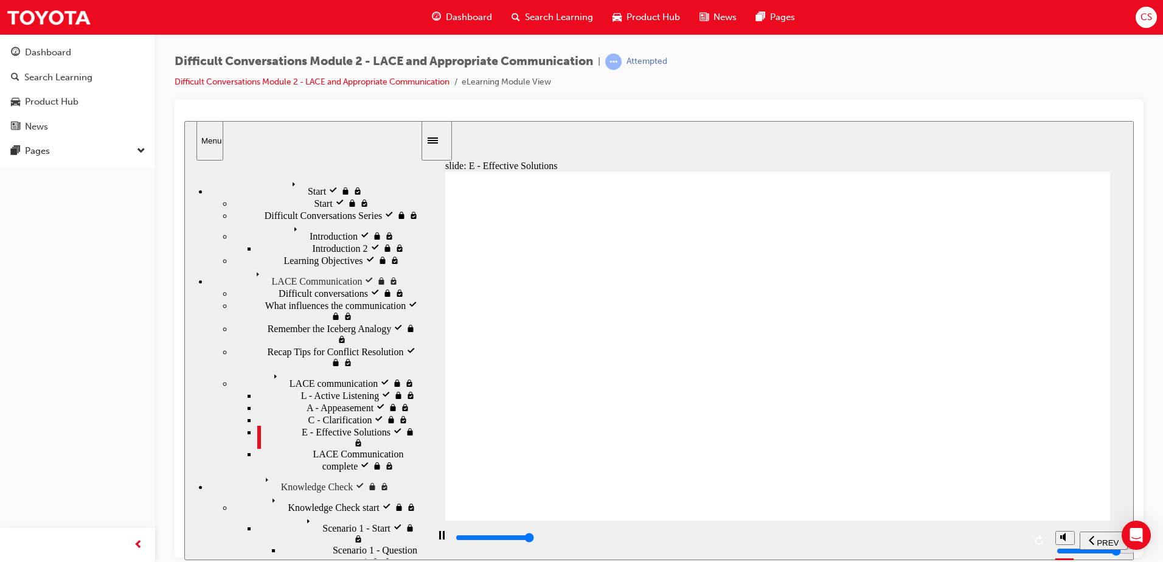
click at [1061, 535] on section "PREV NEXT SUBMIT" at bounding box center [777, 540] width 712 height 40
drag, startPoint x: 803, startPoint y: 431, endPoint x: 902, endPoint y: 437, distance: 98.8
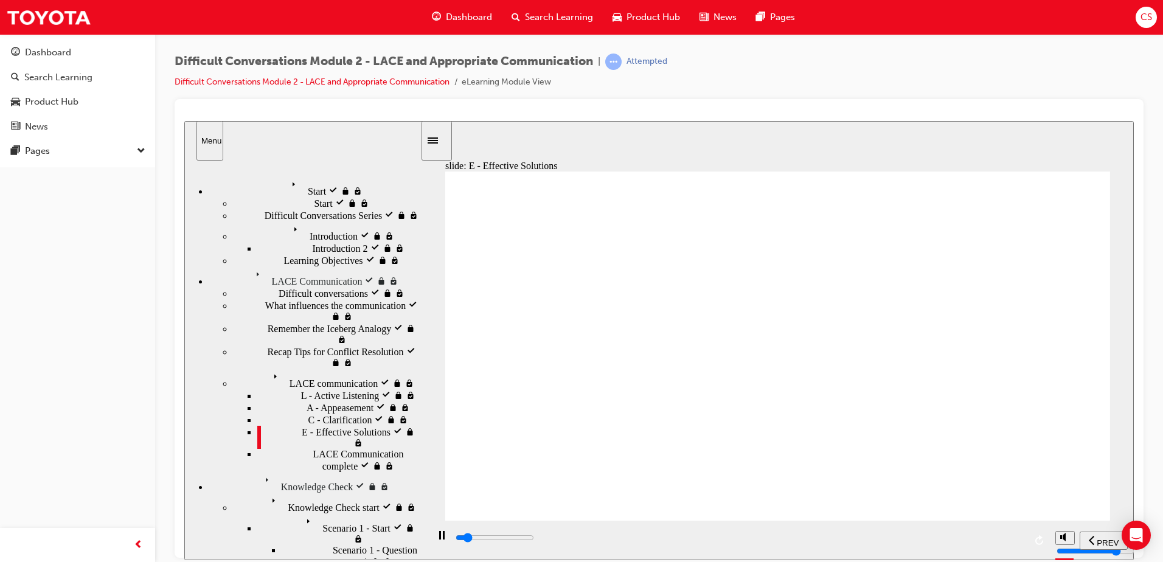
drag, startPoint x: 663, startPoint y: 550, endPoint x: 683, endPoint y: 545, distance: 20.8
click at [676, 544] on div "playback controls" at bounding box center [739, 537] width 571 height 13
drag, startPoint x: 693, startPoint y: 543, endPoint x: 1095, endPoint y: 521, distance: 402.6
click at [1095, 521] on section "PREV NEXT SUBMIT" at bounding box center [777, 540] width 712 height 40
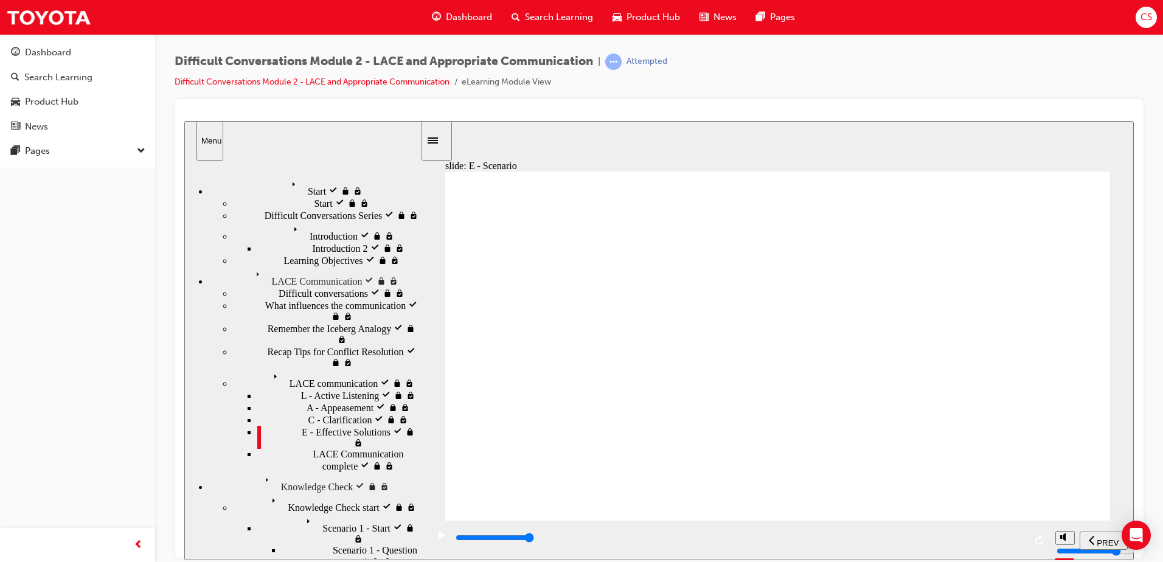
drag, startPoint x: 1044, startPoint y: 440, endPoint x: 1044, endPoint y: 447, distance: 6.7
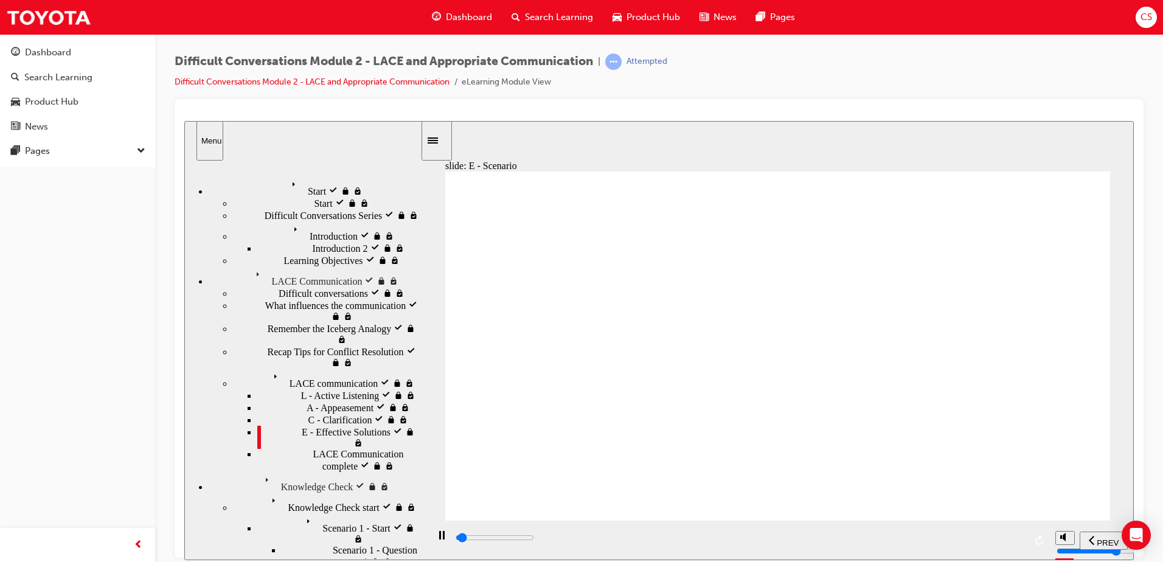
drag, startPoint x: 808, startPoint y: 539, endPoint x: 1038, endPoint y: 527, distance: 230.3
click at [1039, 527] on div "playback controls" at bounding box center [739, 540] width 622 height 40
drag, startPoint x: 678, startPoint y: 544, endPoint x: 1344, endPoint y: 638, distance: 672.0
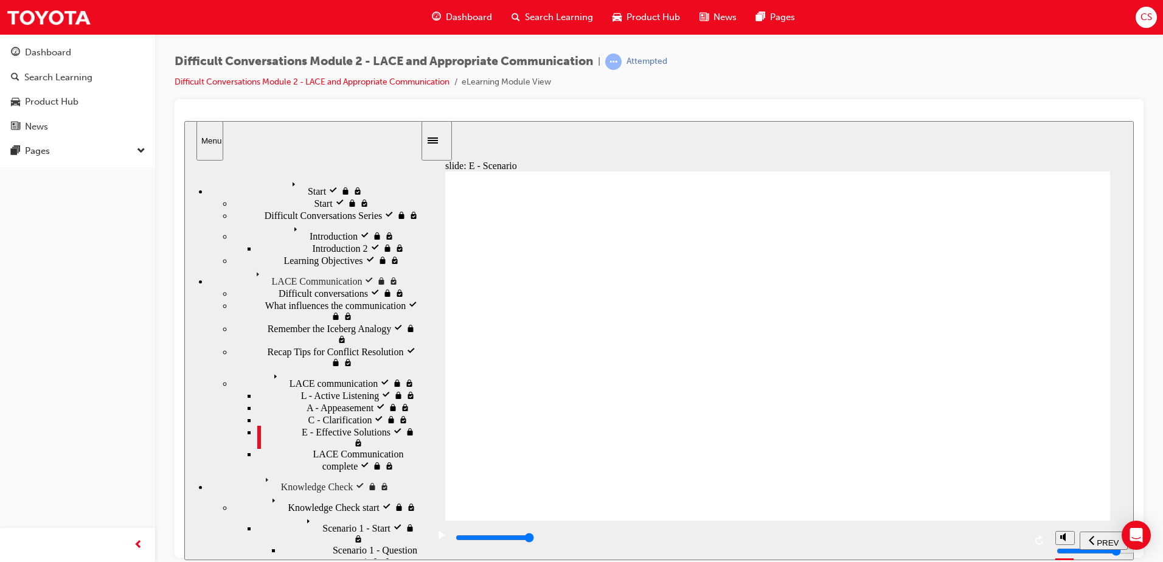
click at [1134, 518] on html "slide: E - Scenario I have spoken to my manager and told him about what you wan…" at bounding box center [658, 339] width 949 height 439
drag, startPoint x: 723, startPoint y: 539, endPoint x: 1165, endPoint y: 517, distance: 442.7
click at [1134, 517] on html "slide: E - Scenario Not what I was expecting, so I hope that there is more. Yes…" at bounding box center [658, 339] width 949 height 439
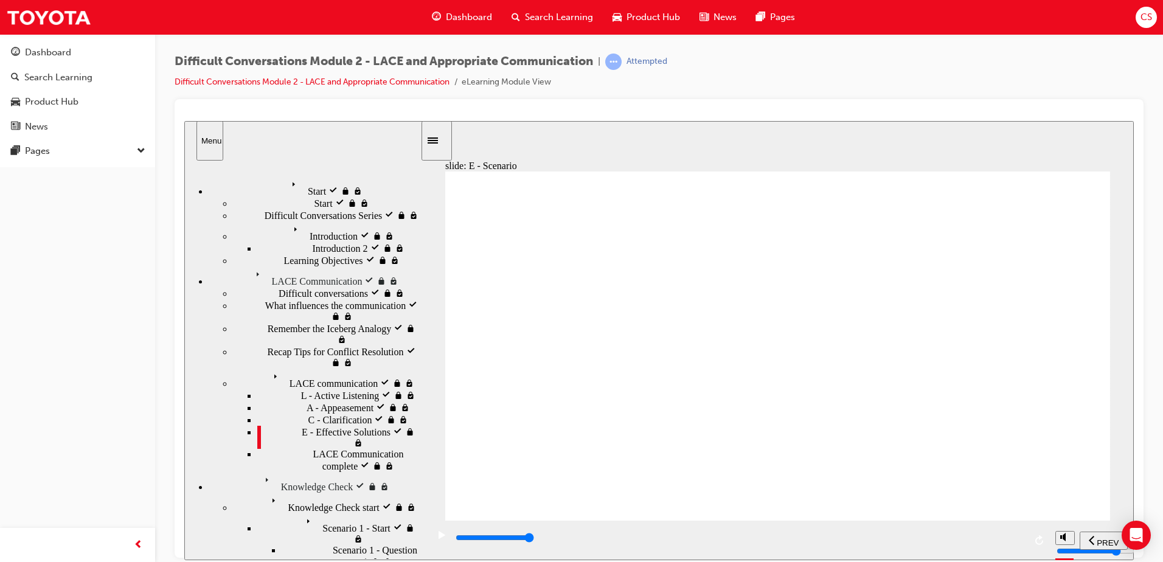
drag, startPoint x: 886, startPoint y: 539, endPoint x: 1036, endPoint y: 517, distance: 151.9
click at [1034, 521] on div "playback controls" at bounding box center [739, 540] width 622 height 40
drag, startPoint x: 772, startPoint y: 532, endPoint x: 1132, endPoint y: 501, distance: 361.9
click at [1132, 502] on div "slide: E - Scenario Through the process, you have understood that [PERSON_NAME]…" at bounding box center [658, 339] width 949 height 439
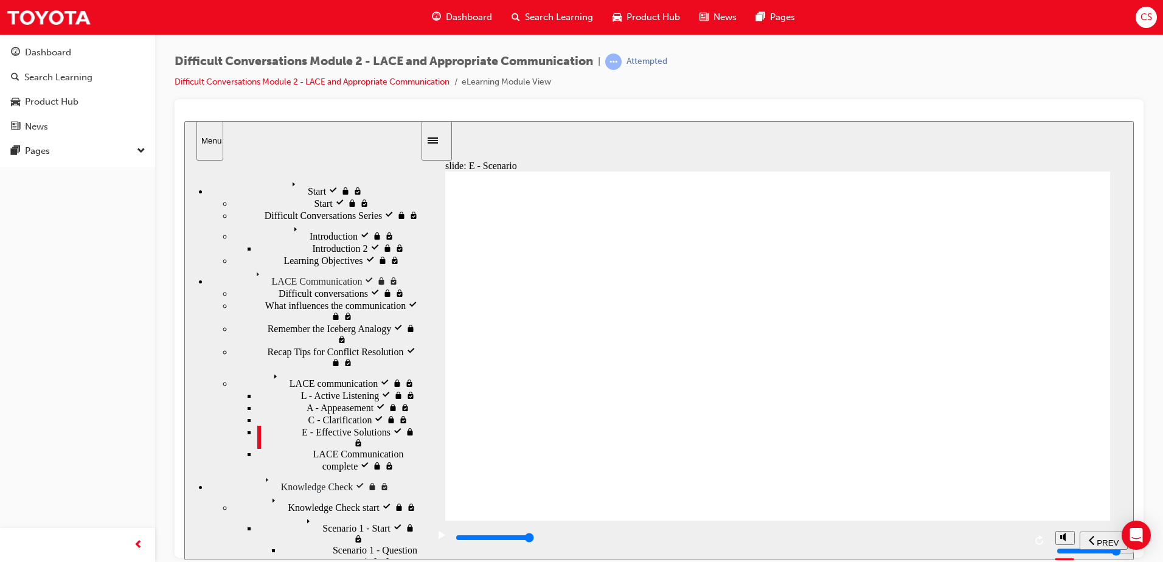
drag, startPoint x: 823, startPoint y: 544, endPoint x: 979, endPoint y: 520, distance: 158.1
click at [979, 520] on div "playback controls" at bounding box center [739, 540] width 622 height 40
drag, startPoint x: 677, startPoint y: 538, endPoint x: 1097, endPoint y: 481, distance: 423.5
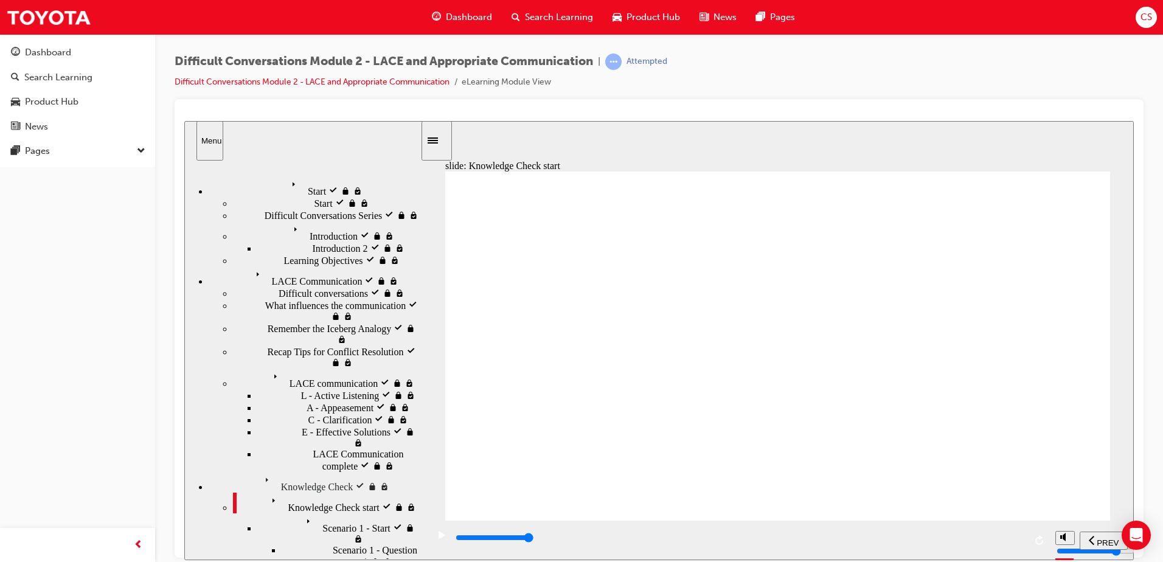
click at [1113, 482] on div "slide: Knowledge Check start Rectangle 1 Knowledge Check Let’s put this into pr…" at bounding box center [658, 339] width 949 height 439
drag, startPoint x: 733, startPoint y: 534, endPoint x: 1131, endPoint y: 507, distance: 399.3
click at [1134, 514] on html "slide: Scenario 1 - Start Knowledge Check – Scenario 1/4 Rectangle 2 Rectangle …" at bounding box center [658, 339] width 949 height 439
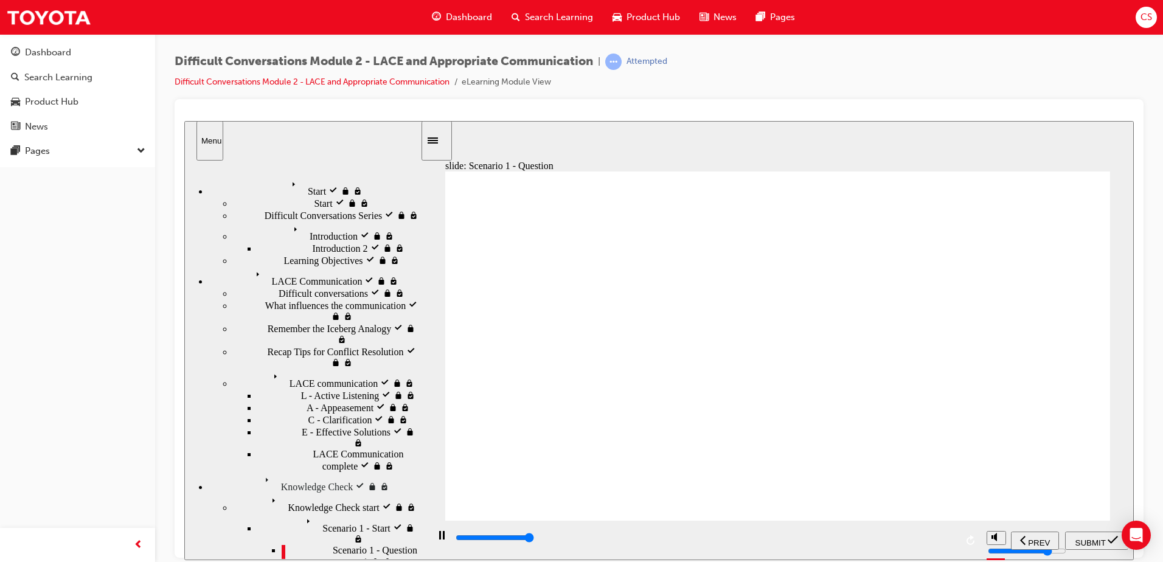
type input "14600"
checkbox input "true"
click at [1097, 542] on span "SUBMIT" at bounding box center [1090, 542] width 30 height 9
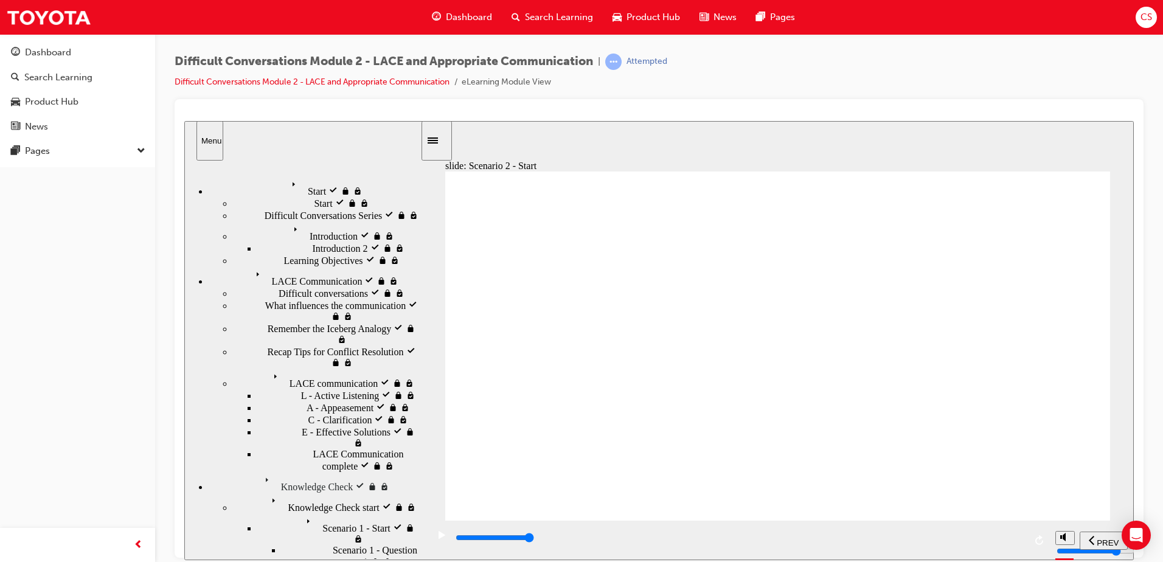
drag, startPoint x: 743, startPoint y: 538, endPoint x: 1027, endPoint y: 517, distance: 284.8
click at [1039, 517] on div "slide: Scenario 2 - Start Knowledge Check – Scenario 2/4 Rectangle 2 Rectangle …" at bounding box center [658, 339] width 949 height 439
type input "8000"
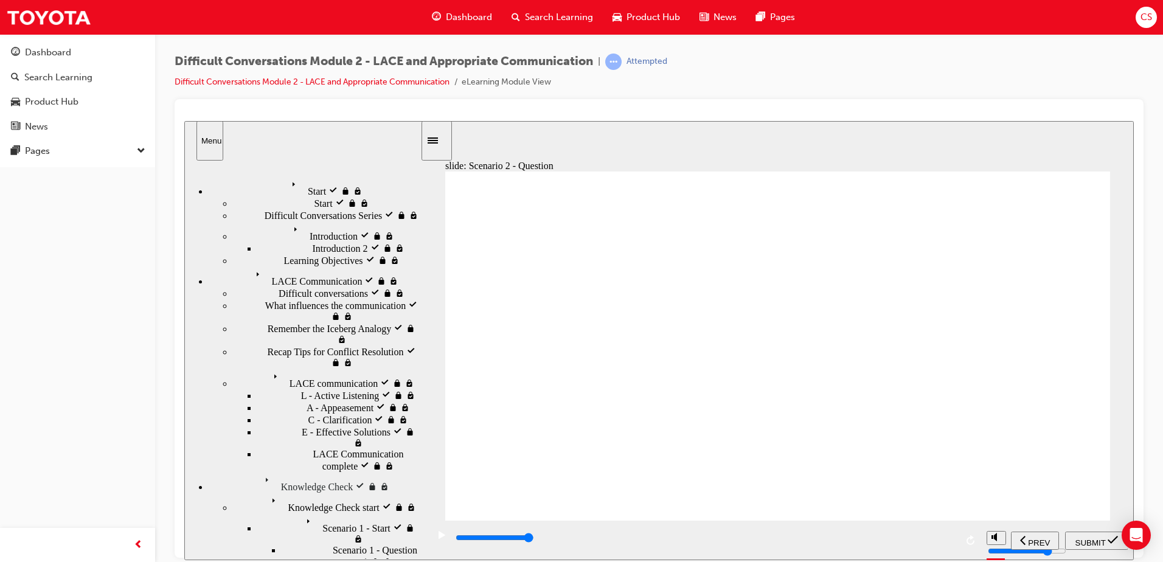
checkbox input "true"
click at [1078, 538] on span "SUBMIT" at bounding box center [1090, 542] width 30 height 9
drag, startPoint x: 946, startPoint y: 543, endPoint x: 1024, endPoint y: 527, distance: 78.8
click at [1025, 529] on div "playback controls" at bounding box center [739, 540] width 622 height 40
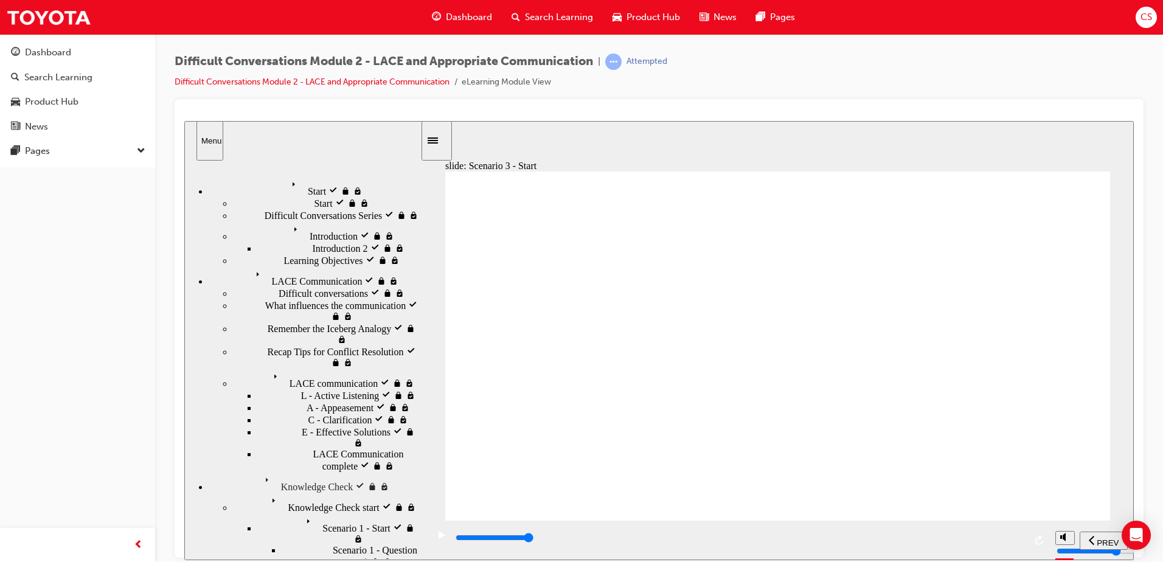
type input "9200"
checkbox input "true"
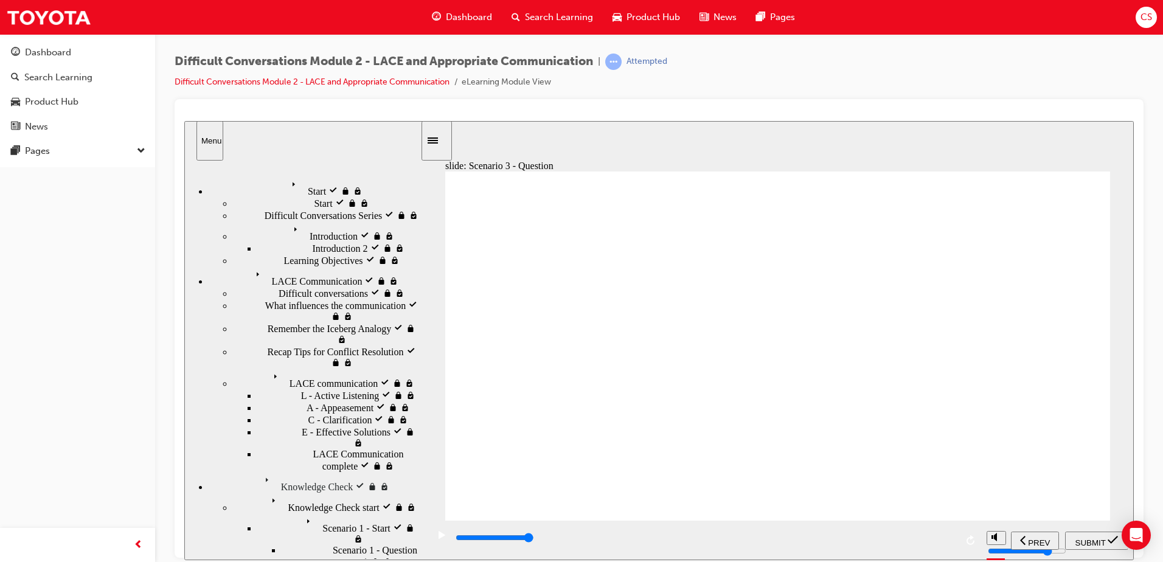
checkbox input "false"
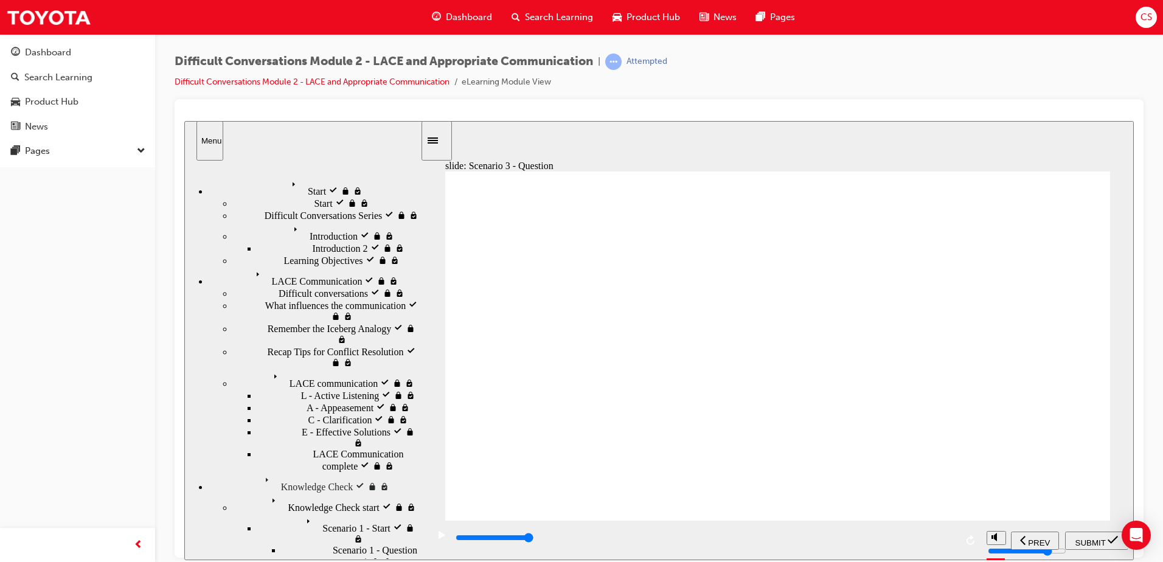
checkbox input "true"
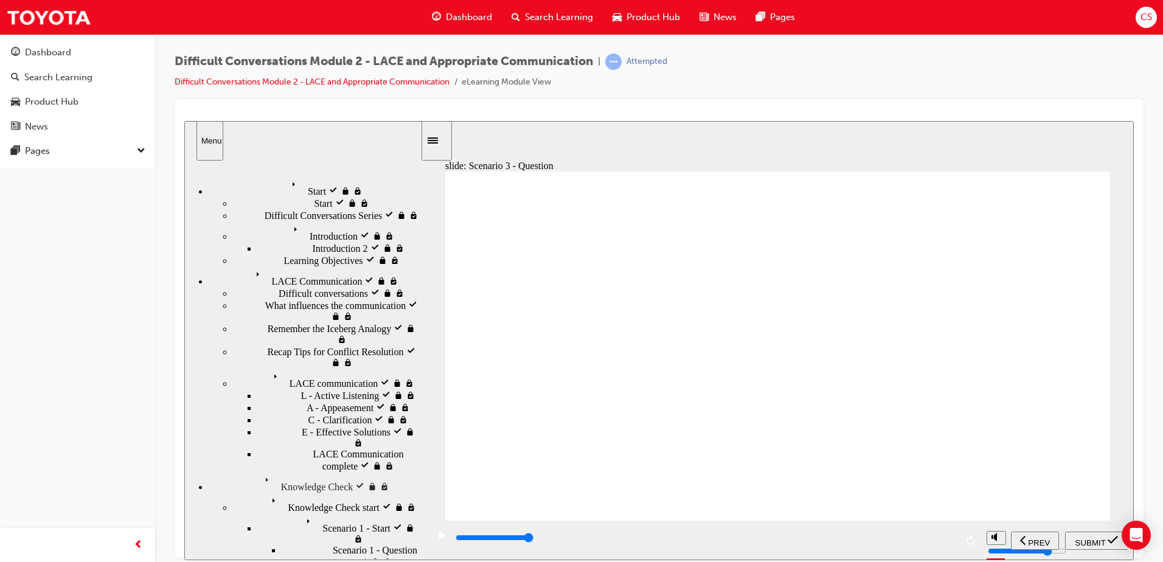
click at [1097, 544] on span "SUBMIT" at bounding box center [1090, 542] width 30 height 9
type input "4900"
checkbox input "true"
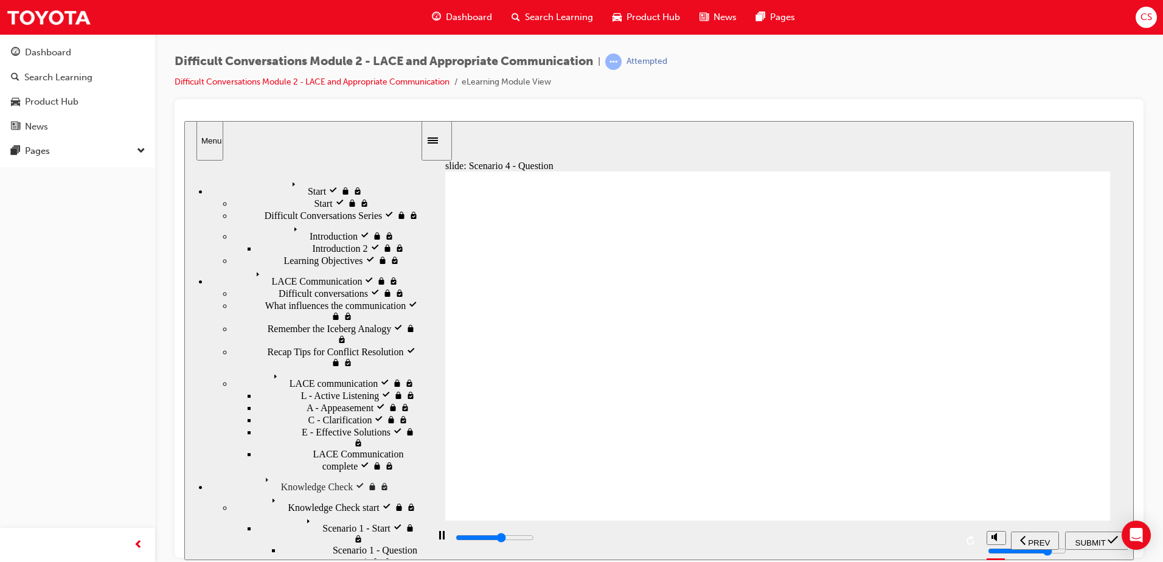
type input "5300"
checkbox input "true"
type input "5800"
checkbox input "true"
click at [1070, 538] on div "SUBMIT" at bounding box center [1097, 540] width 54 height 13
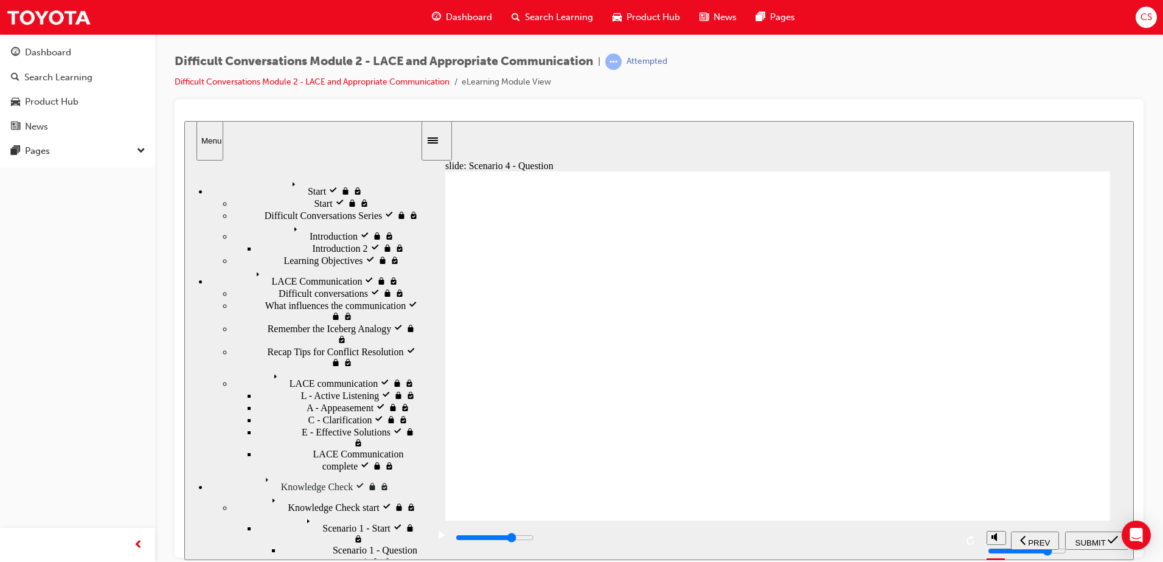
drag, startPoint x: 740, startPoint y: 538, endPoint x: 1007, endPoint y: 516, distance: 267.3
click at [1004, 518] on div "slide: End of Knowledge Check Rectangle 1 You have finished the Knowledge Check…" at bounding box center [658, 339] width 949 height 439
drag, startPoint x: 631, startPoint y: 536, endPoint x: 997, endPoint y: 525, distance: 366.3
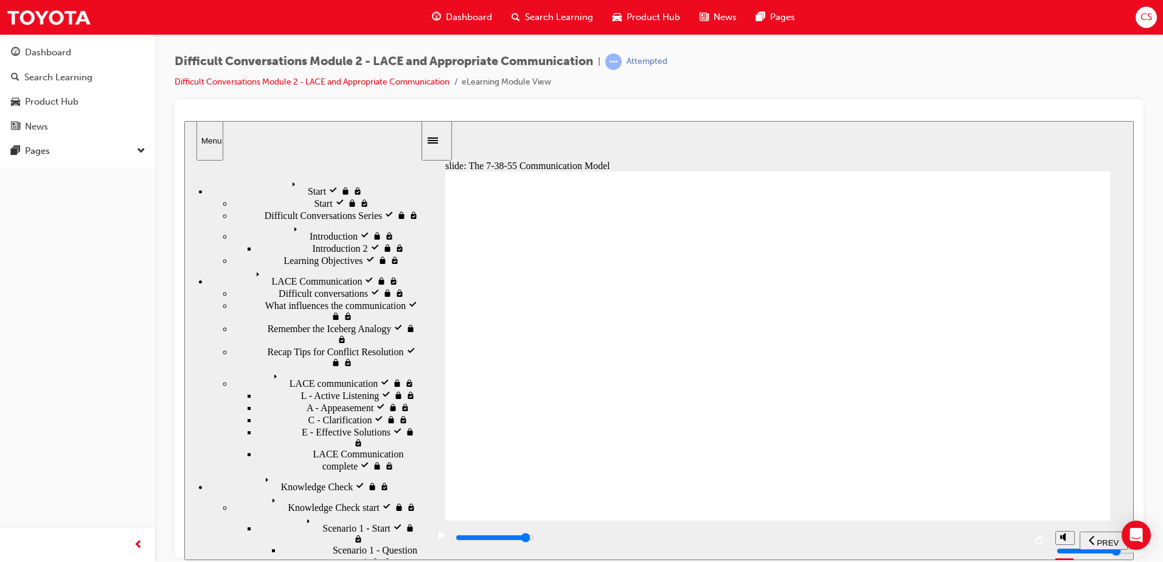
click at [997, 525] on div "playback controls" at bounding box center [739, 540] width 622 height 40
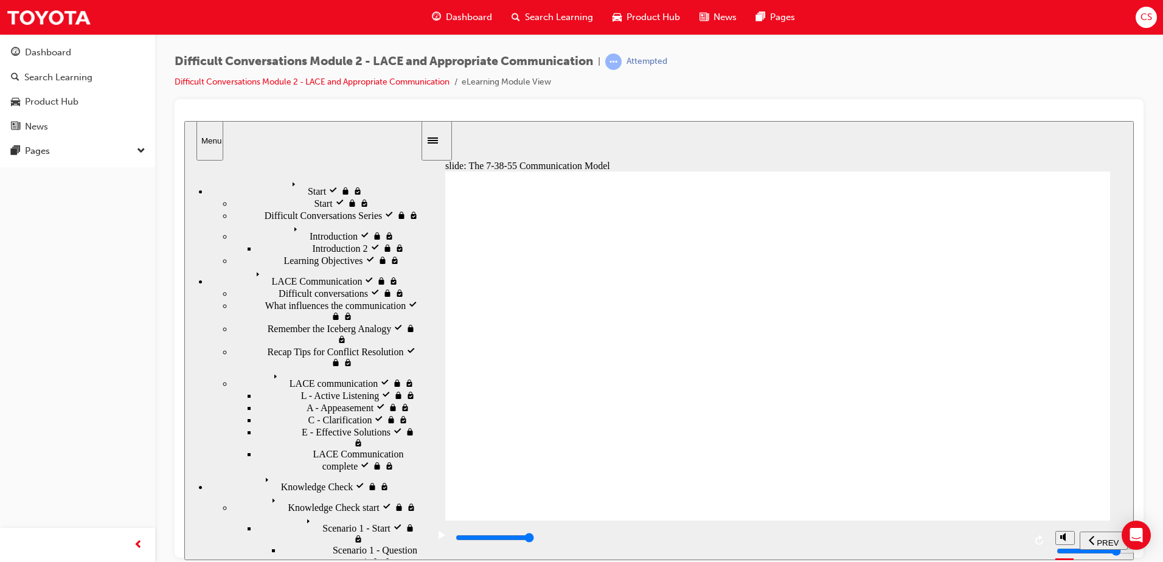
drag, startPoint x: 603, startPoint y: 533, endPoint x: 1030, endPoint y: 529, distance: 427.0
click at [1037, 530] on div "playback controls" at bounding box center [739, 540] width 622 height 40
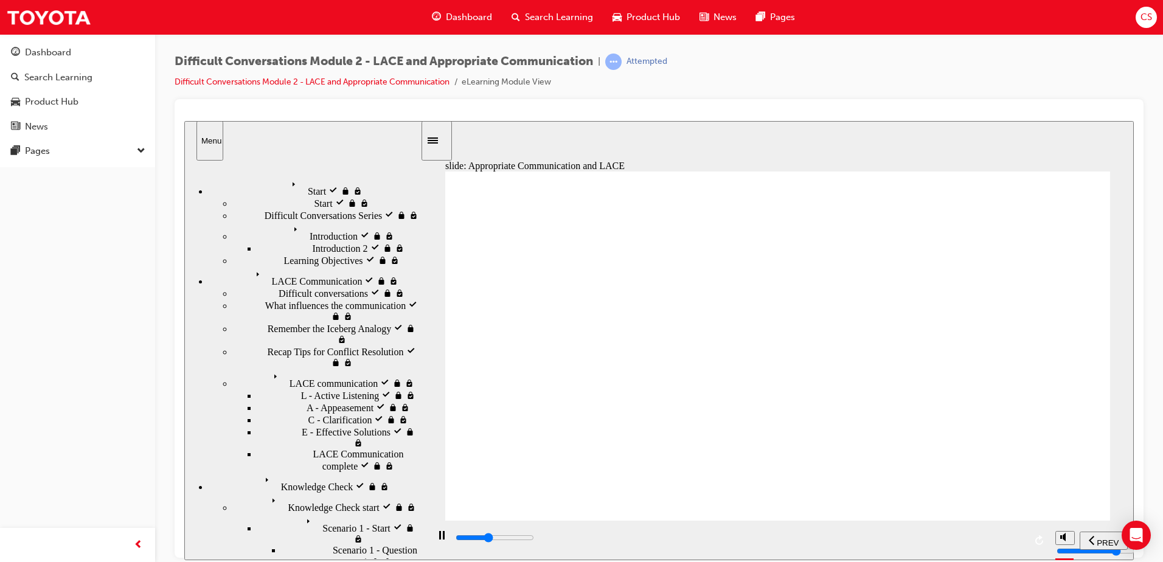
drag, startPoint x: 717, startPoint y: 535, endPoint x: 1024, endPoint y: 532, distance: 306.6
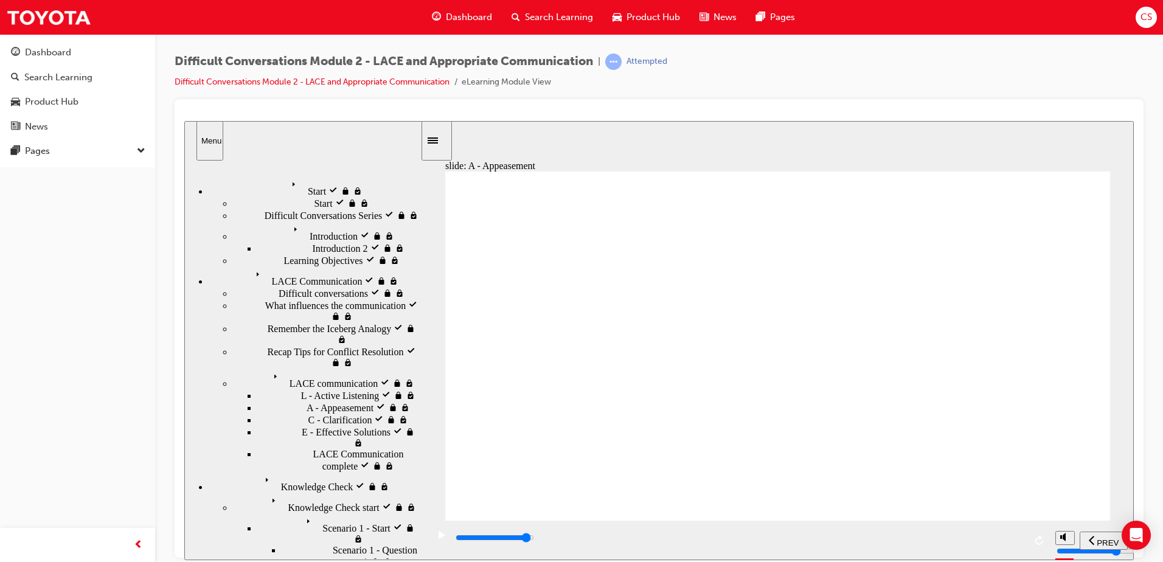
click at [1024, 534] on div "playback controls" at bounding box center [739, 537] width 571 height 13
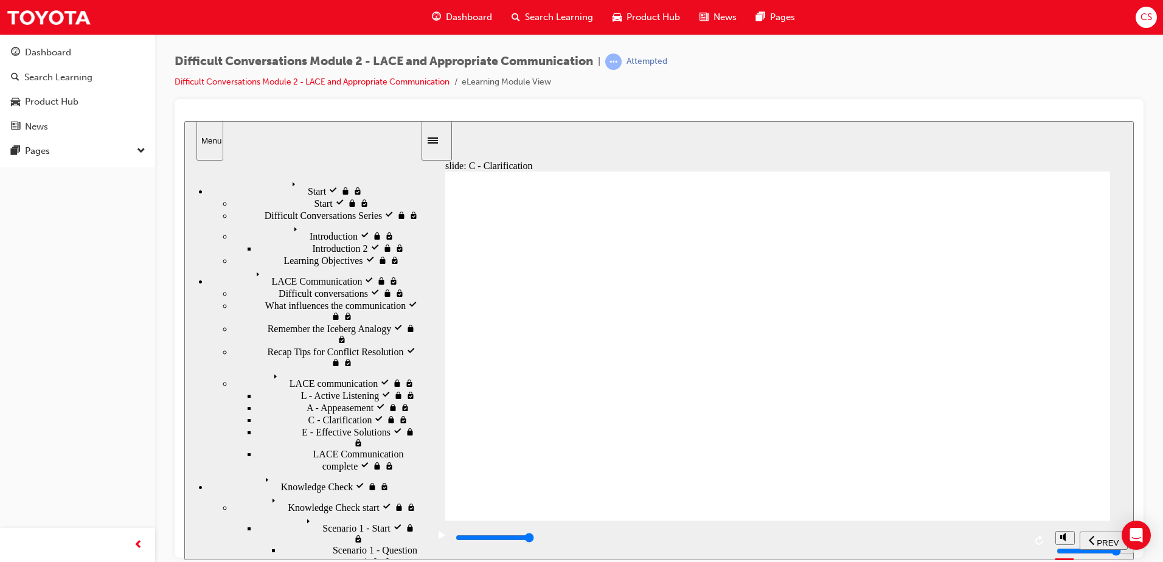
drag, startPoint x: 577, startPoint y: 539, endPoint x: 1041, endPoint y: 520, distance: 465.1
click at [1042, 524] on div "playback controls" at bounding box center [739, 540] width 622 height 40
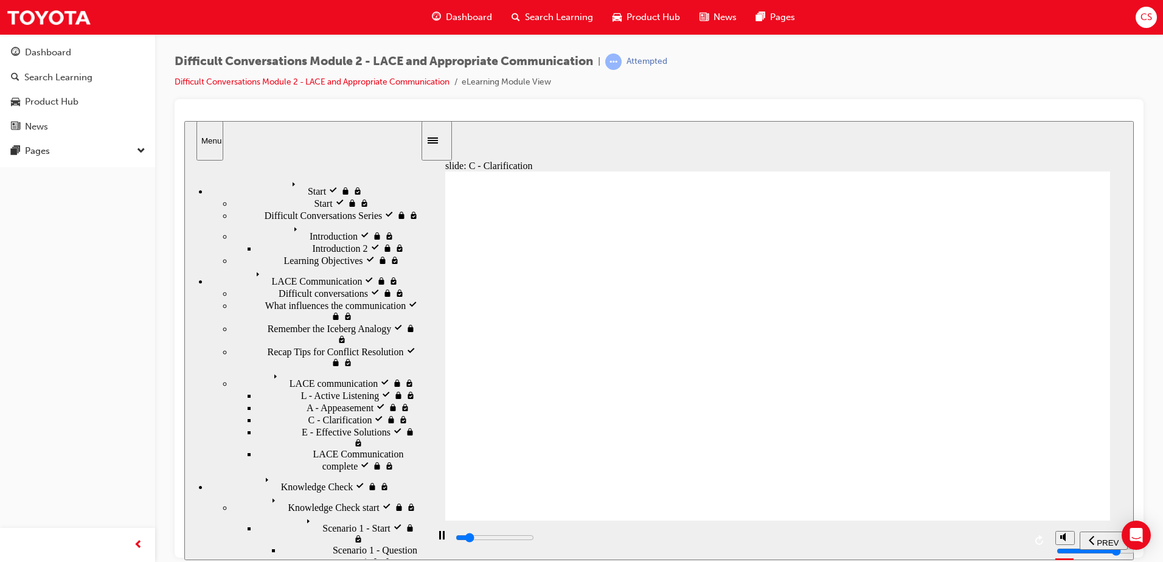
drag, startPoint x: 716, startPoint y: 450, endPoint x: 648, endPoint y: 403, distance: 83.0
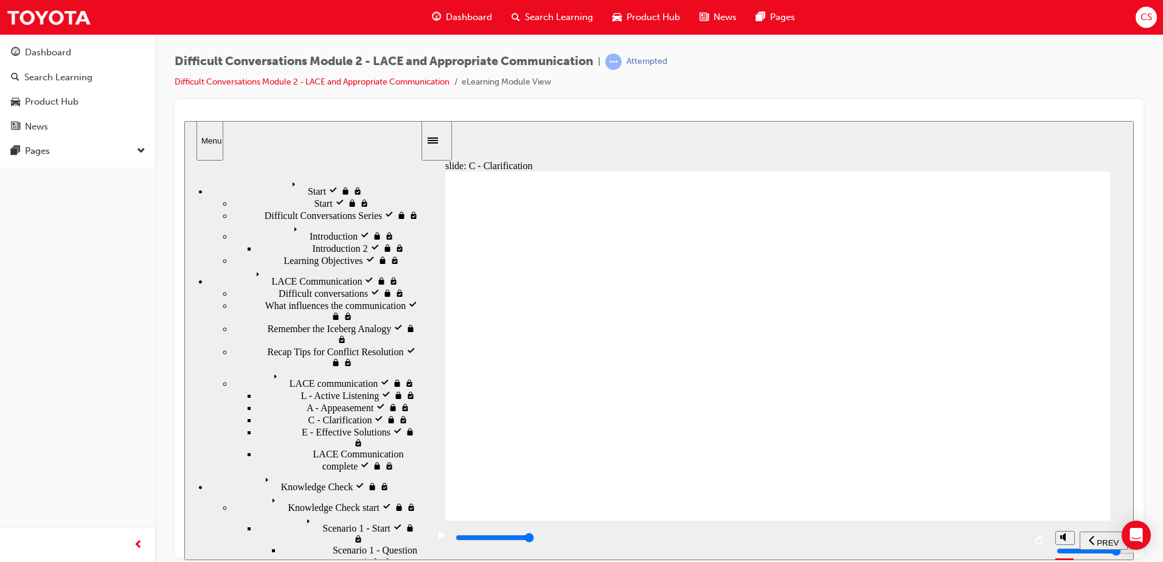
drag, startPoint x: 1013, startPoint y: 556, endPoint x: 1052, endPoint y: 527, distance: 48.7
click at [1056, 544] on section "PREV NEXT SUBMIT" at bounding box center [777, 540] width 712 height 40
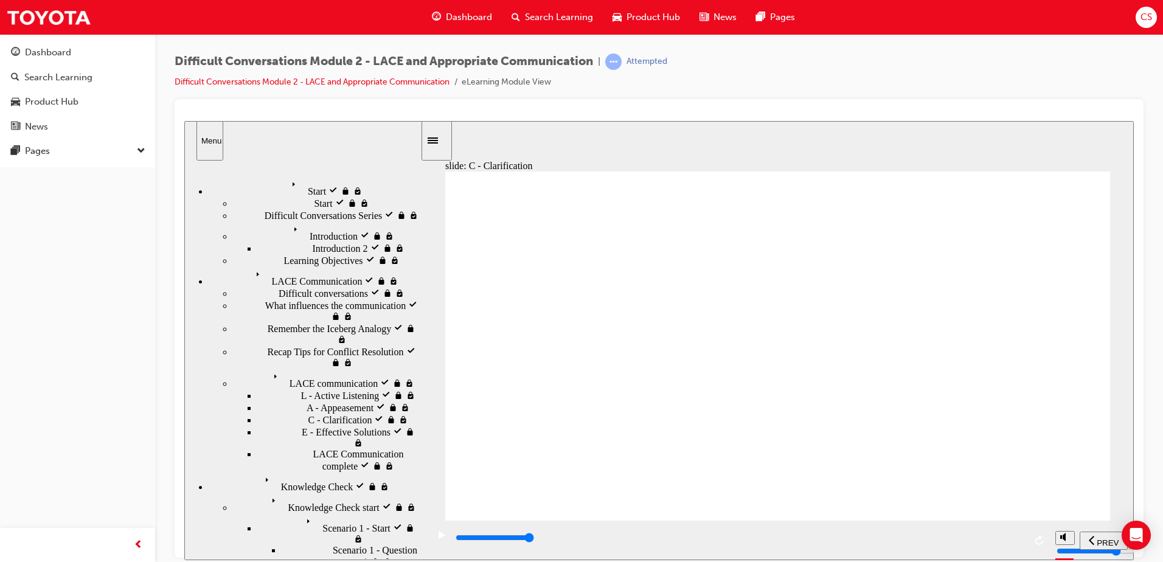
drag, startPoint x: 782, startPoint y: 350, endPoint x: 789, endPoint y: 340, distance: 11.8
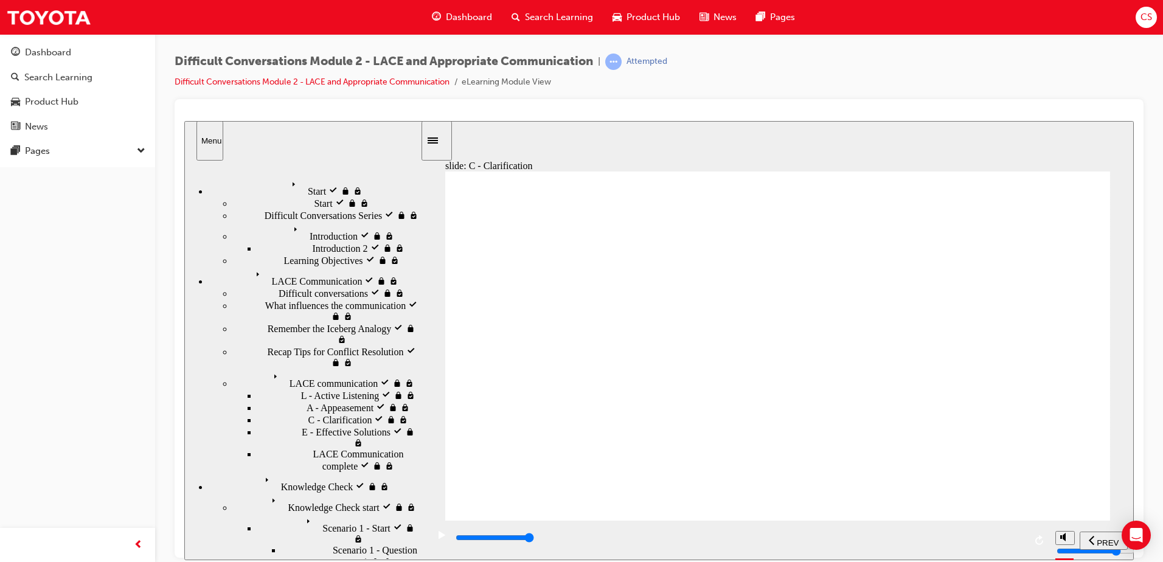
type input "0"
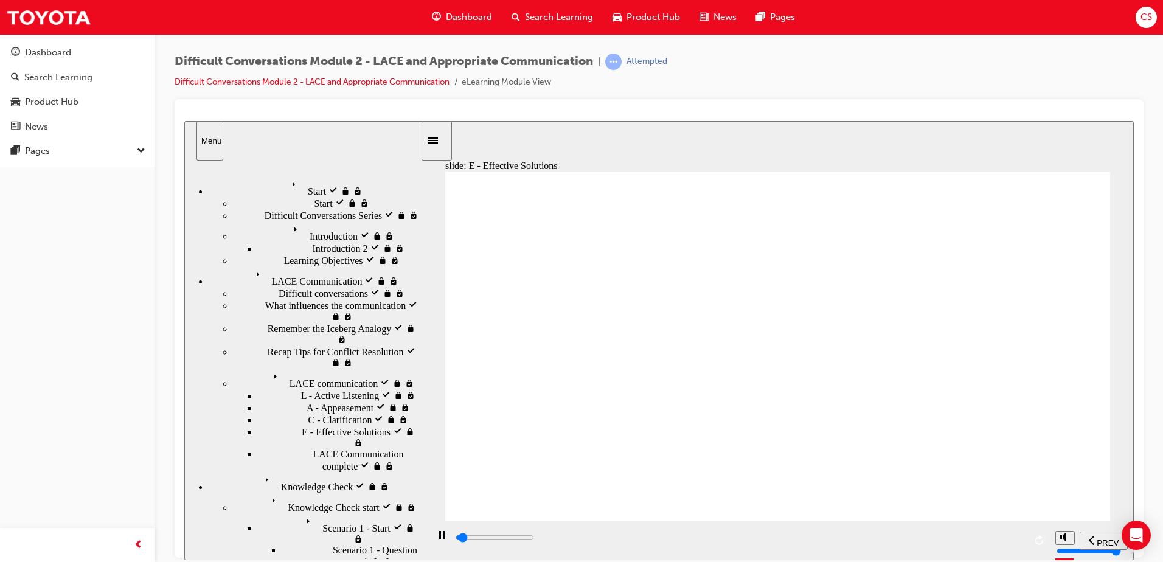
drag, startPoint x: 751, startPoint y: 546, endPoint x: 1021, endPoint y: 525, distance: 270.8
click at [1024, 530] on div "playback controls" at bounding box center [739, 540] width 622 height 40
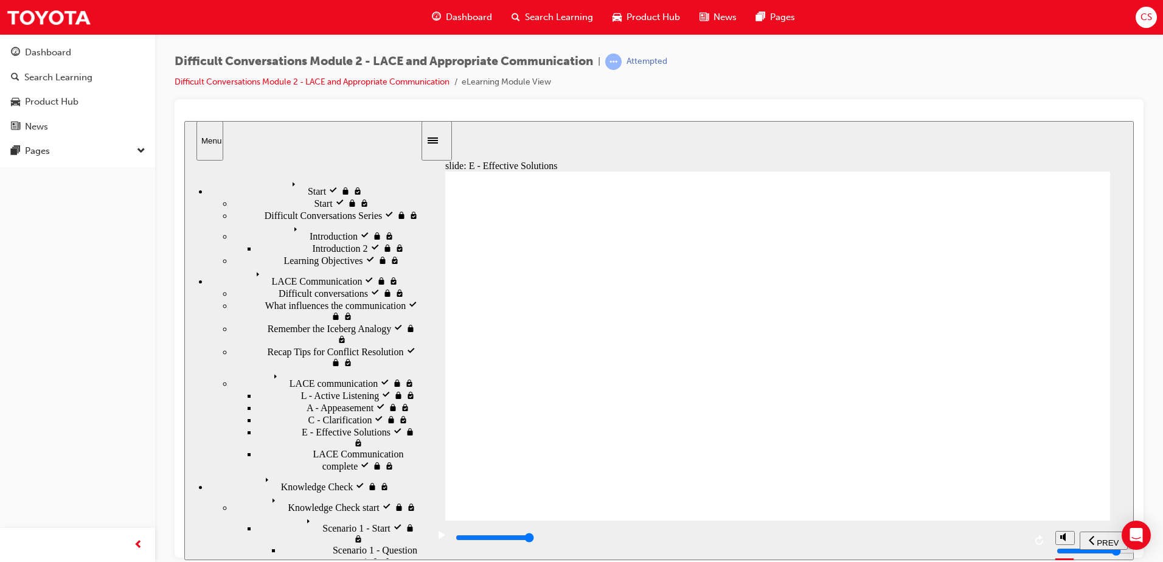
drag, startPoint x: 703, startPoint y: 418, endPoint x: 759, endPoint y: 423, distance: 56.2
drag, startPoint x: 759, startPoint y: 423, endPoint x: 769, endPoint y: 418, distance: 10.9
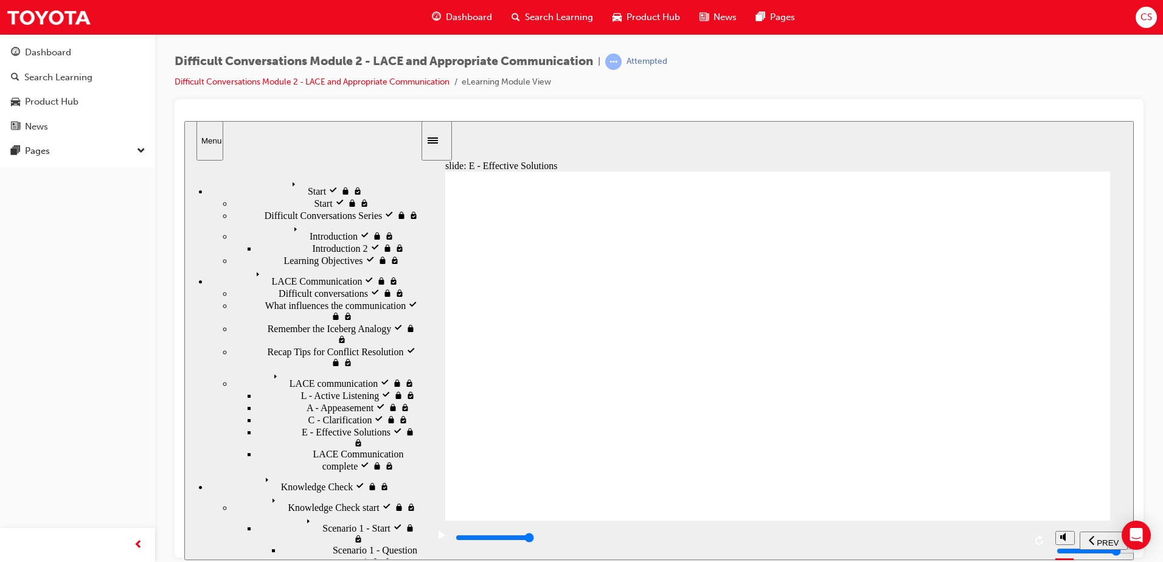
drag, startPoint x: 774, startPoint y: 420, endPoint x: 772, endPoint y: 480, distance: 60.2
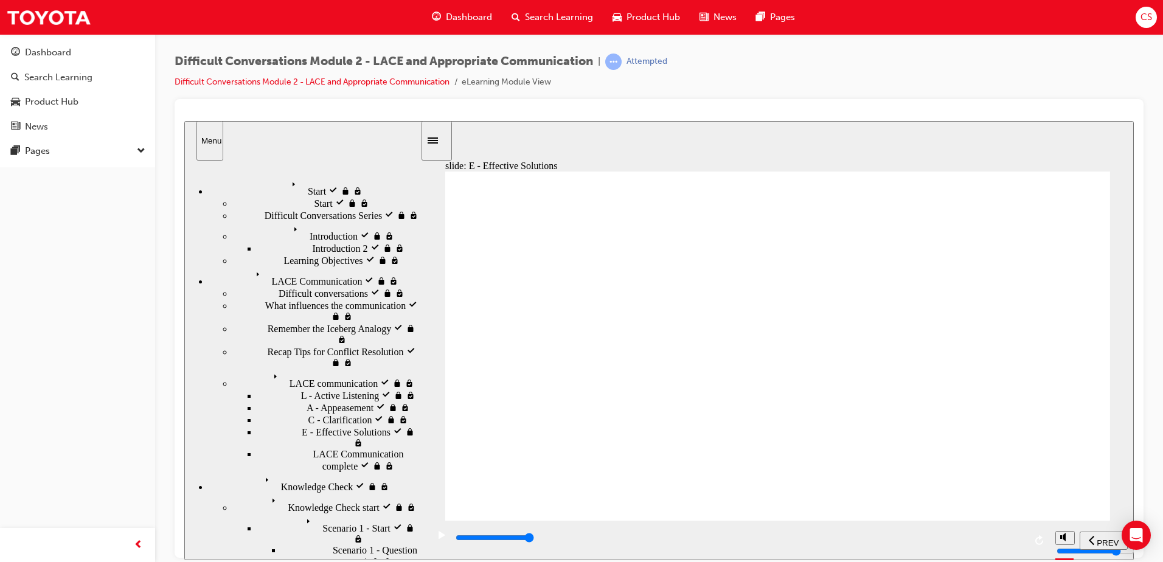
drag, startPoint x: 611, startPoint y: 552, endPoint x: 1132, endPoint y: 555, distance: 521.9
click at [1132, 555] on section "PREV NEXT SUBMIT" at bounding box center [777, 540] width 712 height 40
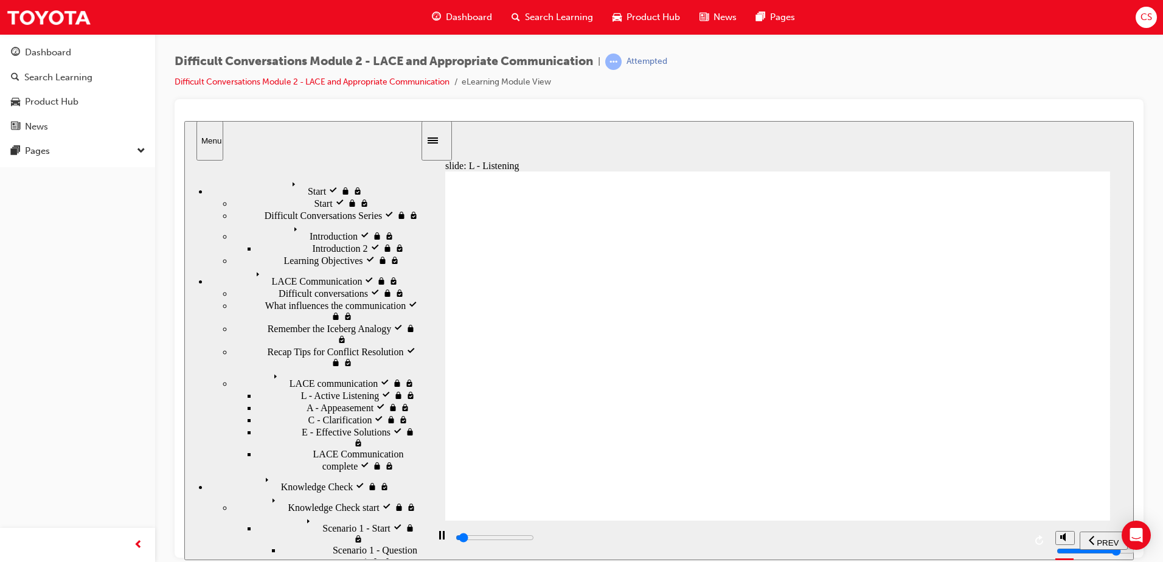
drag, startPoint x: 548, startPoint y: 530, endPoint x: 1164, endPoint y: 525, distance: 616.1
click at [1134, 525] on html "slide: Summary Summary Group 1 Oval 1 Line 1 Combining the strategies of LACE a…" at bounding box center [658, 339] width 949 height 439
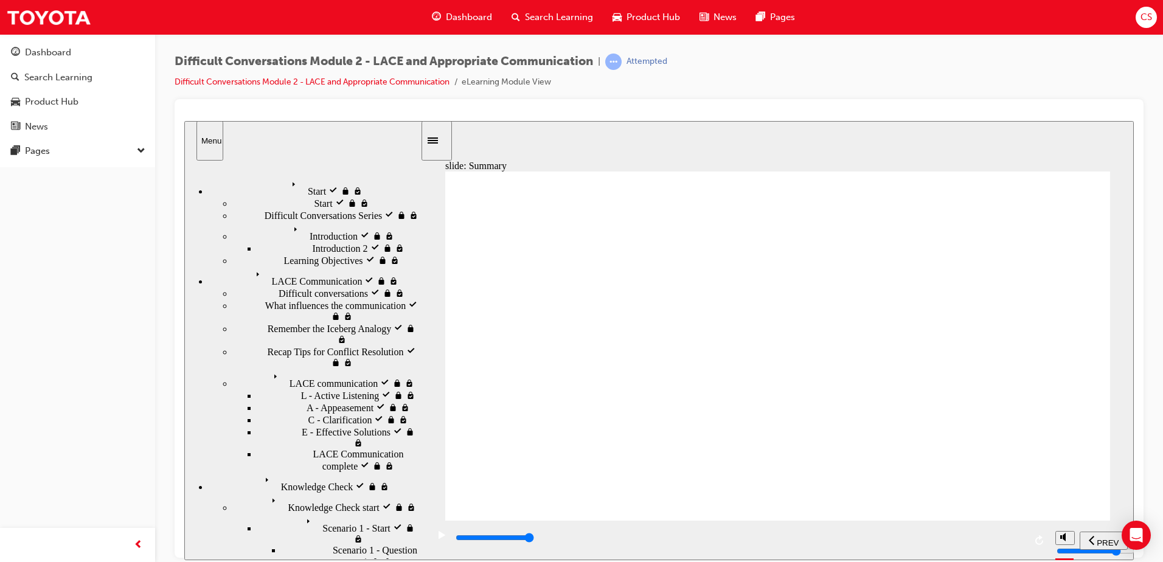
drag, startPoint x: 838, startPoint y: 536, endPoint x: 1161, endPoint y: 532, distance: 323.6
click at [1134, 532] on html "slide: Summary Summary Group 1 Oval 1 Line 1 Combining the strategies of LACE a…" at bounding box center [658, 339] width 949 height 439
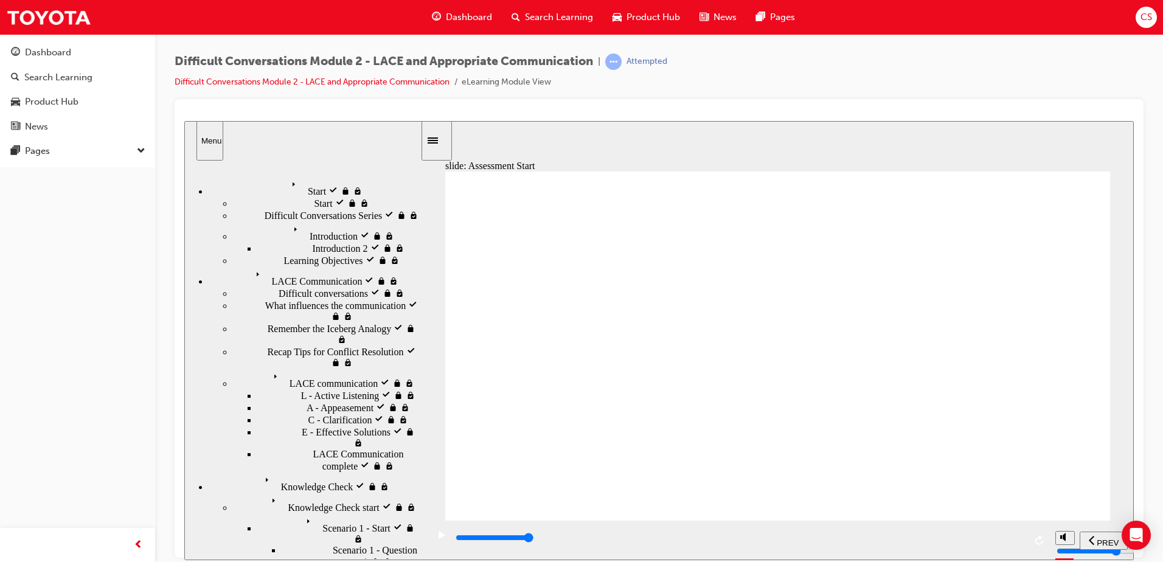
drag, startPoint x: 616, startPoint y: 535, endPoint x: 1112, endPoint y: 510, distance: 497.0
click at [1112, 510] on div "slide: Assessment Start Rectangle 1 Assessment It's time for a short Assessment…" at bounding box center [658, 339] width 949 height 439
type input "9600"
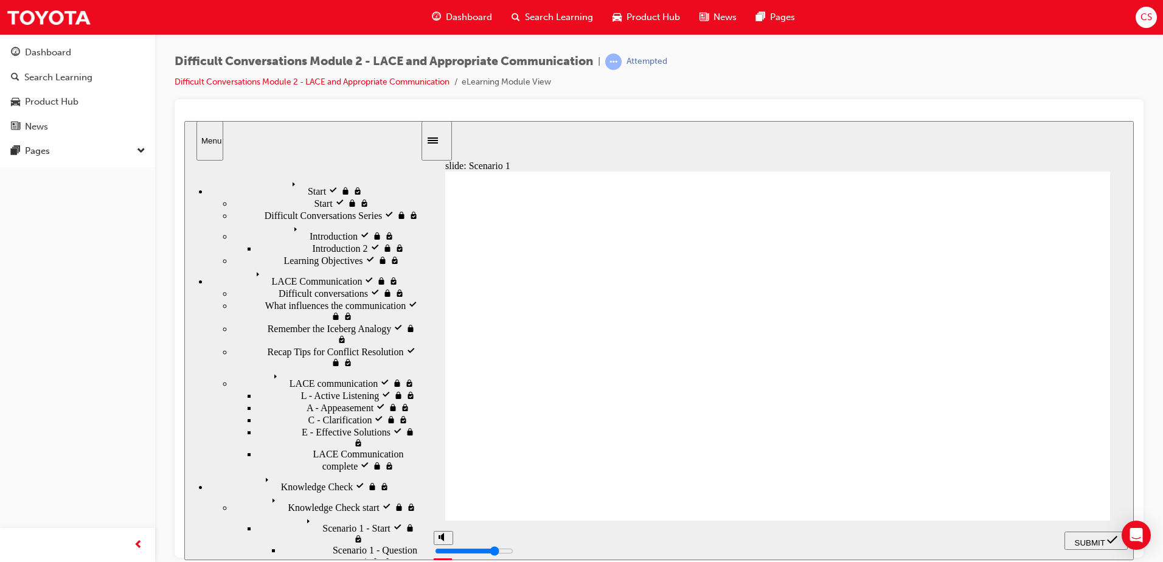
checkbox input "true"
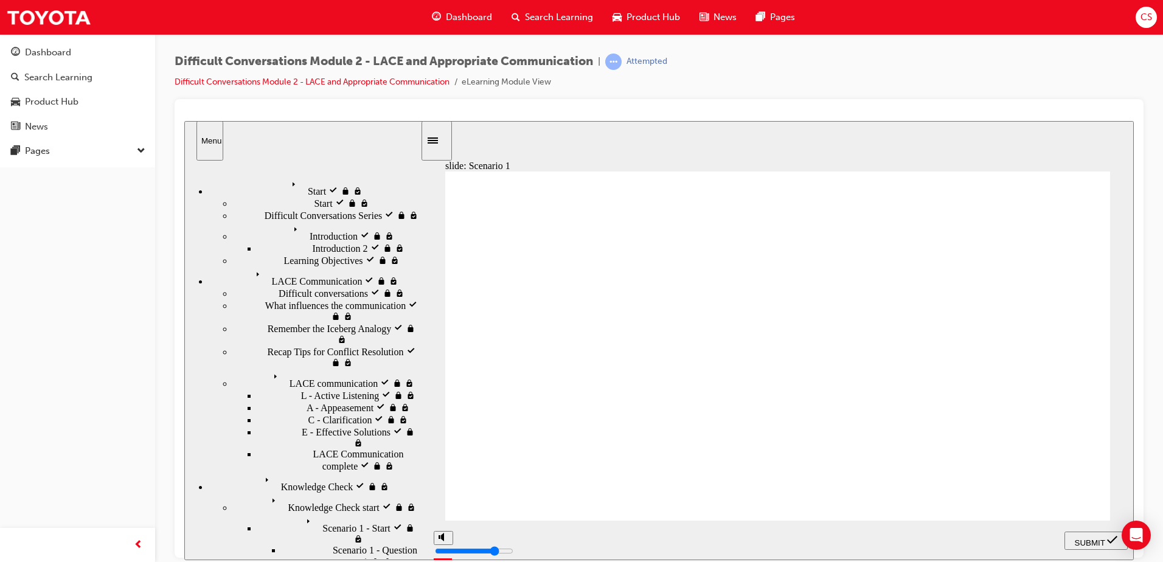
checkbox input "true"
click at [1100, 538] on span "SUBMIT" at bounding box center [1090, 542] width 30 height 9
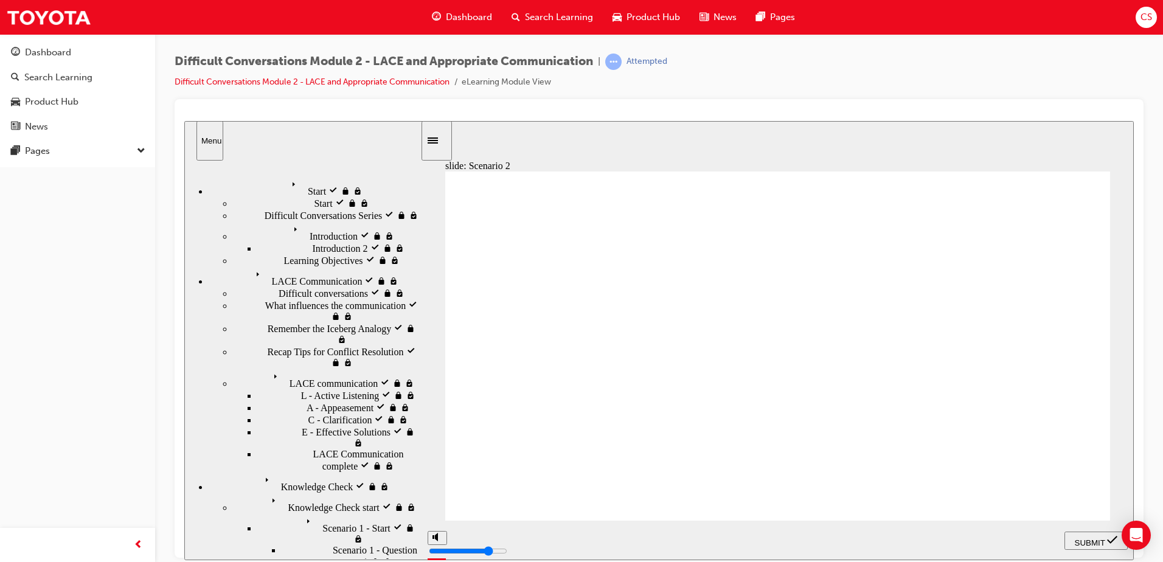
checkbox input "true"
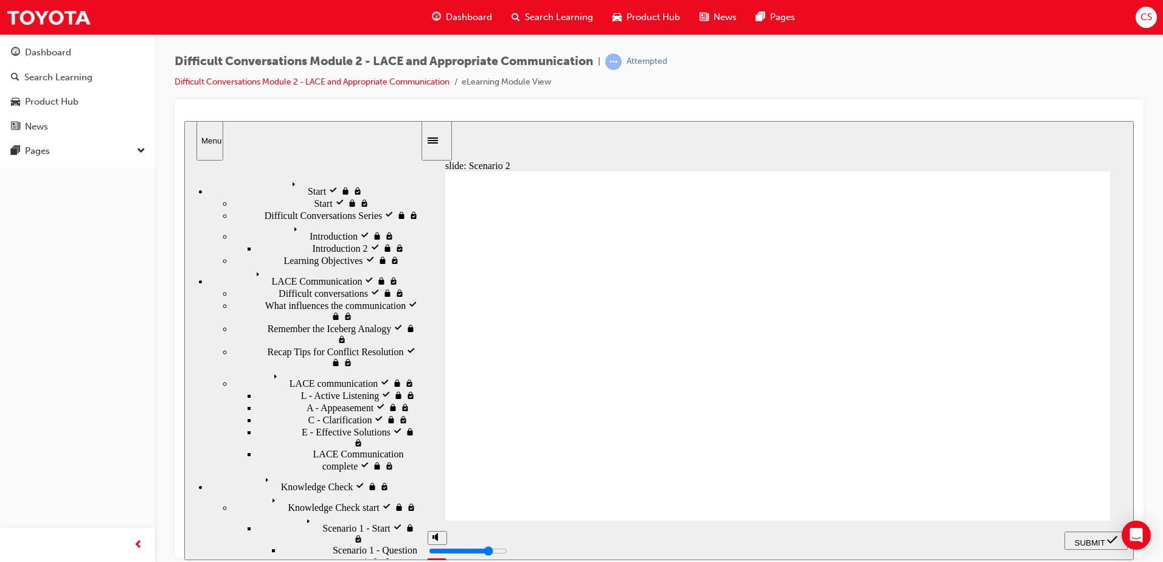
checkbox input "true"
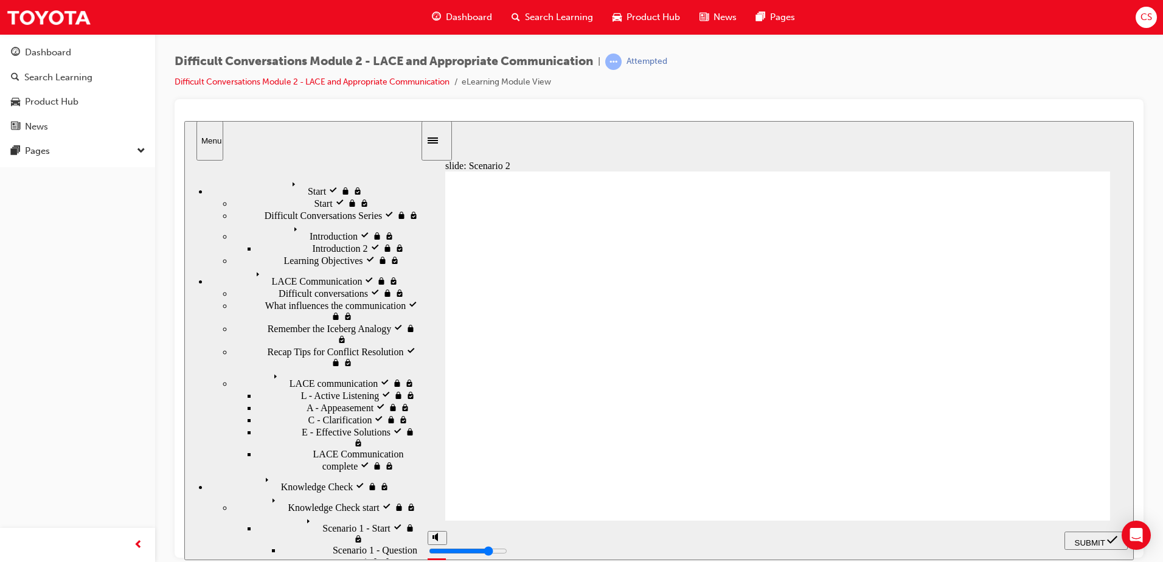
checkbox input "true"
checkbox input "false"
click at [1084, 544] on span "SUBMIT" at bounding box center [1090, 542] width 30 height 9
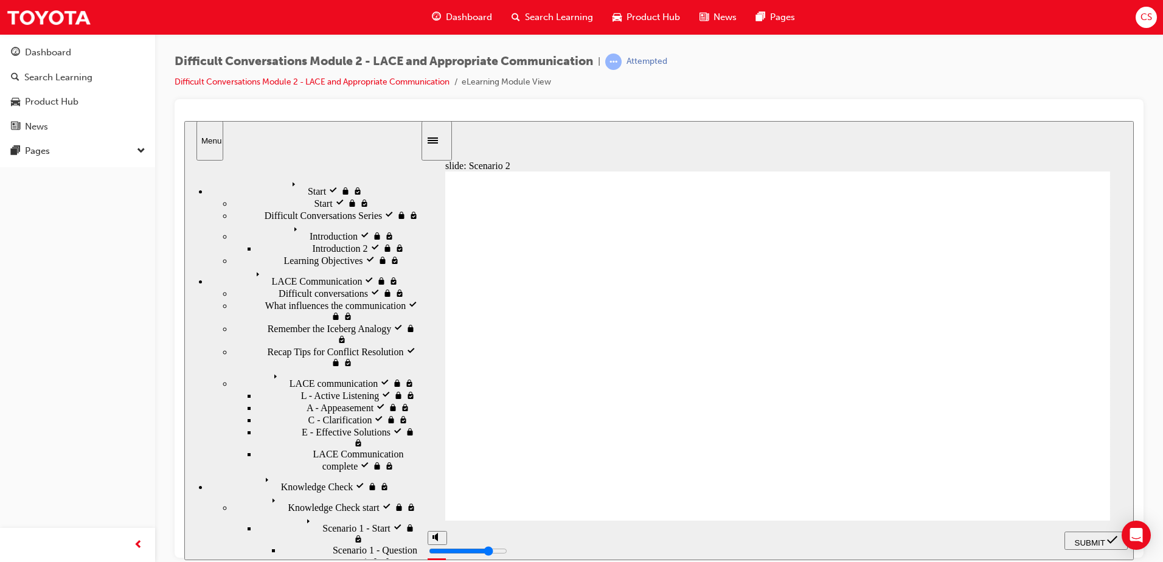
checkbox input "true"
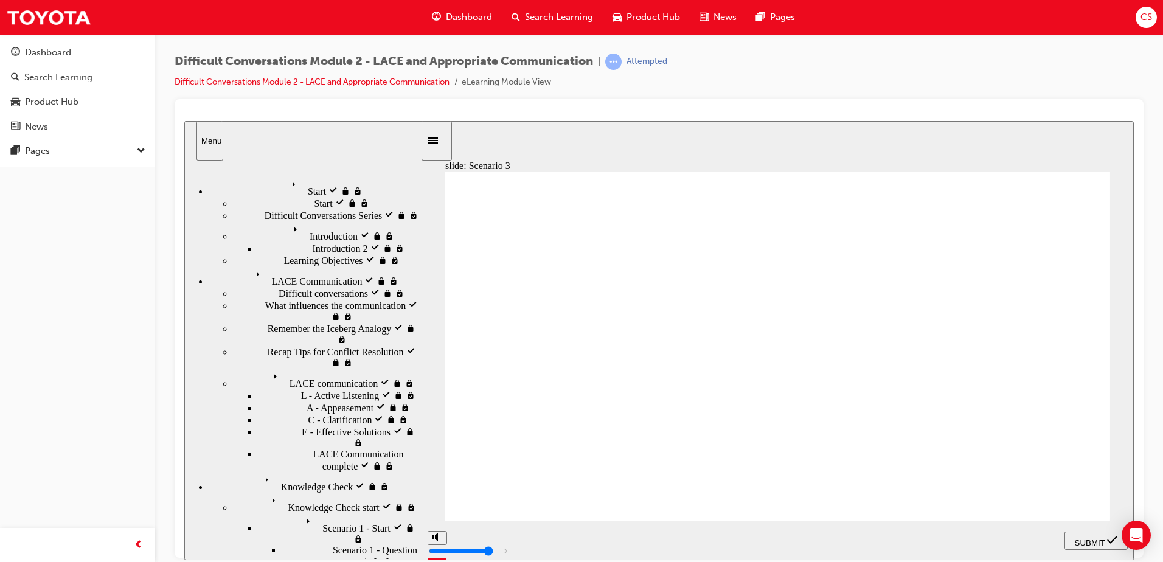
click at [1096, 538] on span "SUBMIT" at bounding box center [1090, 542] width 30 height 9
type input "2200"
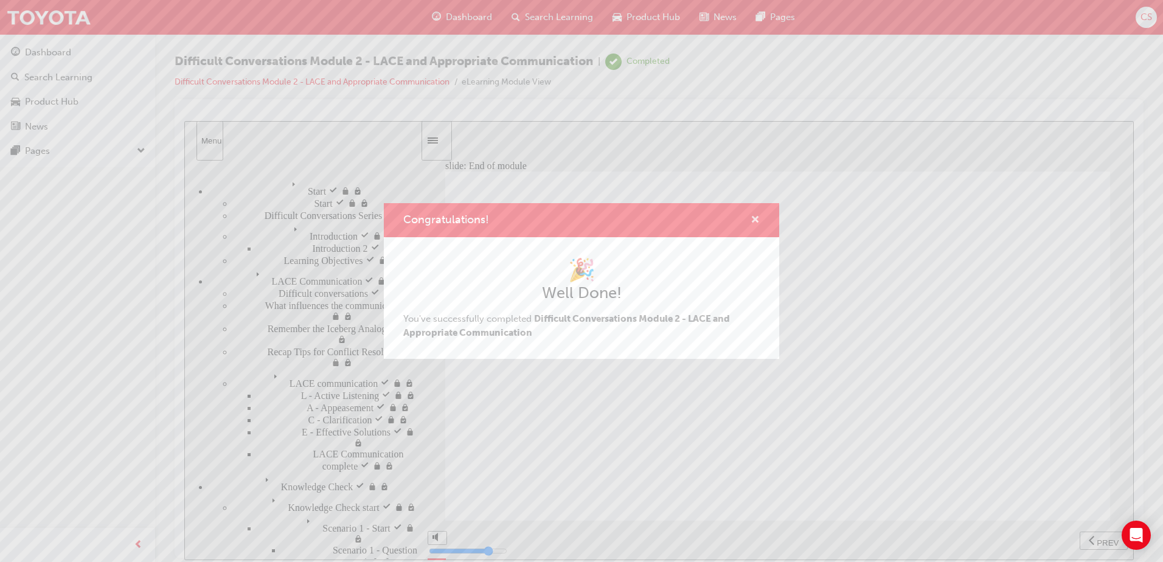
click at [754, 221] on span "cross-icon" at bounding box center [755, 220] width 9 height 11
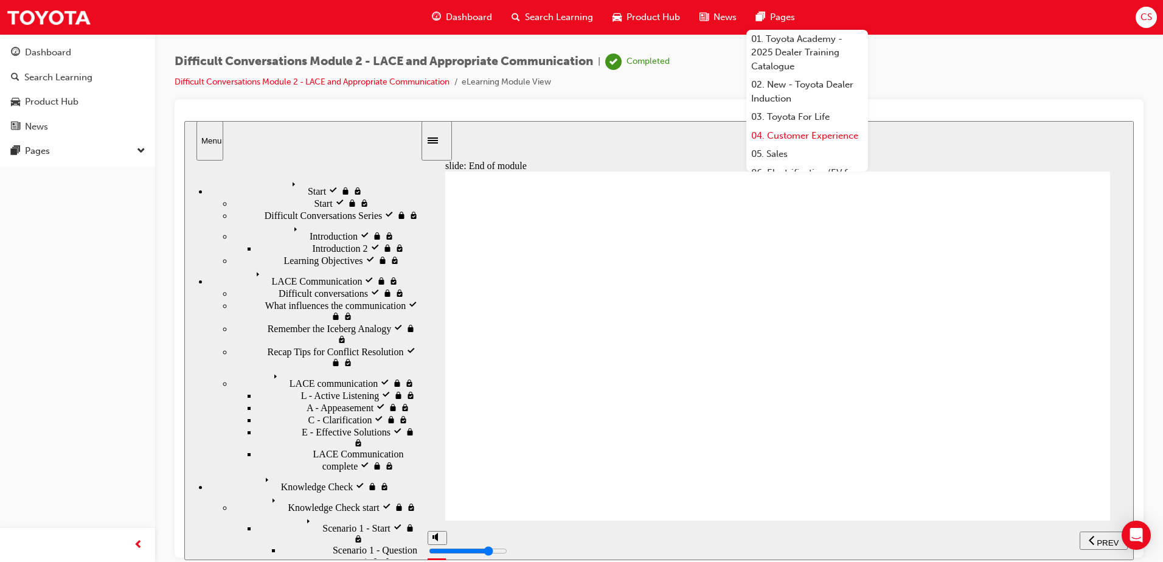
click at [788, 143] on link "04. Customer Experience" at bounding box center [807, 136] width 122 height 19
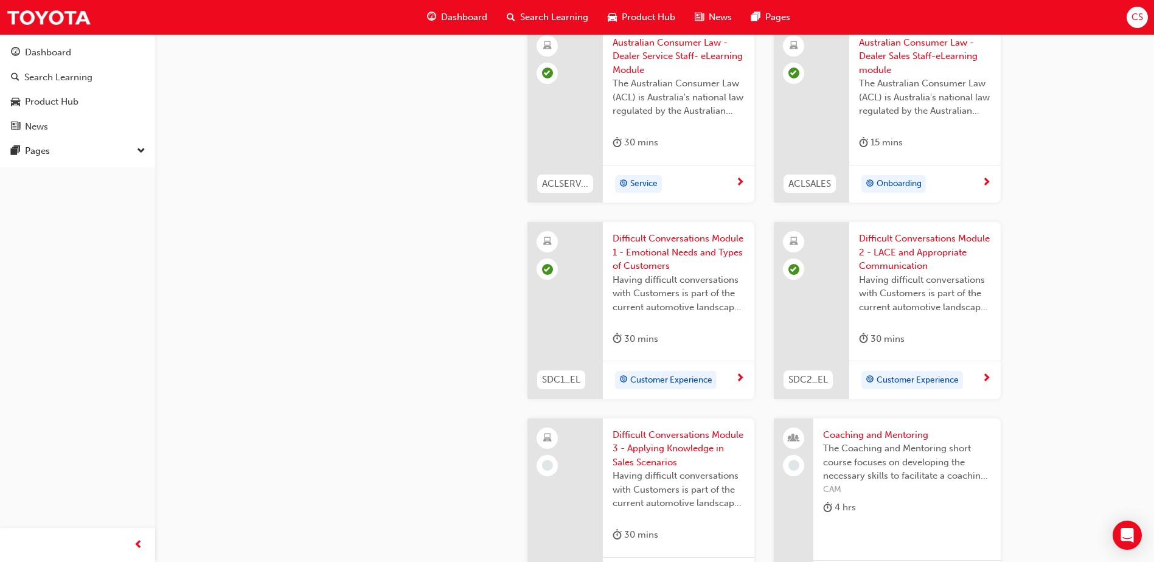
scroll to position [1216, 0]
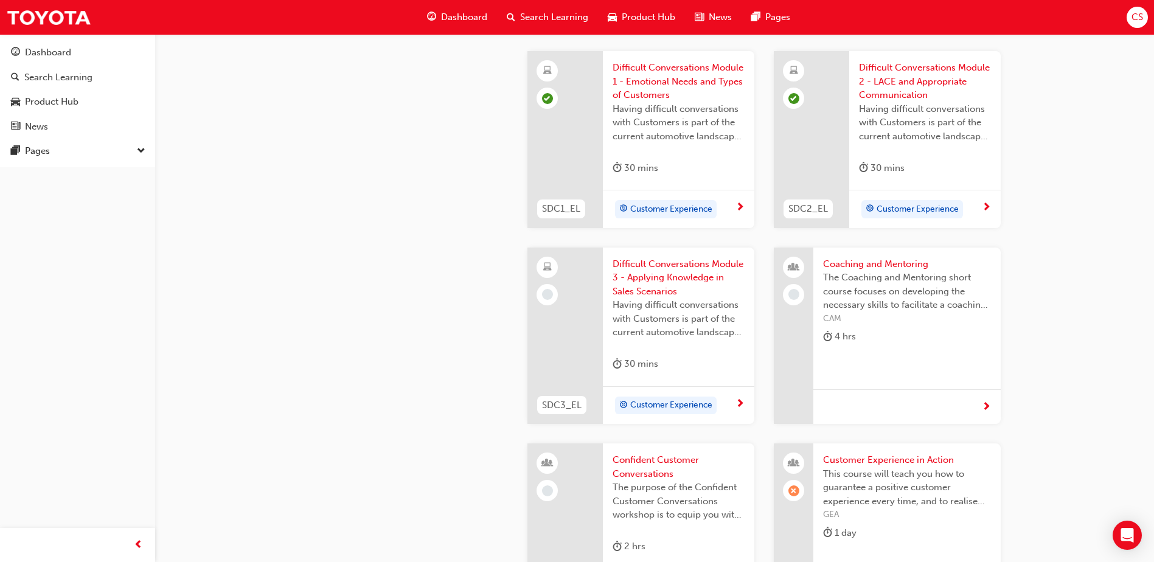
click at [642, 272] on span "Difficult Conversations Module 3 - Applying Knowledge in Sales Scenarios" at bounding box center [678, 277] width 132 height 41
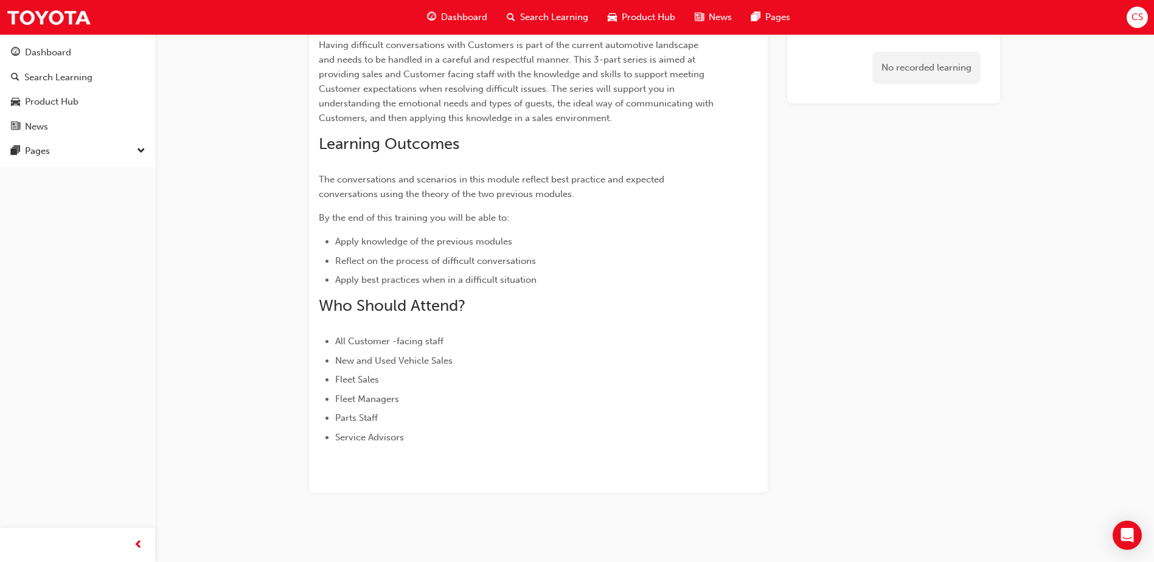
scroll to position [201, 0]
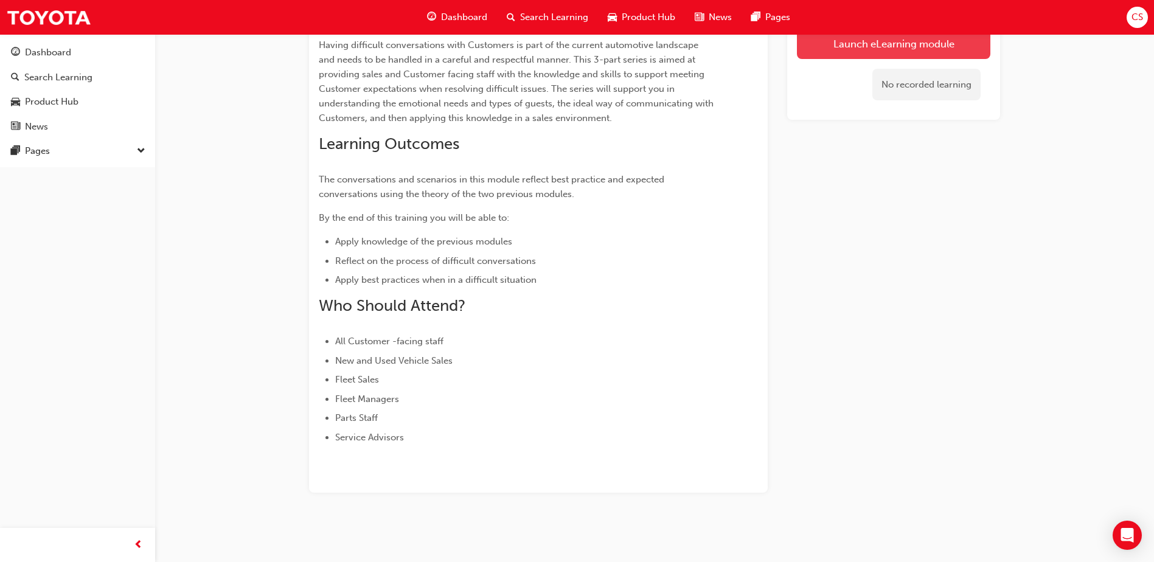
click at [817, 46] on link "Launch eLearning module" at bounding box center [893, 43] width 193 height 30
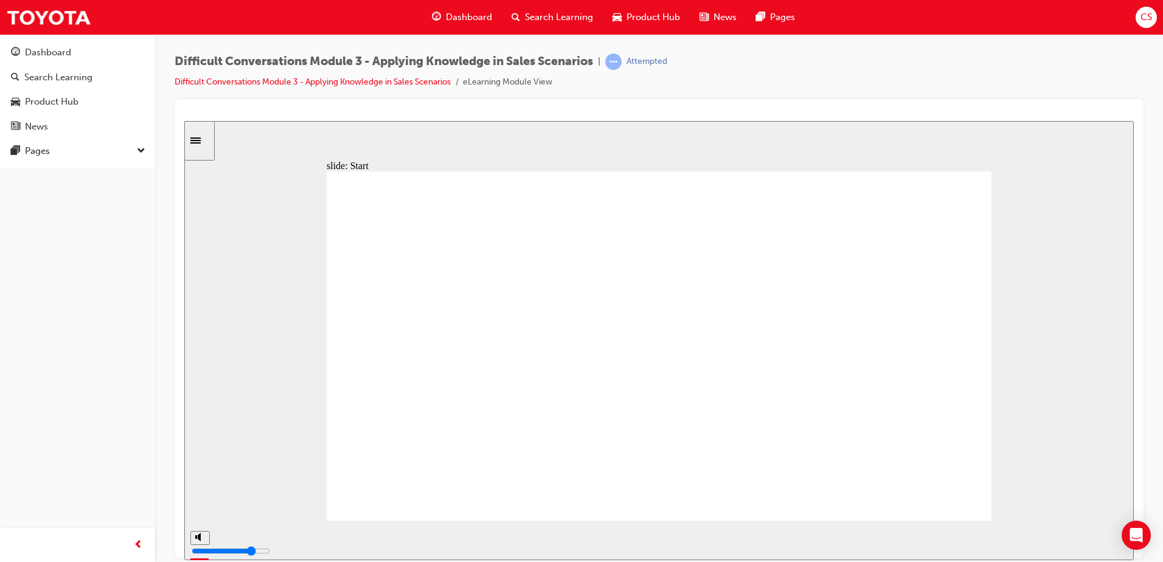
drag, startPoint x: 613, startPoint y: 536, endPoint x: 782, endPoint y: 536, distance: 168.5
click at [782, 536] on div "playback controls" at bounding box center [621, 537] width 808 height 13
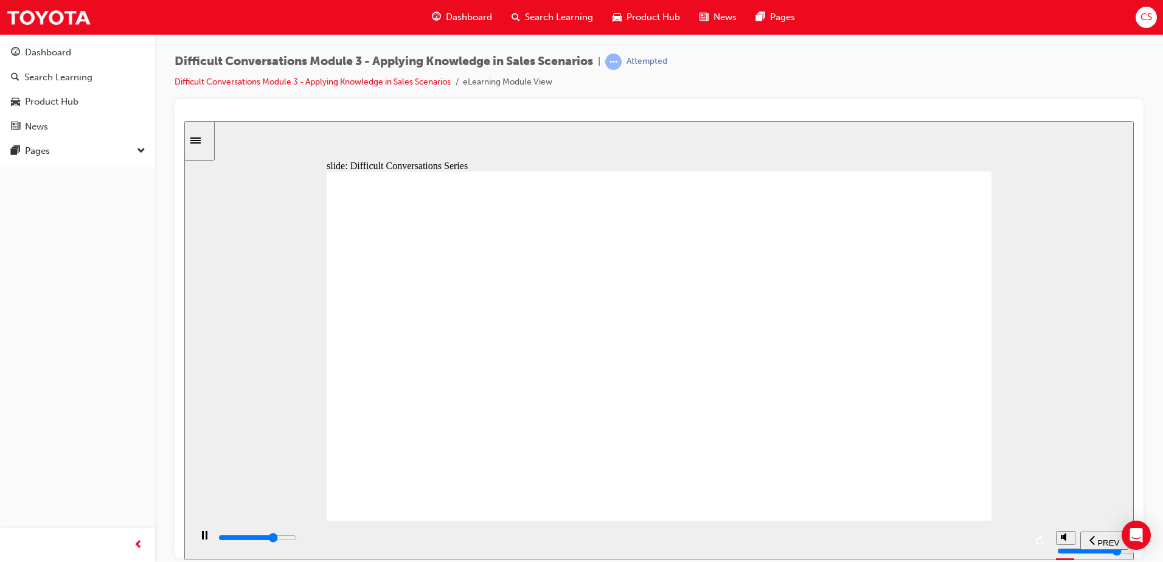
drag, startPoint x: 847, startPoint y: 544, endPoint x: 1098, endPoint y: 536, distance: 250.7
click at [1098, 536] on section "PREV NEXT SUBMIT" at bounding box center [658, 540] width 949 height 40
drag, startPoint x: 785, startPoint y: 479, endPoint x: 802, endPoint y: 482, distance: 17.4
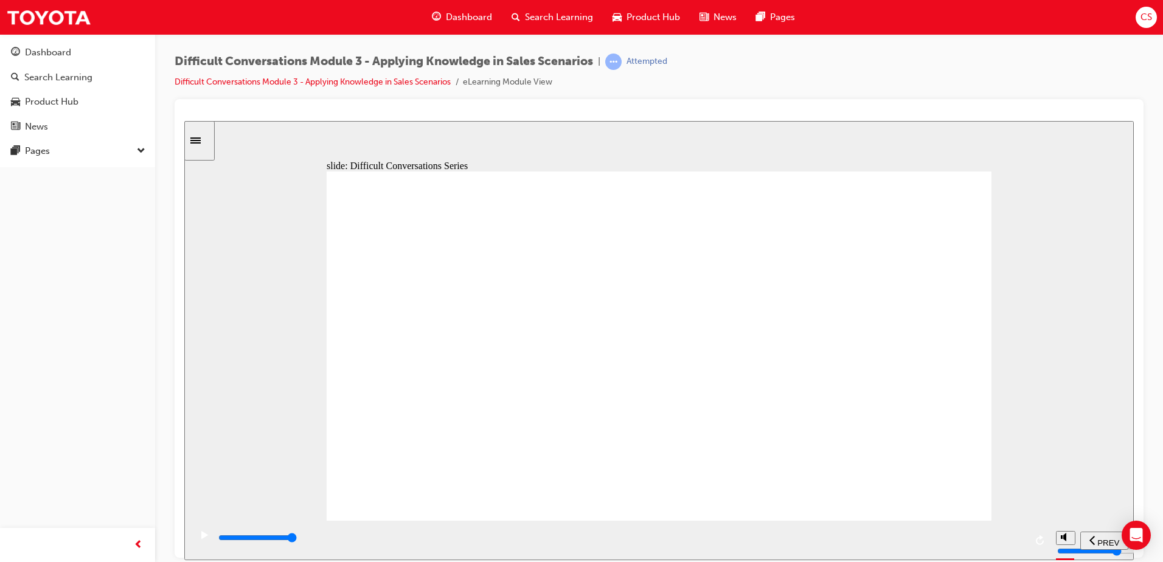
drag, startPoint x: 413, startPoint y: 542, endPoint x: 1118, endPoint y: 477, distance: 707.9
click at [1134, 491] on html "slide: Learning Objectives Learning Objectives Group 1 Oval 1 Line 1 The conver…" at bounding box center [658, 339] width 949 height 439
drag, startPoint x: 909, startPoint y: 515, endPoint x: 907, endPoint y: 499, distance: 16.5
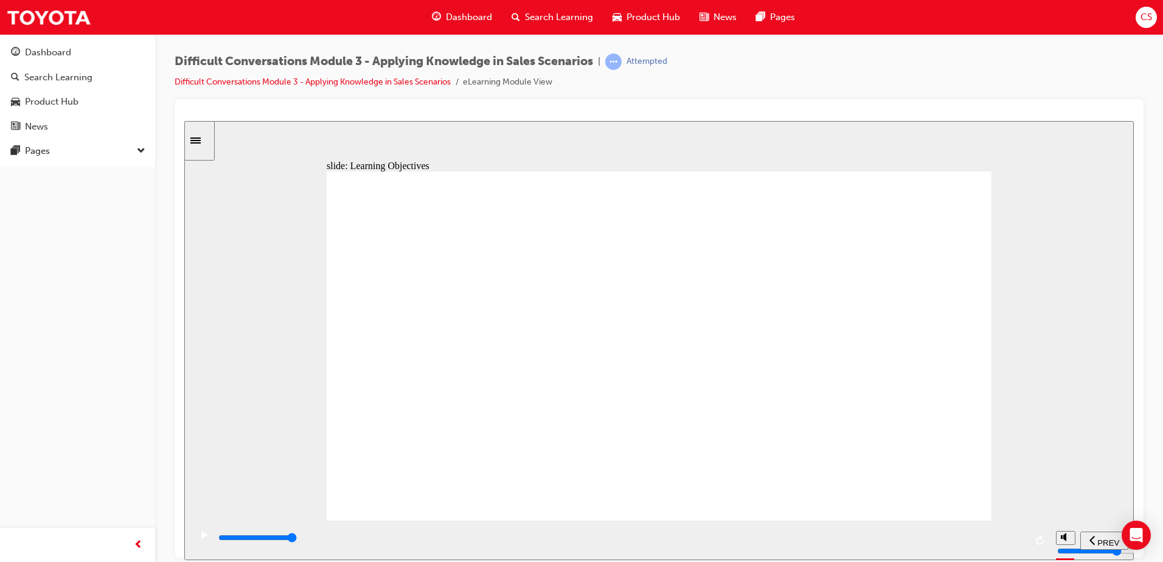
drag, startPoint x: 476, startPoint y: 538, endPoint x: 1036, endPoint y: 528, distance: 560.3
click at [1036, 528] on div "playback controls" at bounding box center [619, 540] width 859 height 40
drag, startPoint x: 546, startPoint y: 540, endPoint x: 1009, endPoint y: 527, distance: 463.7
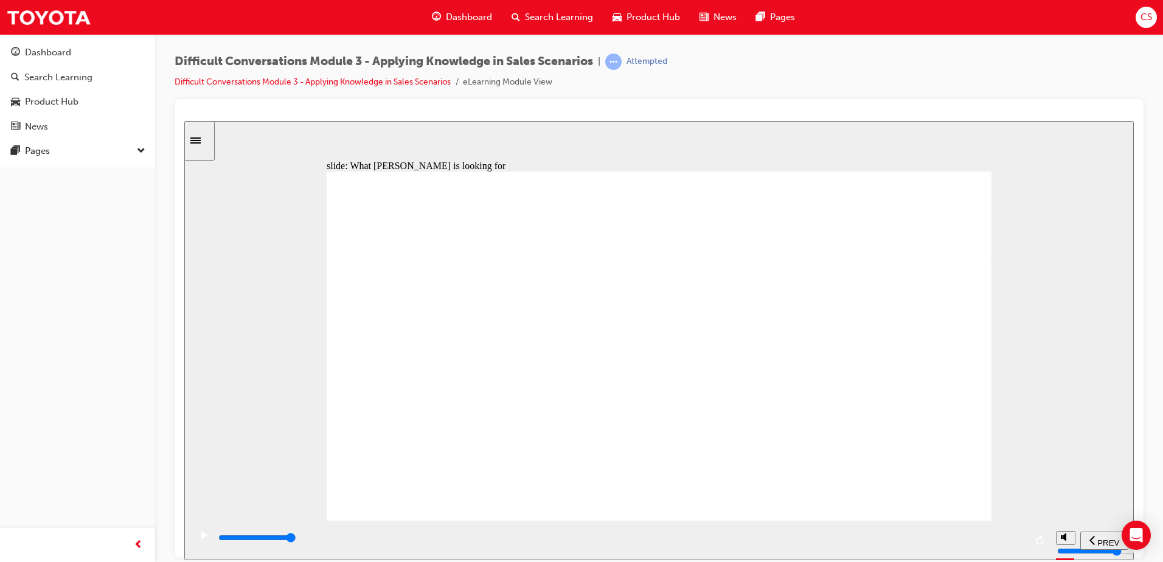
click at [1009, 527] on div "playback controls" at bounding box center [619, 540] width 859 height 40
drag, startPoint x: 461, startPoint y: 543, endPoint x: 949, endPoint y: 518, distance: 488.4
click at [961, 520] on div "playback controls" at bounding box center [619, 540] width 859 height 40
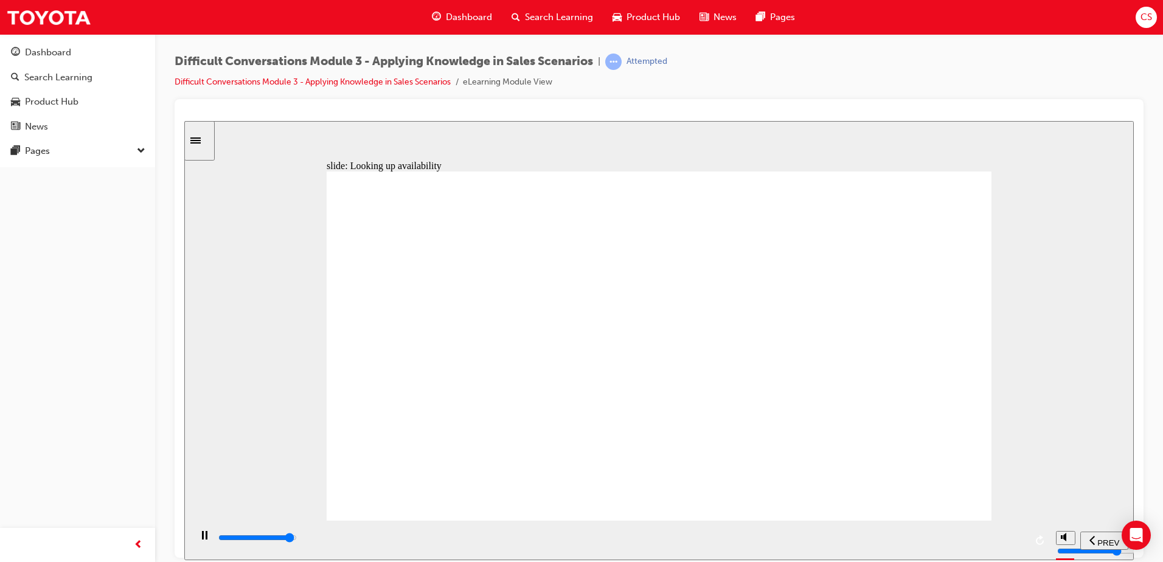
click at [512, 532] on div "playback controls" at bounding box center [621, 540] width 808 height 18
drag, startPoint x: 512, startPoint y: 535, endPoint x: 914, endPoint y: 493, distance: 403.7
click at [934, 510] on div "slide: Conversation 1 Scenario We do not have your specified vehicle in stock, …" at bounding box center [658, 339] width 949 height 439
drag, startPoint x: 971, startPoint y: 538, endPoint x: 1021, endPoint y: 535, distance: 49.4
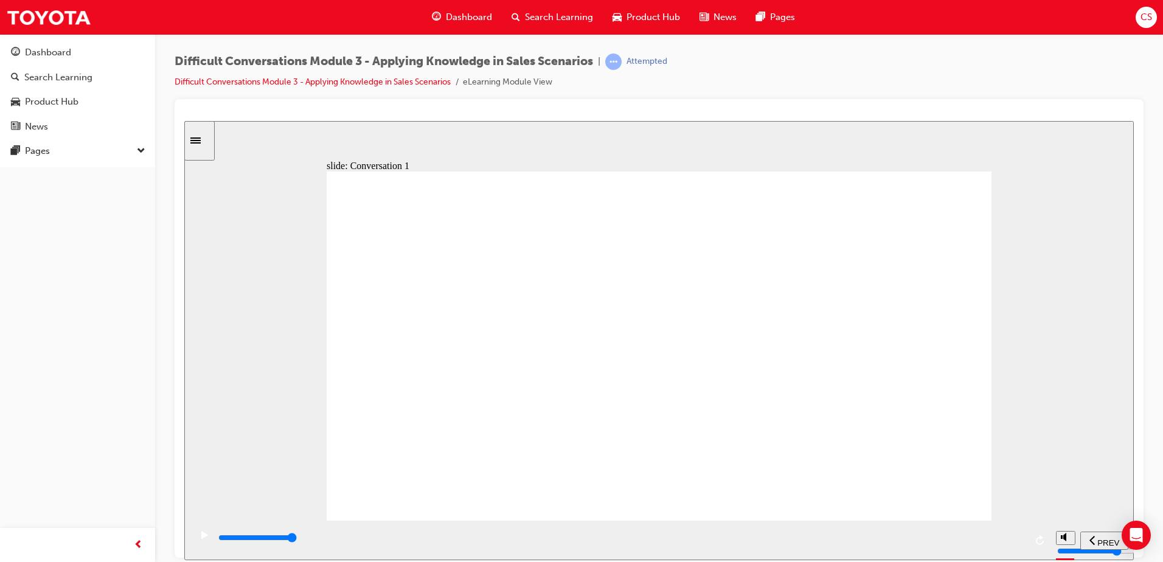
click at [1021, 535] on div "playback controls" at bounding box center [621, 537] width 808 height 13
drag, startPoint x: 545, startPoint y: 543, endPoint x: 1100, endPoint y: 524, distance: 555.6
click at [1126, 535] on section "PREV NEXT SUBMIT" at bounding box center [658, 540] width 949 height 40
type input "24800"
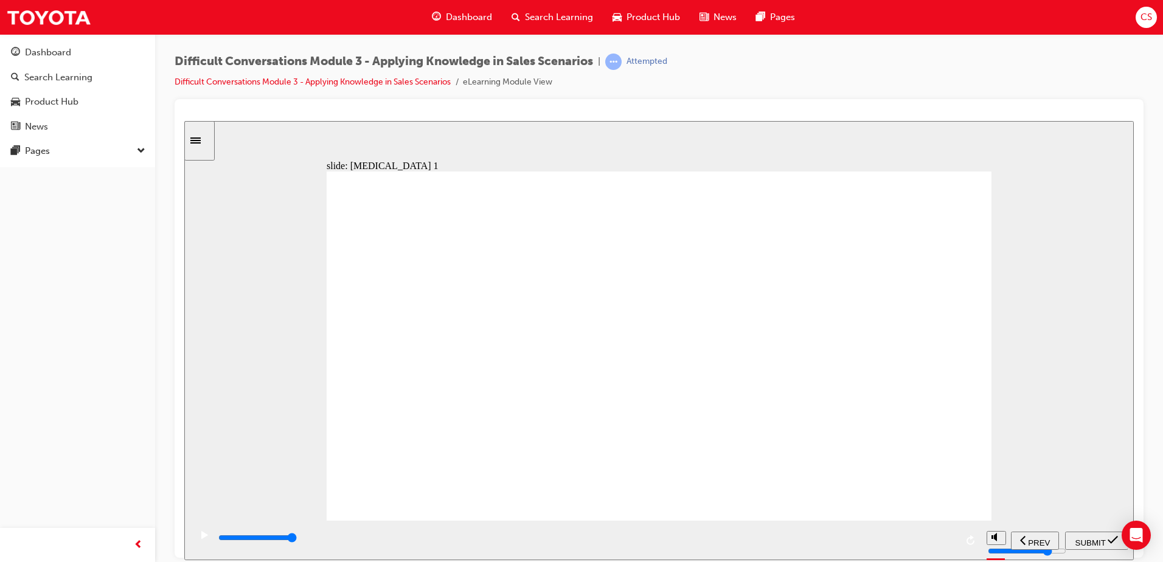
radio input "true"
click at [1085, 539] on span "SUBMIT" at bounding box center [1090, 542] width 30 height 9
drag, startPoint x: 588, startPoint y: 533, endPoint x: 988, endPoint y: 529, distance: 400.2
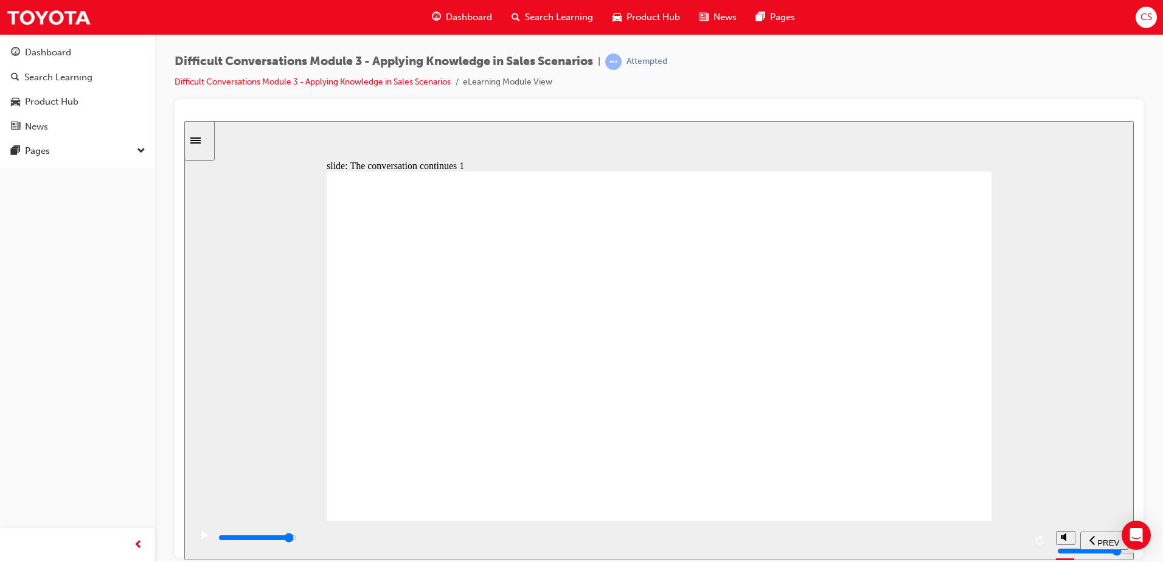
click at [988, 529] on div "playback controls" at bounding box center [619, 540] width 859 height 40
drag, startPoint x: 853, startPoint y: 355, endPoint x: 849, endPoint y: 345, distance: 10.4
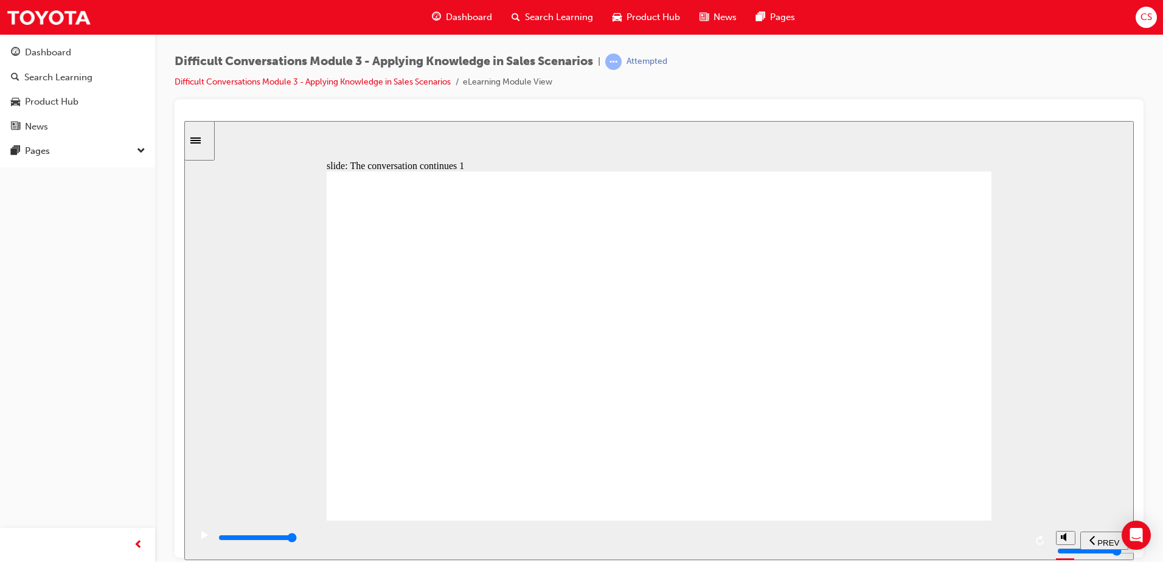
drag, startPoint x: 555, startPoint y: 530, endPoint x: 634, endPoint y: 546, distance: 81.2
click at [646, 544] on div "playback controls" at bounding box center [619, 540] width 859 height 40
drag, startPoint x: 611, startPoint y: 549, endPoint x: 1089, endPoint y: 538, distance: 478.8
click at [1089, 538] on section "PREV NEXT SUBMIT" at bounding box center [658, 540] width 949 height 40
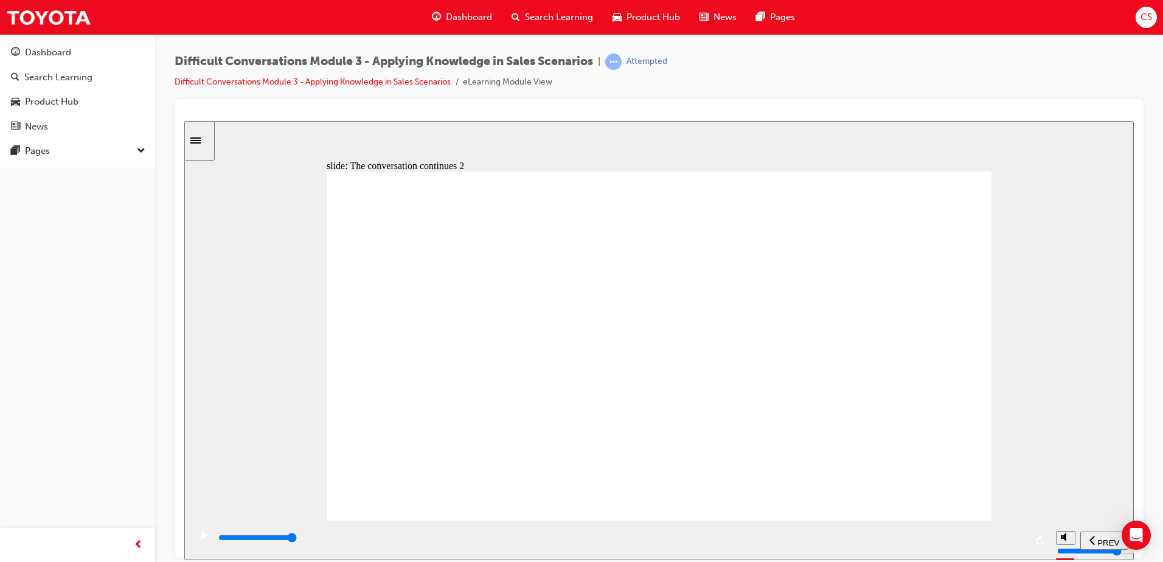
drag, startPoint x: 514, startPoint y: 531, endPoint x: 982, endPoint y: 527, distance: 468.3
click at [982, 527] on section "PREV NEXT SUBMIT" at bounding box center [658, 540] width 949 height 40
type input "10200"
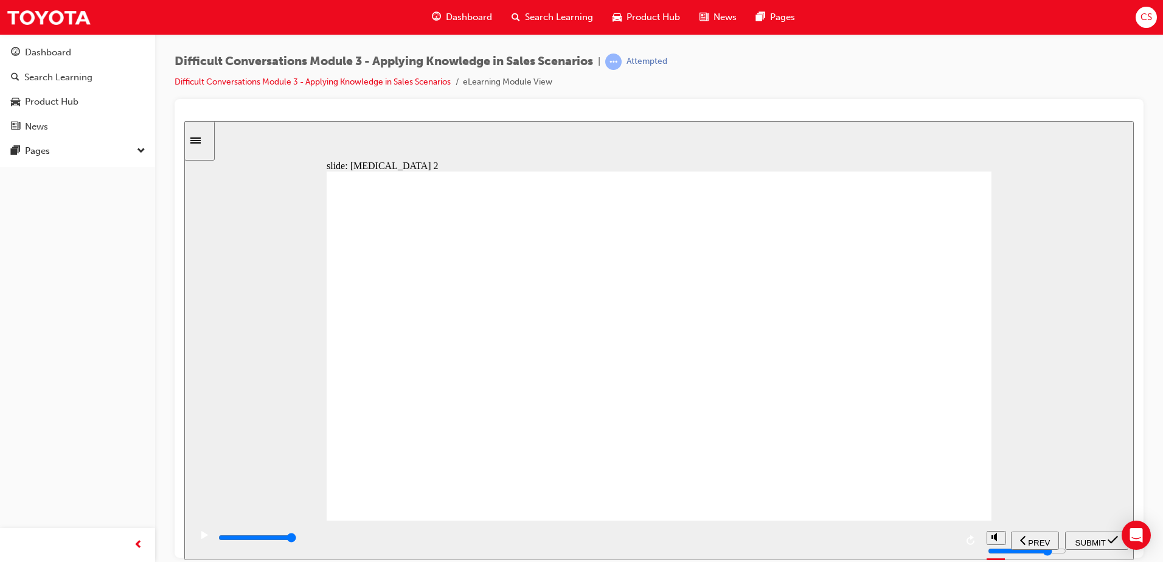
radio input "true"
click at [1103, 539] on span "SUBMIT" at bounding box center [1090, 542] width 30 height 9
drag, startPoint x: 508, startPoint y: 524, endPoint x: 662, endPoint y: 516, distance: 154.1
click at [662, 516] on div "slide: Remember the Framework of Guests' Needs Scenario Most likely the Analyti…" at bounding box center [658, 339] width 949 height 439
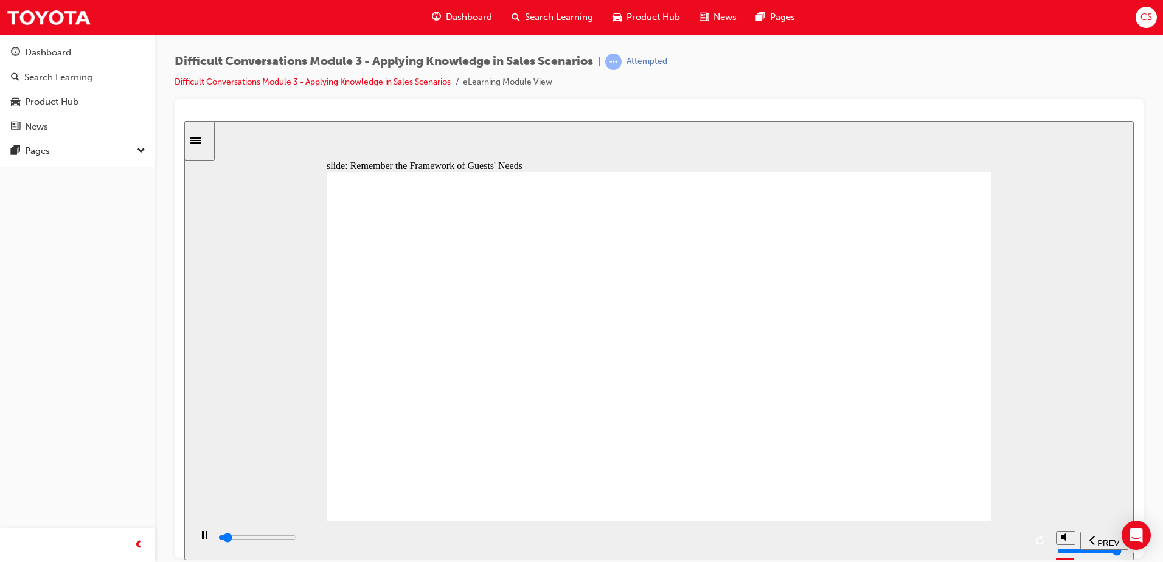
drag, startPoint x: 583, startPoint y: 536, endPoint x: 987, endPoint y: 525, distance: 404.0
click at [987, 525] on div "playback controls" at bounding box center [619, 540] width 859 height 40
click at [1063, 536] on section "PREV NEXT SUBMIT" at bounding box center [658, 540] width 949 height 40
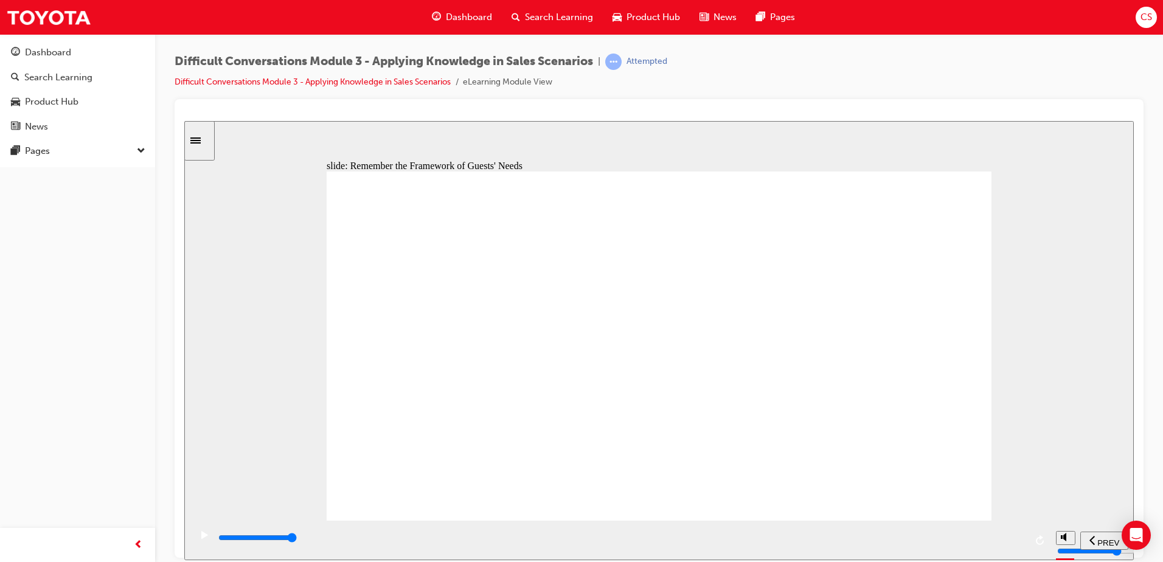
drag, startPoint x: 593, startPoint y: 533, endPoint x: 1042, endPoint y: 500, distance: 450.7
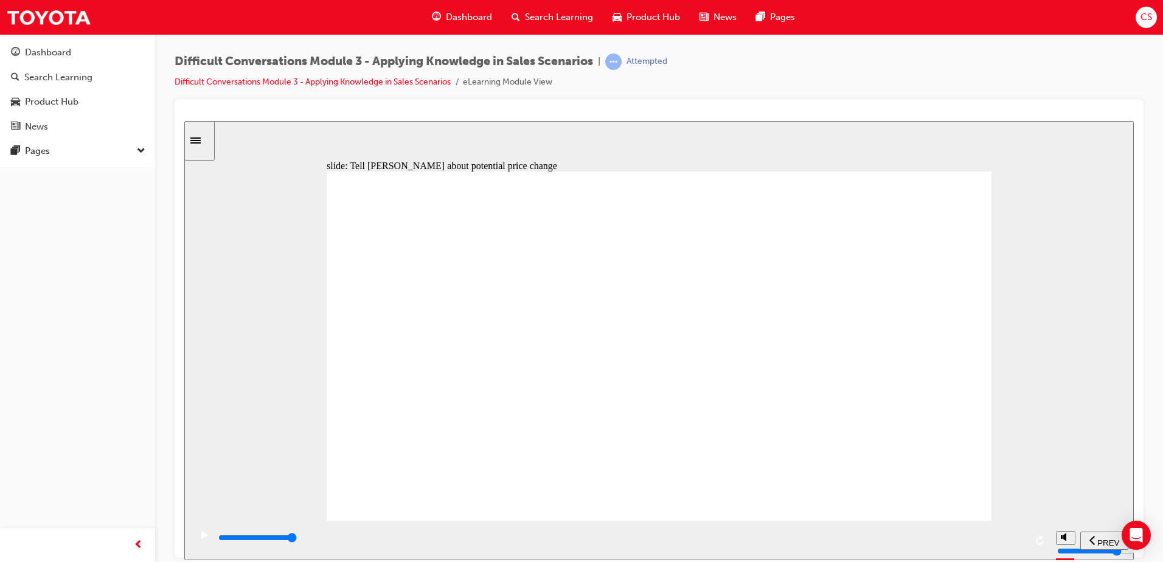
click at [1042, 500] on div "slide: Tell Jack about potential price change Scenario Rectangle 1 Inform Jack …" at bounding box center [658, 339] width 949 height 439
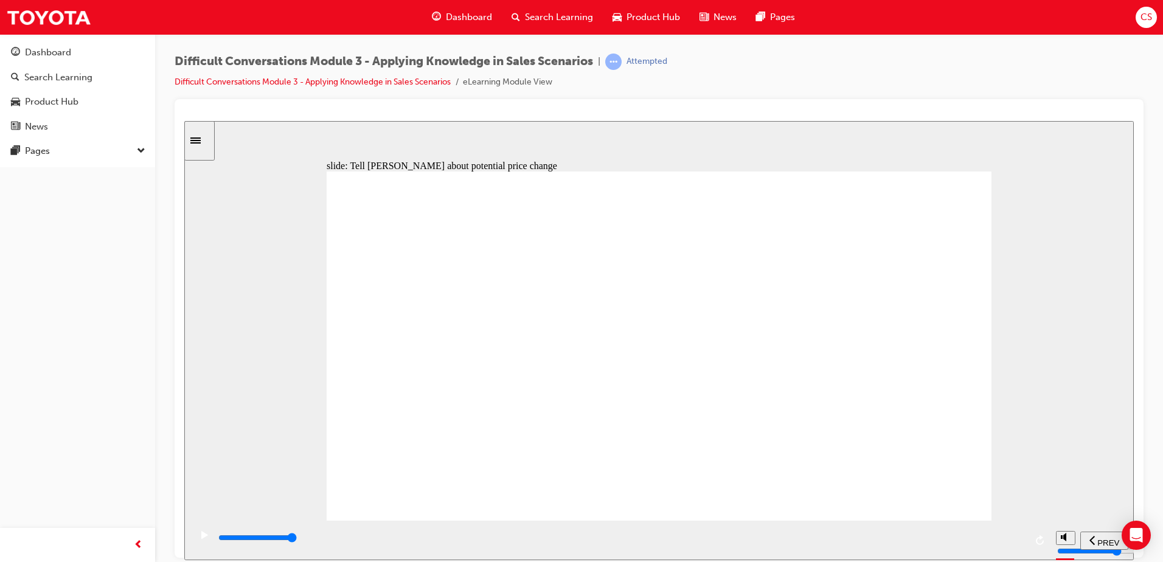
drag, startPoint x: 584, startPoint y: 338, endPoint x: 606, endPoint y: 339, distance: 21.9
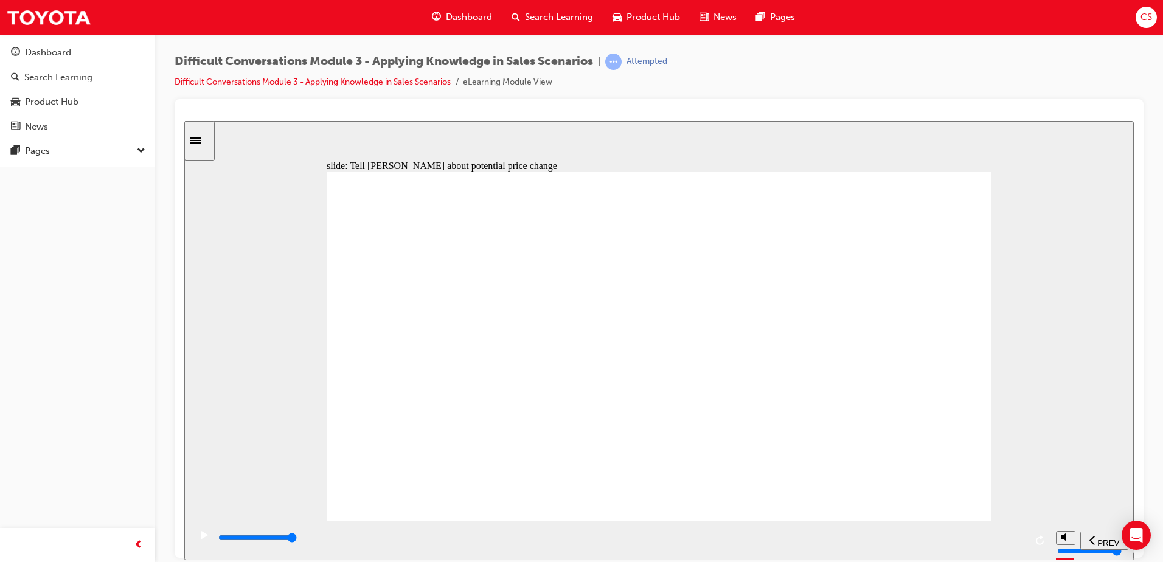
drag, startPoint x: 620, startPoint y: 342, endPoint x: 678, endPoint y: 341, distance: 58.4
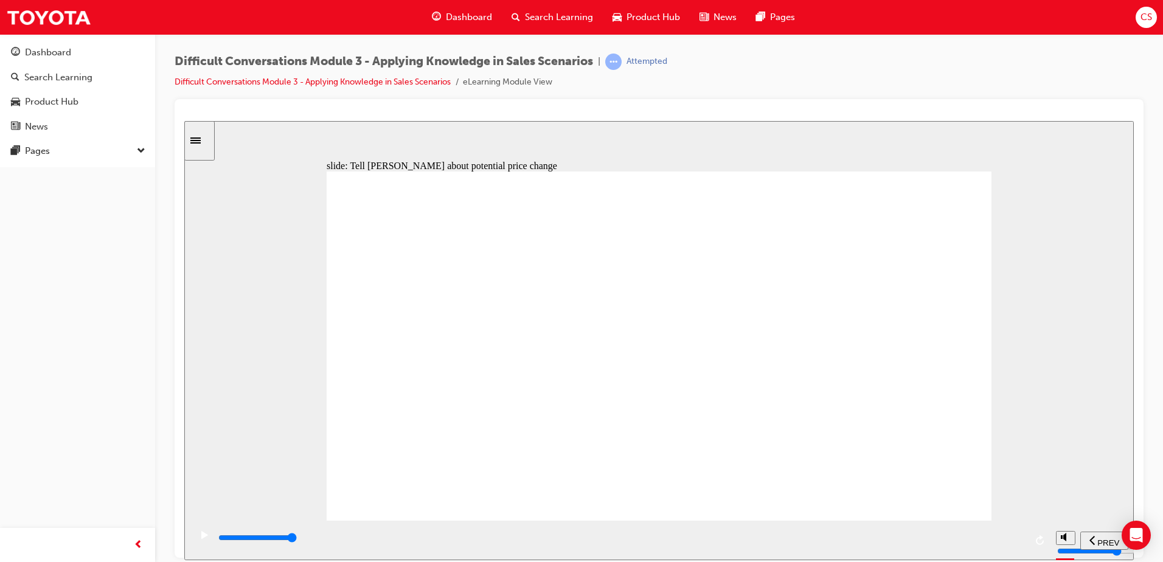
drag, startPoint x: 636, startPoint y: 396, endPoint x: 645, endPoint y: 413, distance: 19.3
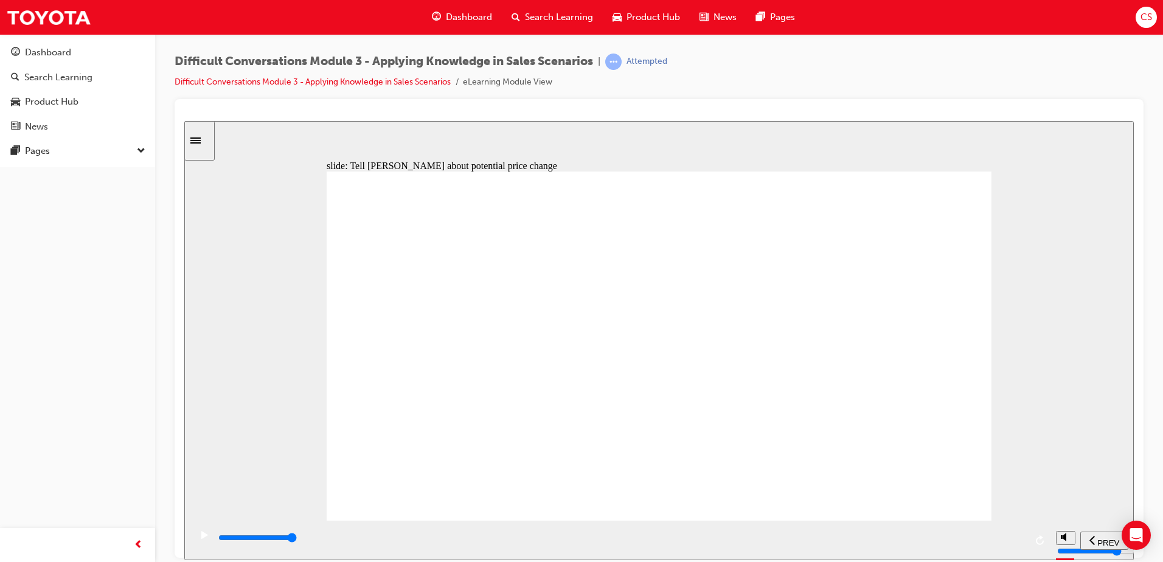
drag, startPoint x: 365, startPoint y: 538, endPoint x: 1033, endPoint y: 520, distance: 668.0
click at [1036, 522] on div "playback controls" at bounding box center [619, 540] width 859 height 40
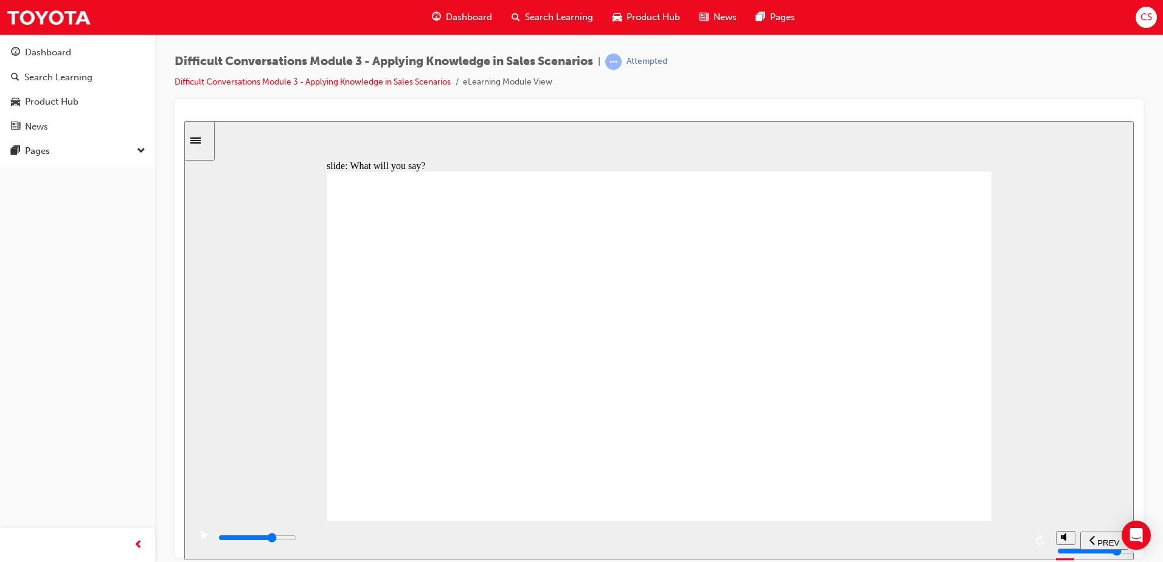
drag, startPoint x: 543, startPoint y: 535, endPoint x: 784, endPoint y: 525, distance: 241.0
click at [784, 525] on div "playback controls" at bounding box center [619, 540] width 859 height 40
drag, startPoint x: 662, startPoint y: 532, endPoint x: 980, endPoint y: 529, distance: 317.5
click at [970, 515] on div "slide: What will you say? Jack is apprehensive about the order but still goes a…" at bounding box center [658, 339] width 949 height 439
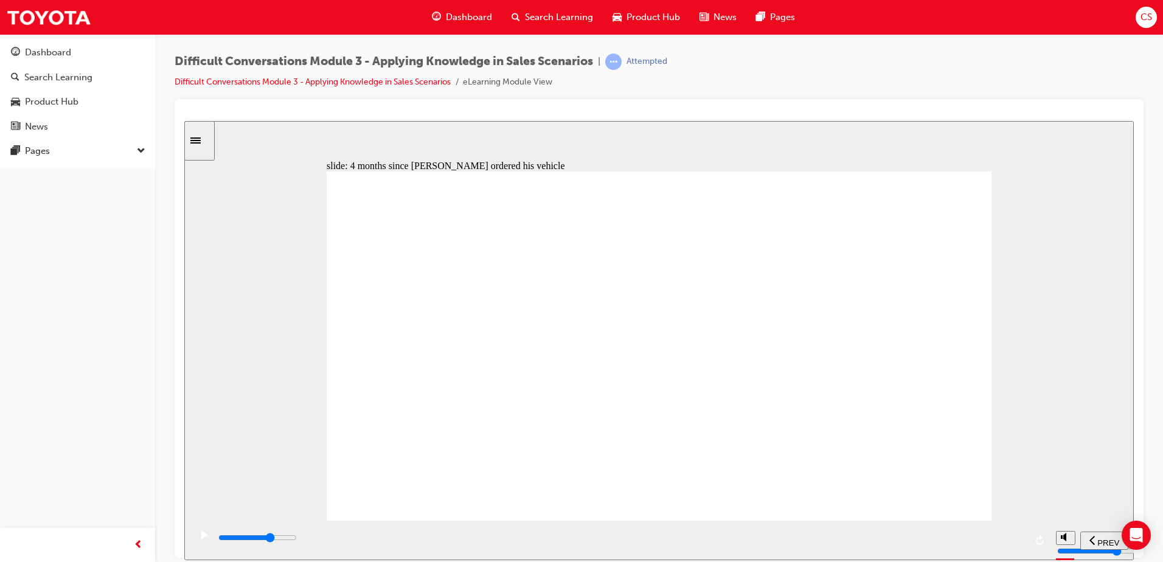
drag, startPoint x: 416, startPoint y: 532, endPoint x: 772, endPoint y: 521, distance: 356.0
click at [771, 521] on div "playback controls" at bounding box center [619, 540] width 859 height 40
drag, startPoint x: 974, startPoint y: 532, endPoint x: 1100, endPoint y: 516, distance: 127.5
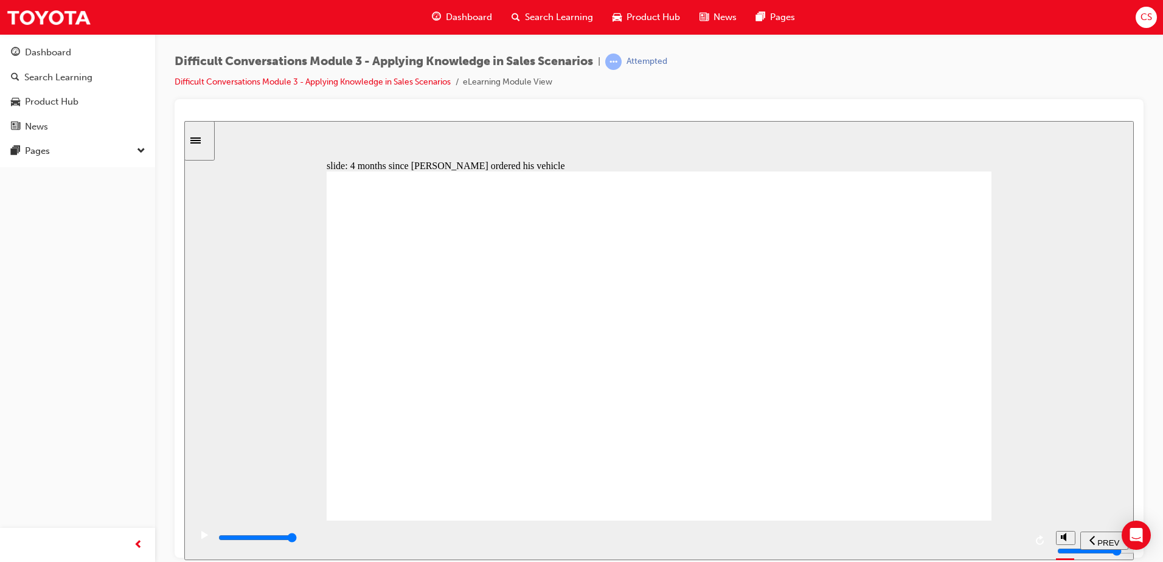
click at [1113, 516] on div "slide: 4 months since Jack ordered his vehicle Oval 3 packed icon 1 Freeform 2 …" at bounding box center [658, 339] width 949 height 439
drag, startPoint x: 538, startPoint y: 535, endPoint x: 1028, endPoint y: 523, distance: 490.4
click at [1029, 524] on div "playback controls" at bounding box center [619, 540] width 859 height 40
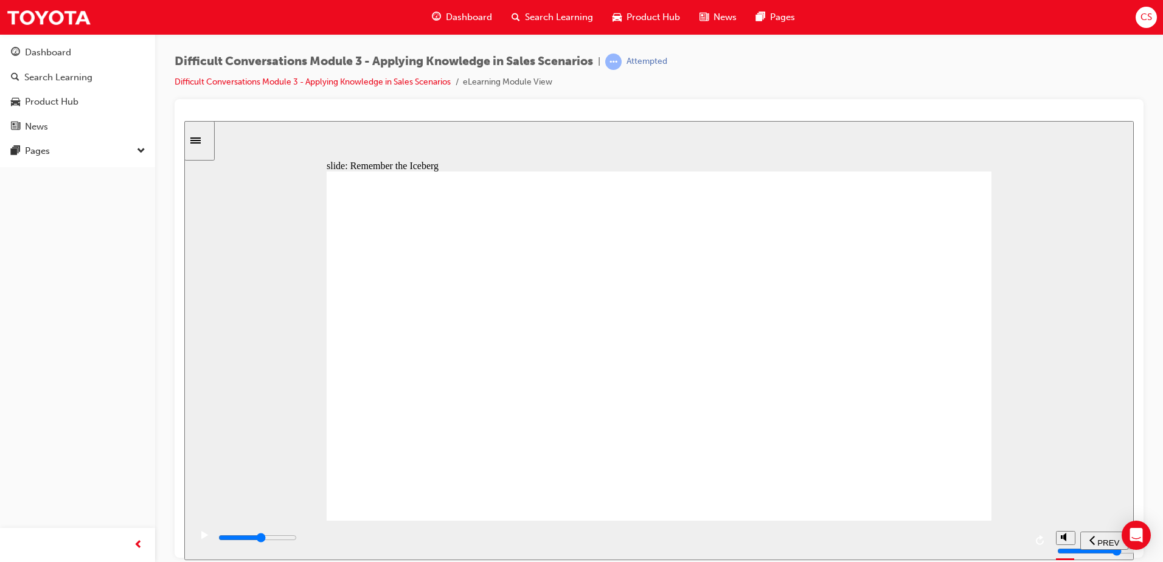
drag, startPoint x: 564, startPoint y: 540, endPoint x: 659, endPoint y: 540, distance: 94.9
click at [297, 540] on input "slide progress" at bounding box center [257, 537] width 78 height 10
drag, startPoint x: 720, startPoint y: 538, endPoint x: 1065, endPoint y: 530, distance: 345.6
click at [1065, 530] on section "PREV NEXT SUBMIT" at bounding box center [658, 540] width 949 height 40
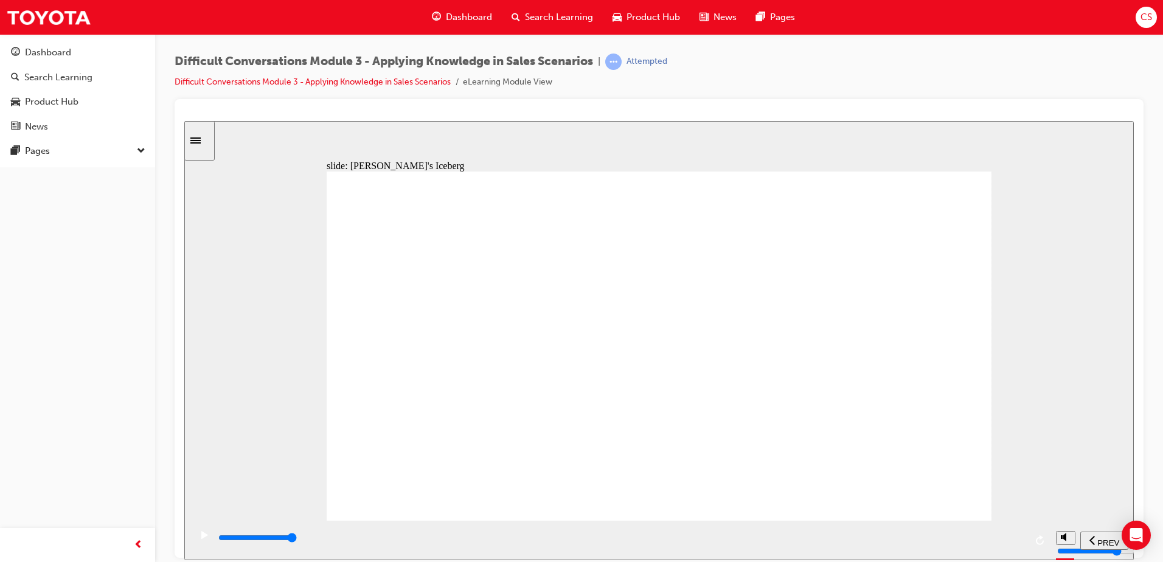
drag, startPoint x: 625, startPoint y: 546, endPoint x: 1092, endPoint y: 515, distance: 467.6
click at [1092, 515] on div "slide: Jack's Iceberg Scenario Anger Stress Distress Fear Financial worry Anxie…" at bounding box center [658, 339] width 949 height 439
drag, startPoint x: 868, startPoint y: 219, endPoint x: 627, endPoint y: 262, distance: 244.7
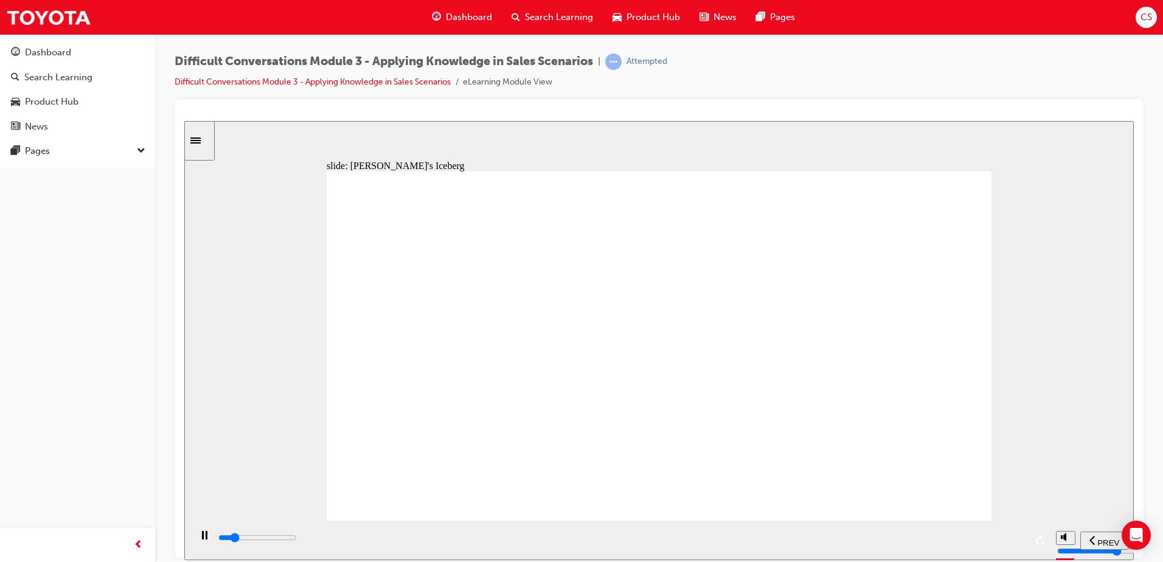
drag, startPoint x: 612, startPoint y: 274, endPoint x: 602, endPoint y: 302, distance: 29.8
drag, startPoint x: 688, startPoint y: 540, endPoint x: 1065, endPoint y: 521, distance: 377.0
click at [1065, 521] on section "PREV NEXT SUBMIT" at bounding box center [658, 540] width 949 height 40
drag, startPoint x: 854, startPoint y: 403, endPoint x: 814, endPoint y: 397, distance: 40.1
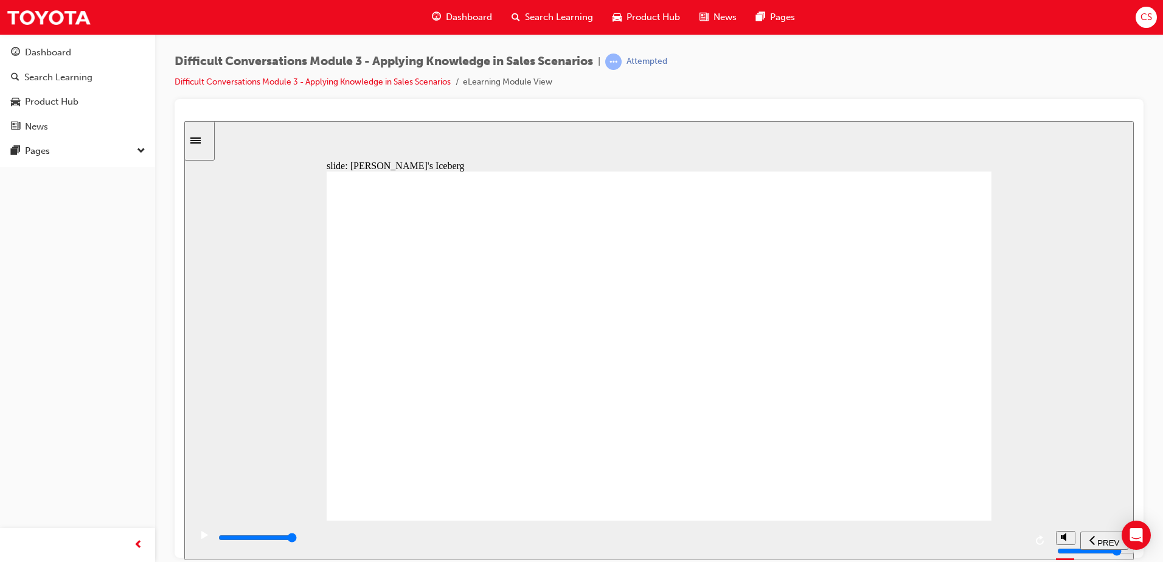
drag, startPoint x: 853, startPoint y: 225, endPoint x: 577, endPoint y: 330, distance: 295.5
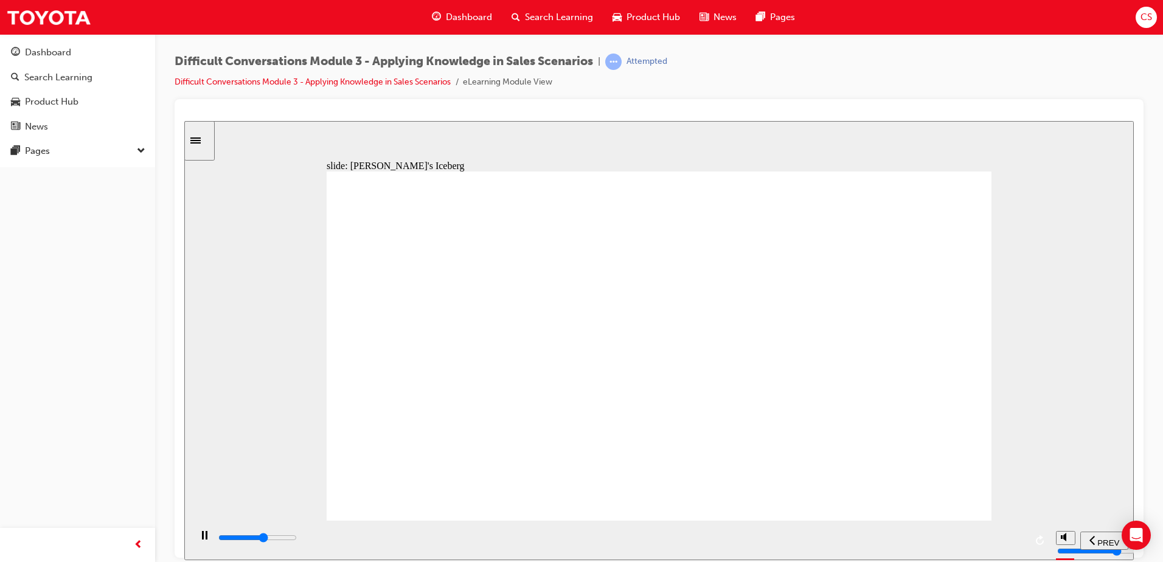
drag, startPoint x: 875, startPoint y: 539, endPoint x: 938, endPoint y: 544, distance: 64.0
click at [938, 545] on div "playback controls" at bounding box center [619, 540] width 859 height 40
drag, startPoint x: 869, startPoint y: 538, endPoint x: 1001, endPoint y: 528, distance: 131.8
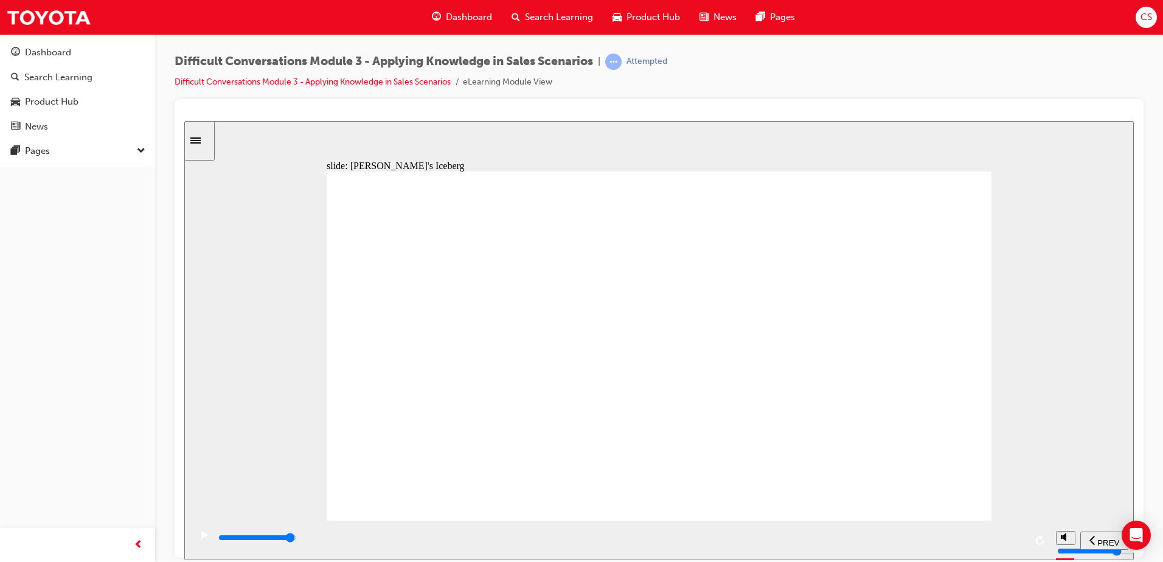
click at [1002, 533] on div "playback controls" at bounding box center [621, 540] width 808 height 18
drag, startPoint x: 857, startPoint y: 220, endPoint x: 564, endPoint y: 268, distance: 296.5
drag, startPoint x: 744, startPoint y: 538, endPoint x: 1155, endPoint y: 509, distance: 412.1
click at [1134, 509] on html "​13/12​ slide: Jack's Iceberg Why? Jack’s distress is evident through his emoti…" at bounding box center [658, 339] width 949 height 439
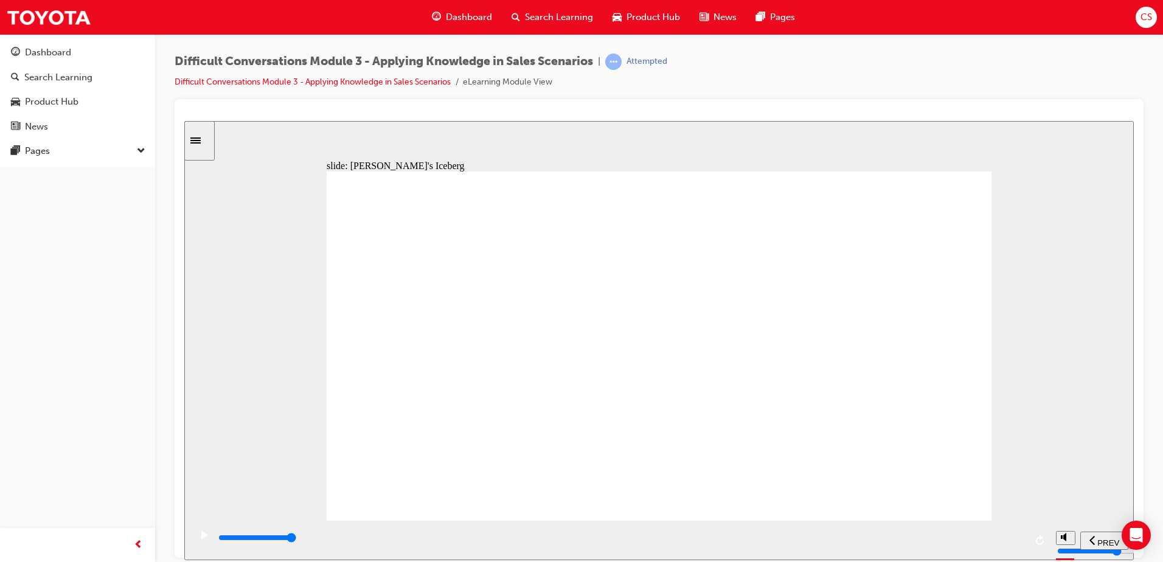
drag, startPoint x: 848, startPoint y: 231, endPoint x: 570, endPoint y: 285, distance: 283.9
drag, startPoint x: 645, startPoint y: 531, endPoint x: 925, endPoint y: 545, distance: 280.7
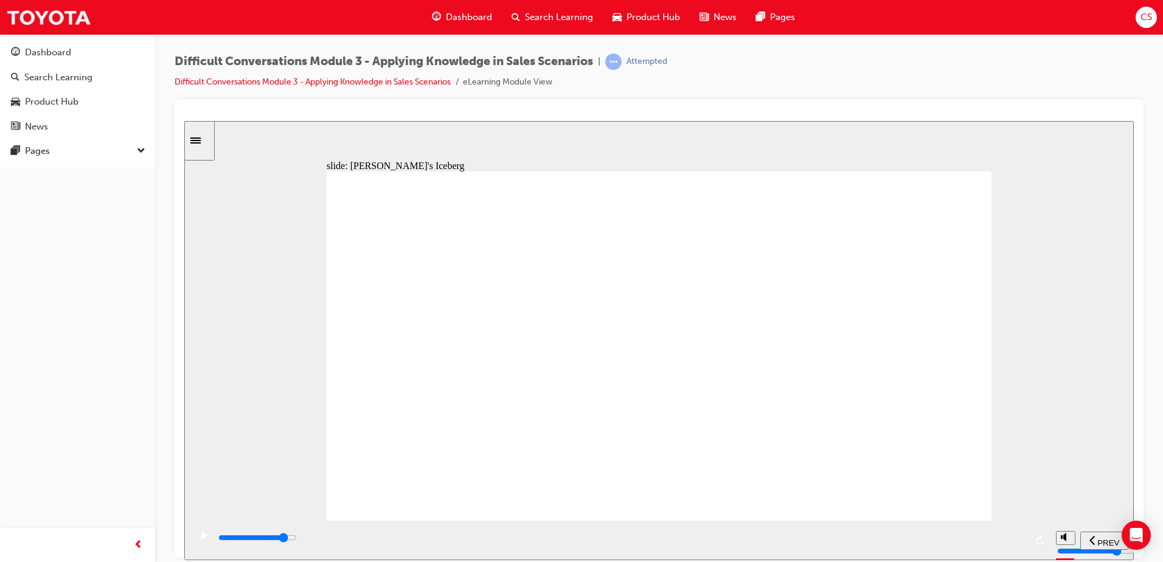
click at [928, 556] on div "playback controls" at bounding box center [619, 540] width 859 height 40
drag, startPoint x: 861, startPoint y: 231, endPoint x: 580, endPoint y: 283, distance: 285.1
drag, startPoint x: 872, startPoint y: 546, endPoint x: 1038, endPoint y: 504, distance: 171.3
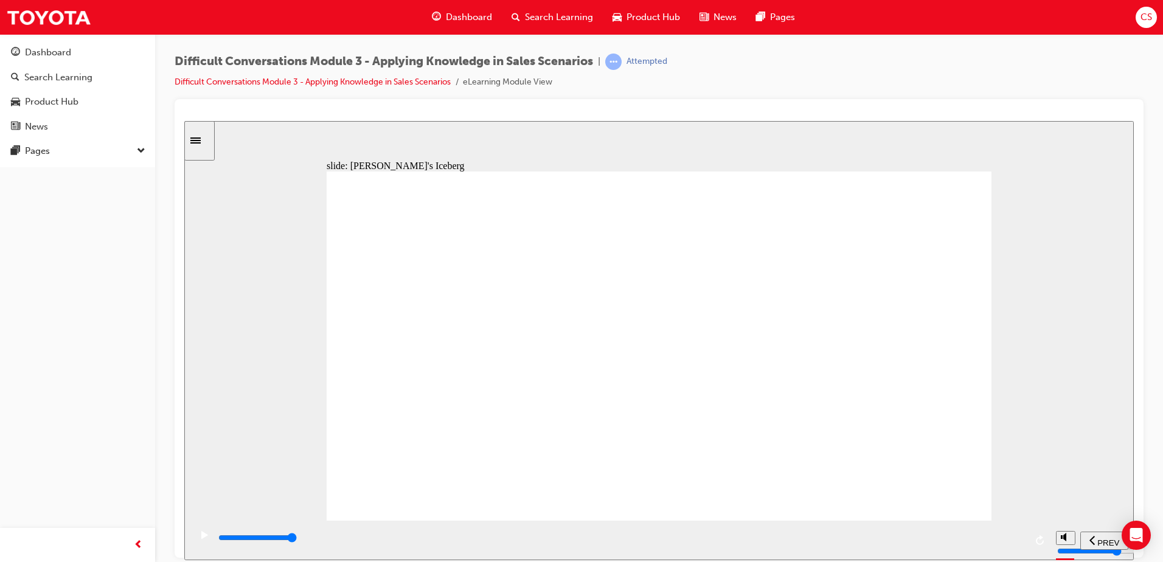
click at [1095, 544] on section "PREV NEXT SUBMIT" at bounding box center [658, 540] width 949 height 40
drag, startPoint x: 838, startPoint y: 245, endPoint x: 580, endPoint y: 323, distance: 269.4
drag, startPoint x: 664, startPoint y: 533, endPoint x: 1047, endPoint y: 518, distance: 383.5
click at [1047, 518] on div "slide: Jack's Iceberg Why? We would assume that the waiting for a new vehicle w…" at bounding box center [658, 339] width 949 height 439
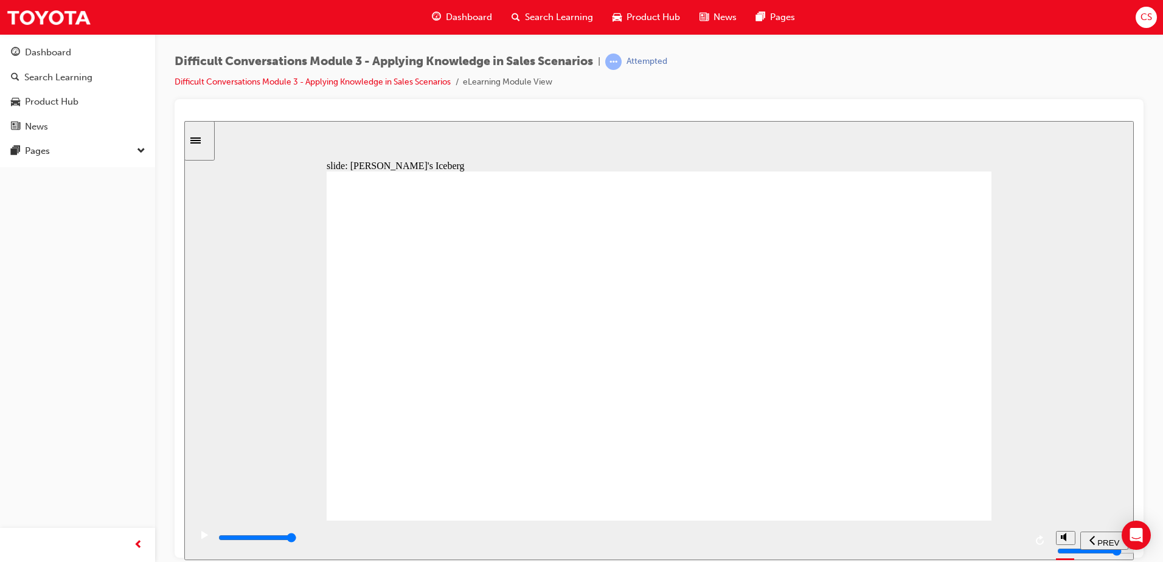
drag, startPoint x: 854, startPoint y: 226, endPoint x: 580, endPoint y: 280, distance: 278.9
drag, startPoint x: 765, startPoint y: 536, endPoint x: 984, endPoint y: 439, distance: 239.6
click at [1134, 519] on html "​13/12​ slide: Jack's Iceberg Why? Through the process, Jack has had expectatio…" at bounding box center [658, 339] width 949 height 439
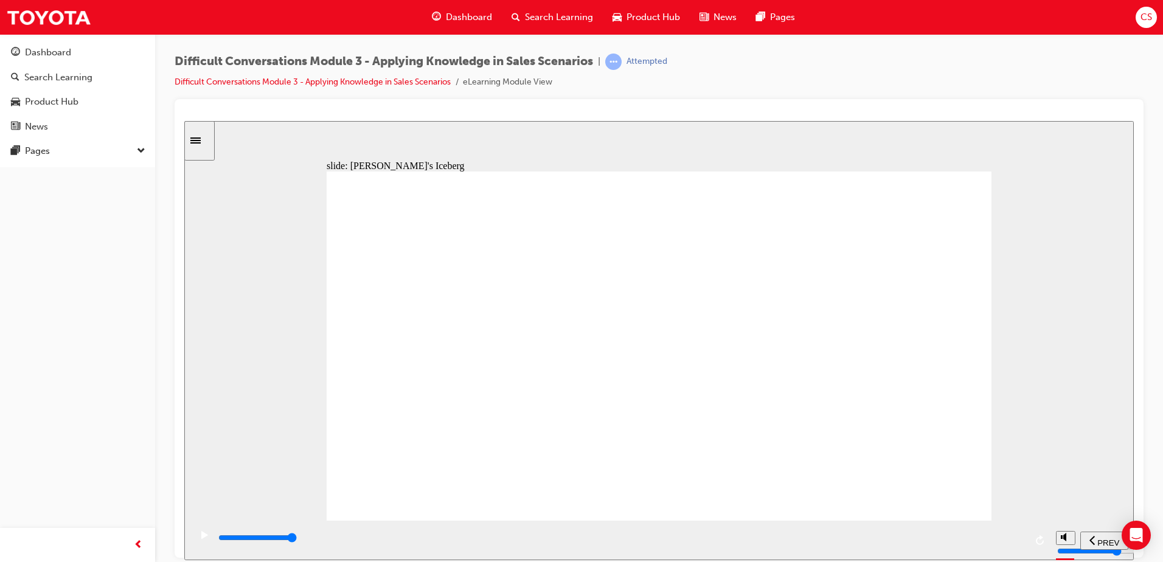
drag, startPoint x: 844, startPoint y: 229, endPoint x: 599, endPoint y: 306, distance: 257.0
drag, startPoint x: 870, startPoint y: 546, endPoint x: 1026, endPoint y: 546, distance: 156.3
click at [1026, 546] on div "playback controls" at bounding box center [619, 540] width 859 height 40
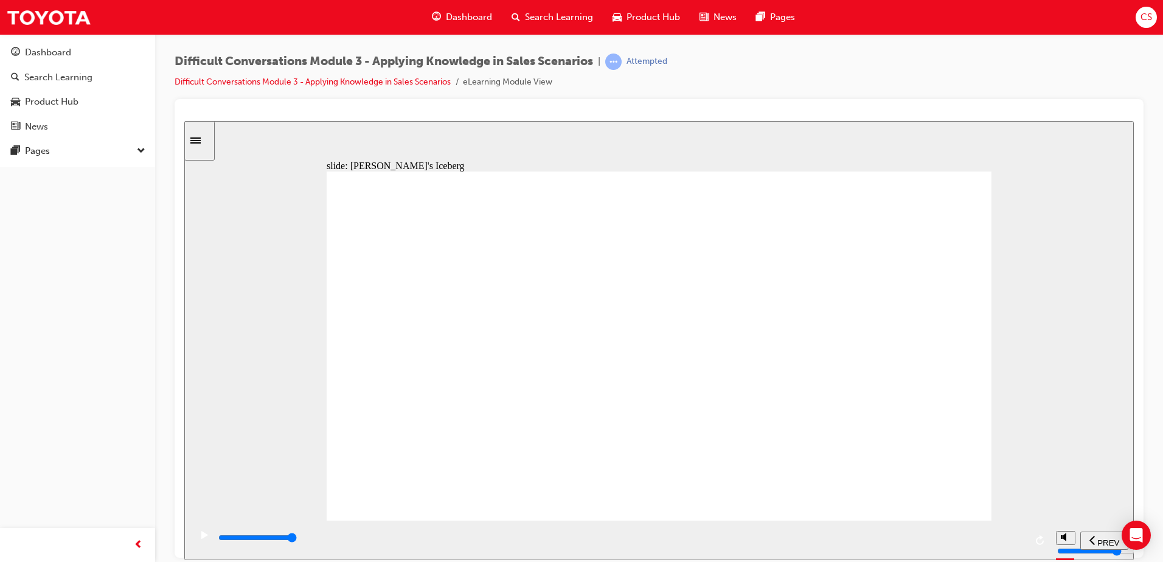
drag, startPoint x: 836, startPoint y: 229, endPoint x: 556, endPoint y: 271, distance: 283.6
drag, startPoint x: 650, startPoint y: 529, endPoint x: 655, endPoint y: 534, distance: 7.3
click at [654, 533] on div "playback controls" at bounding box center [619, 540] width 859 height 40
drag, startPoint x: 657, startPoint y: 538, endPoint x: 1022, endPoint y: 533, distance: 364.4
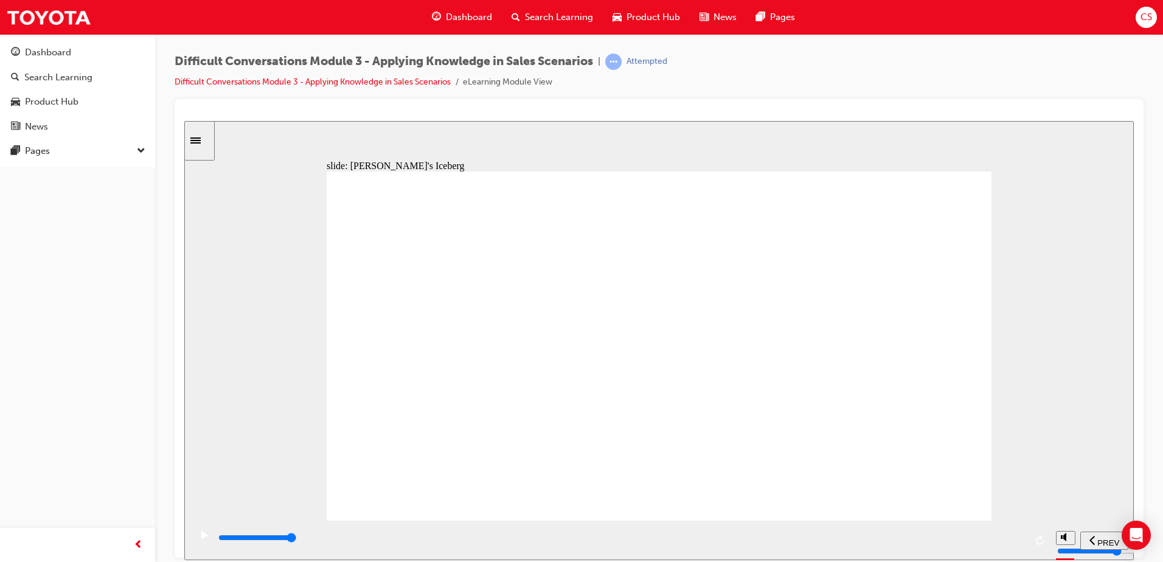
click at [1022, 533] on div "playback controls" at bounding box center [621, 540] width 808 height 18
drag, startPoint x: 672, startPoint y: 543, endPoint x: 696, endPoint y: 540, distance: 23.9
click at [673, 543] on div "playback controls" at bounding box center [621, 537] width 808 height 13
drag, startPoint x: 807, startPoint y: 539, endPoint x: 858, endPoint y: 535, distance: 50.7
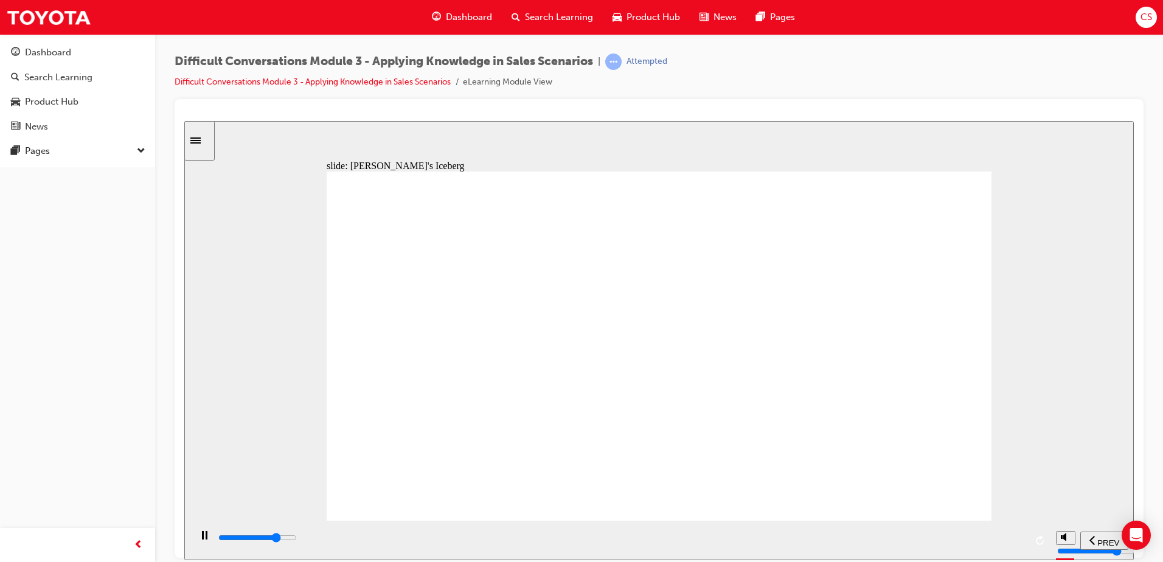
click at [851, 536] on div "playback controls" at bounding box center [621, 537] width 808 height 13
drag, startPoint x: 919, startPoint y: 538, endPoint x: 928, endPoint y: 528, distance: 13.8
click at [297, 538] on input "slide progress" at bounding box center [257, 537] width 78 height 10
type input "9000"
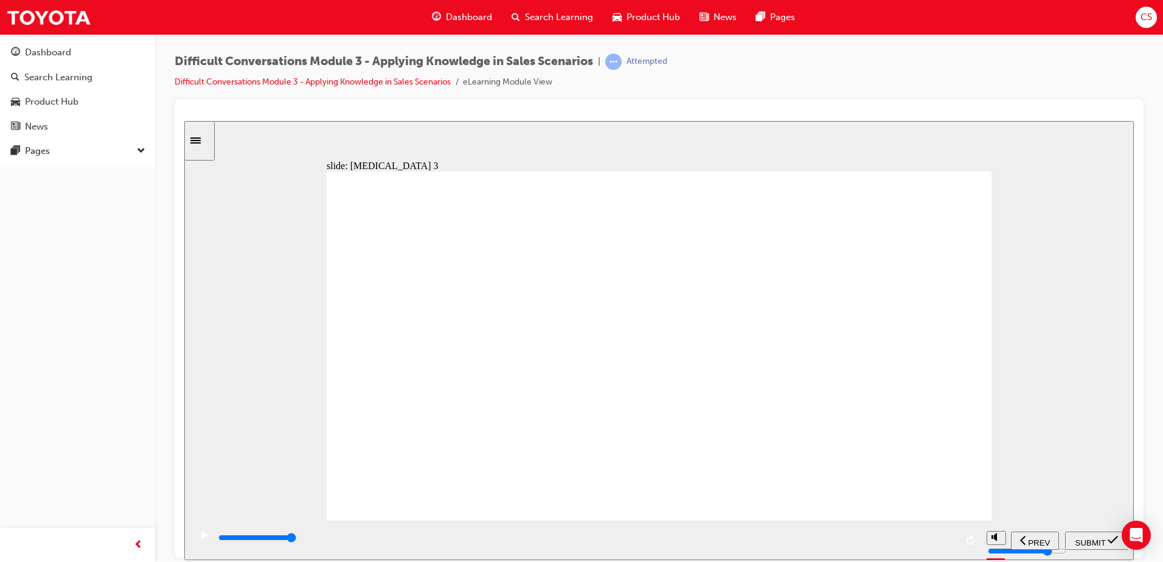
radio input "false"
radio input "true"
click at [1105, 534] on div "SUBMIT" at bounding box center [1097, 540] width 54 height 13
drag, startPoint x: 347, startPoint y: 538, endPoint x: 986, endPoint y: 523, distance: 639.4
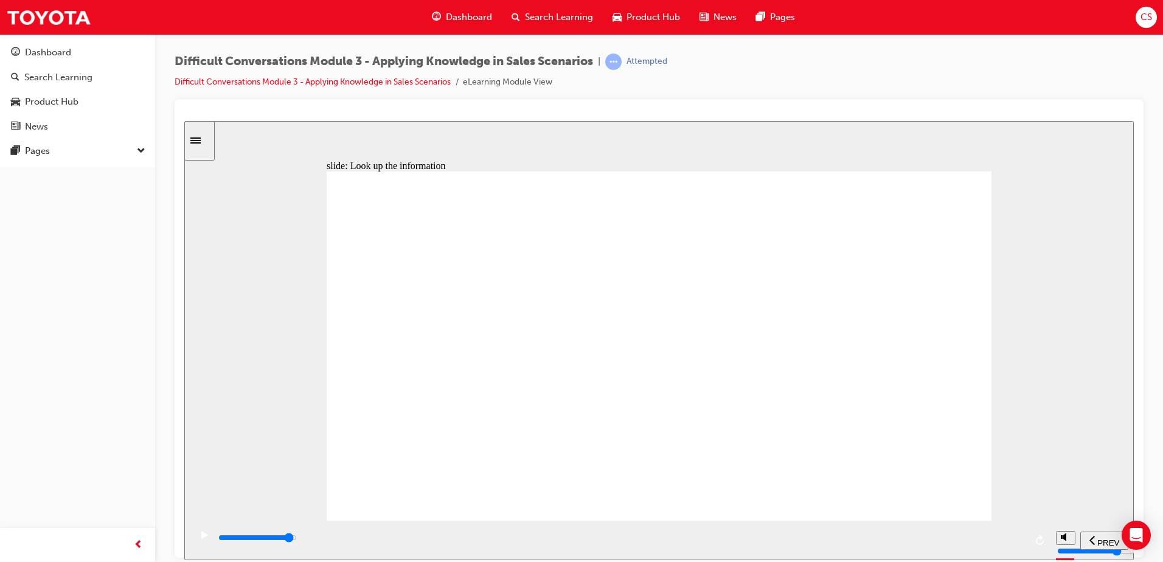
click at [986, 523] on div "playback controls" at bounding box center [619, 540] width 859 height 40
type input "9800"
